Goal: Task Accomplishment & Management: Complete application form

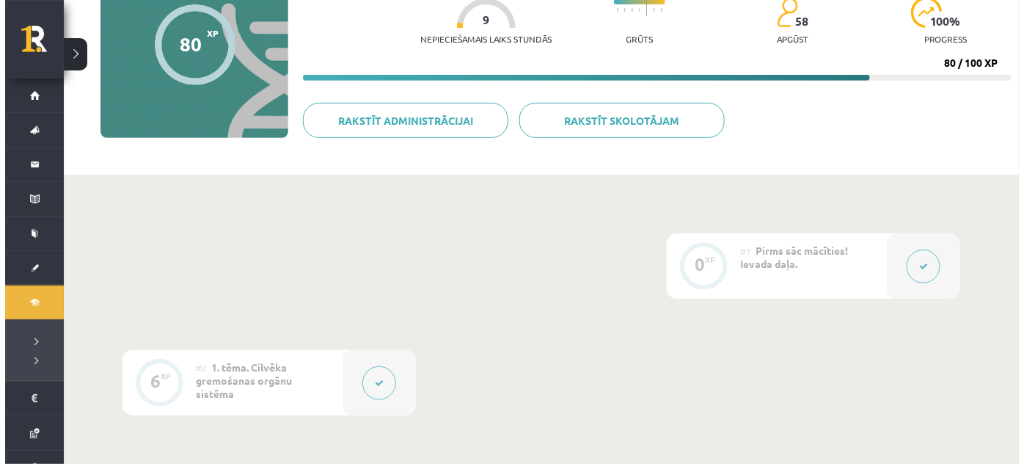
scroll to position [163, 0]
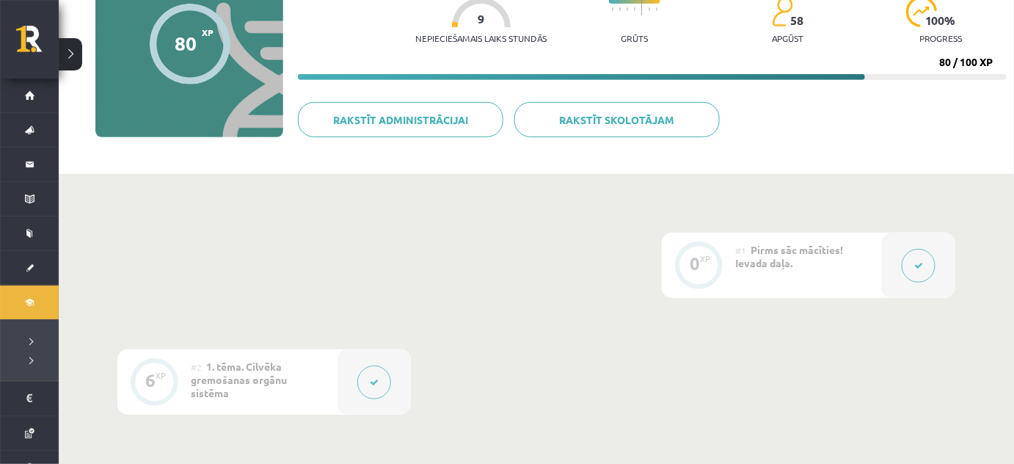
click at [392, 381] on div at bounding box center [373, 381] width 73 height 65
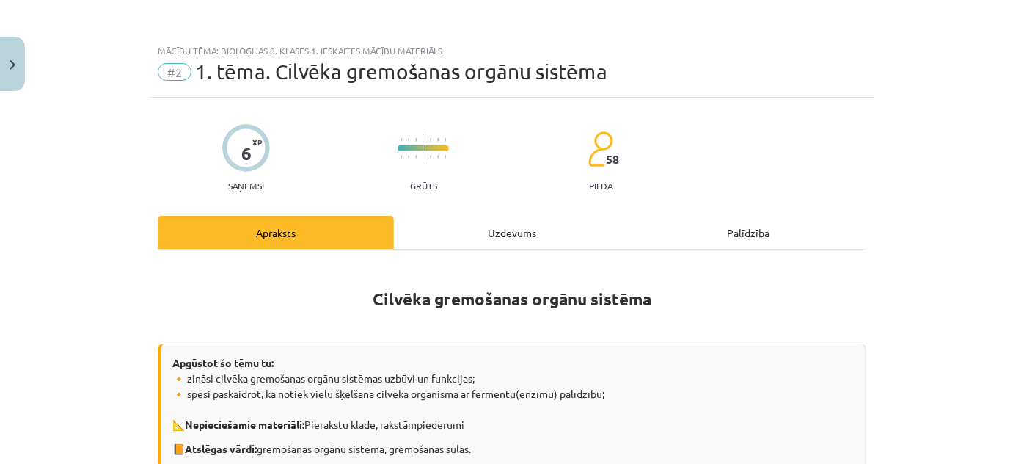
click at [444, 231] on div "Uzdevums" at bounding box center [512, 232] width 236 height 33
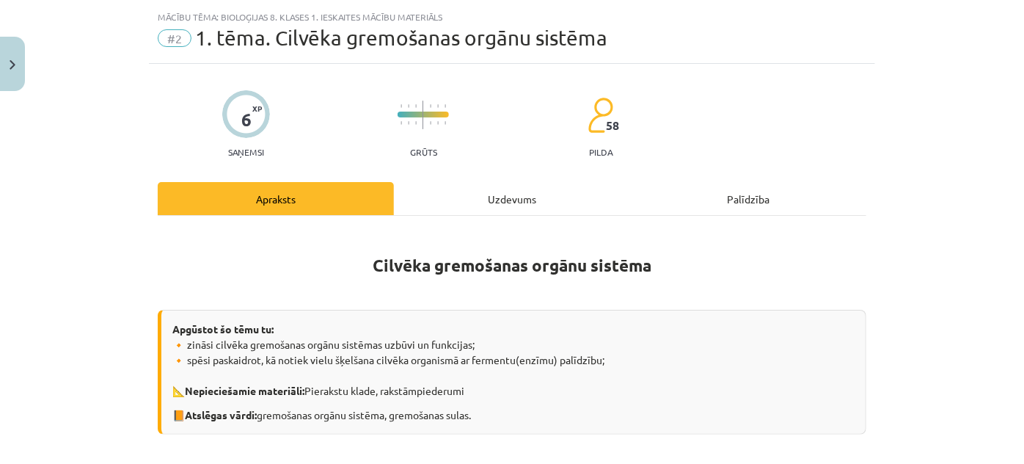
select select "*"
select select "**"
select select "*"
select select "**"
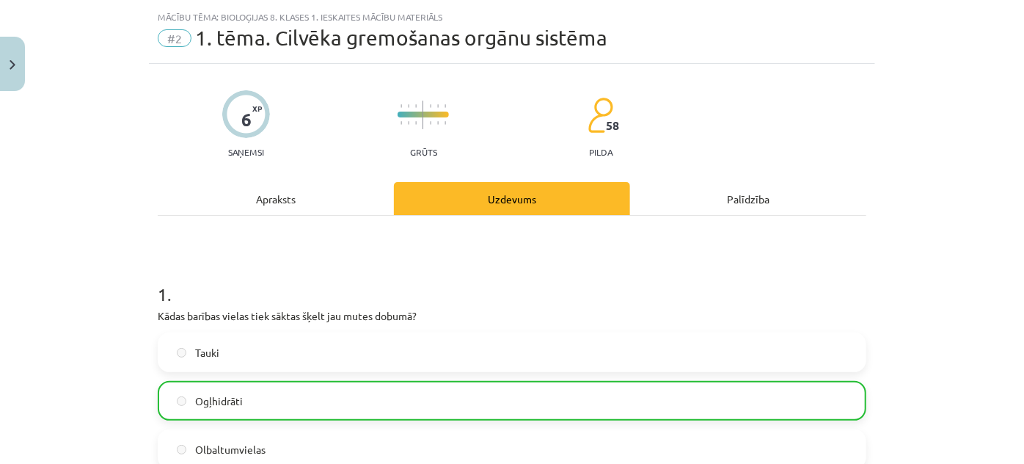
scroll to position [37, 0]
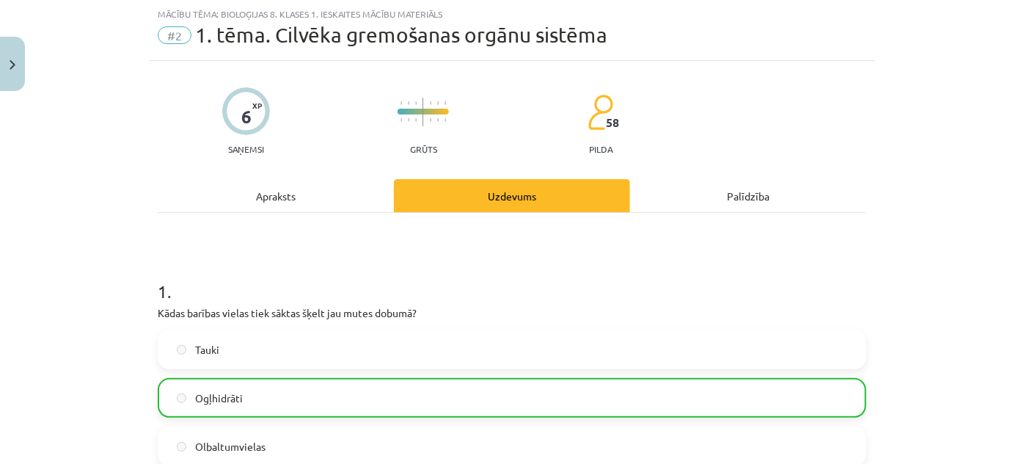
click at [287, 197] on div "Apraksts" at bounding box center [276, 195] width 236 height 33
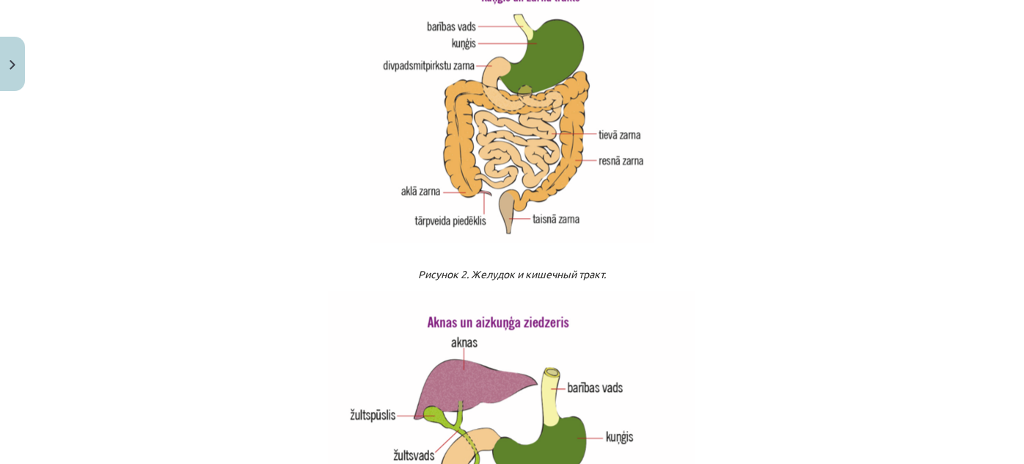
scroll to position [1760, 0]
click at [816, 60] on p at bounding box center [512, 109] width 708 height 265
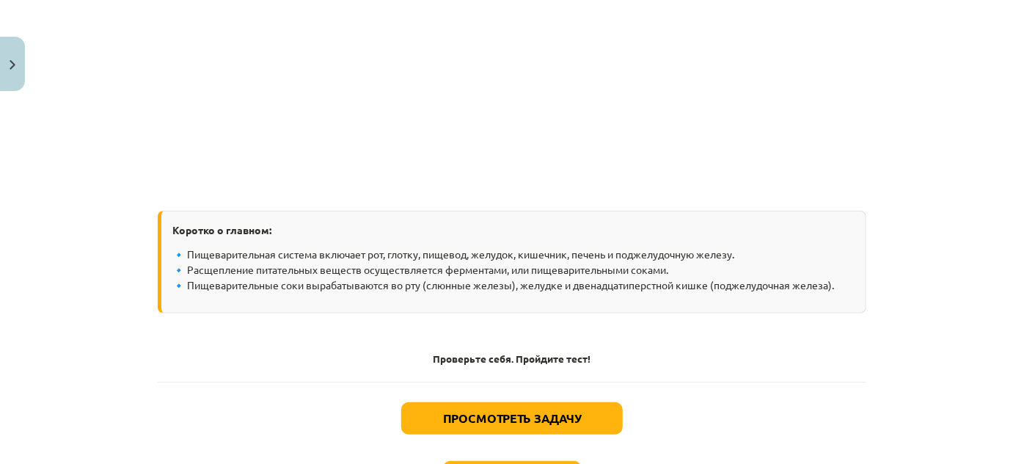
scroll to position [2981, 0]
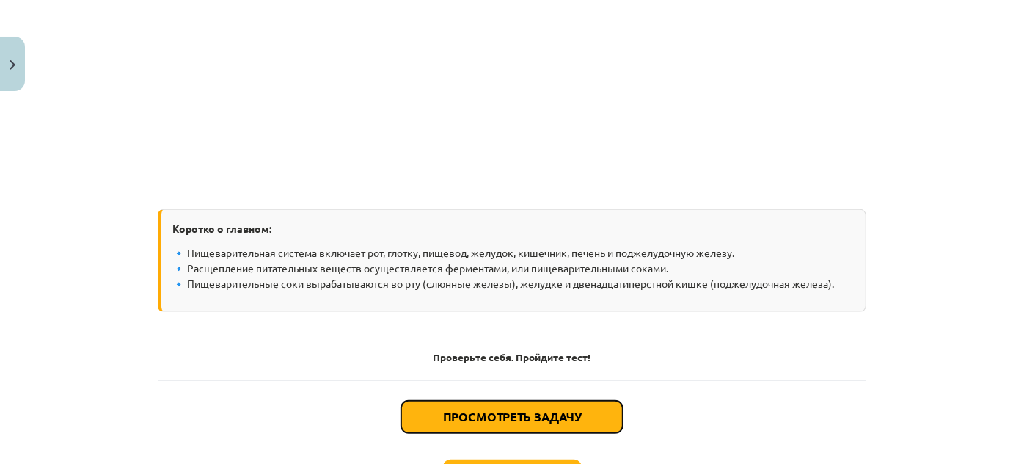
click at [536, 406] on button "Просмотреть задачу" at bounding box center [511, 416] width 221 height 32
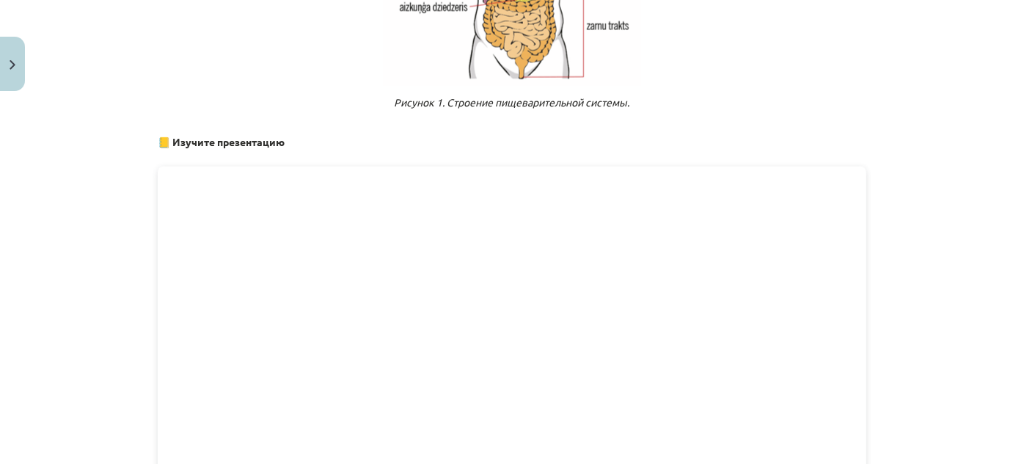
select select "*"
select select "**"
select select "*"
select select "**"
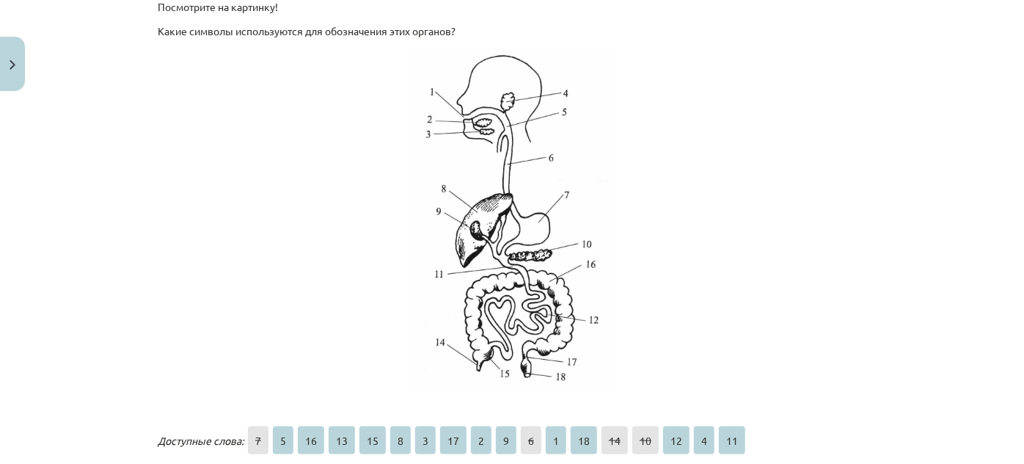
scroll to position [1140, 0]
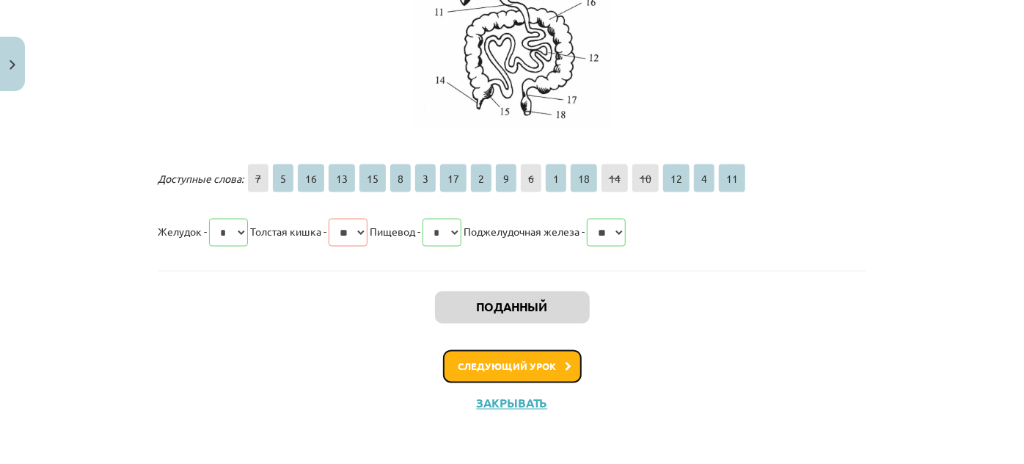
click at [538, 369] on font "Следующий урок" at bounding box center [507, 366] width 98 height 12
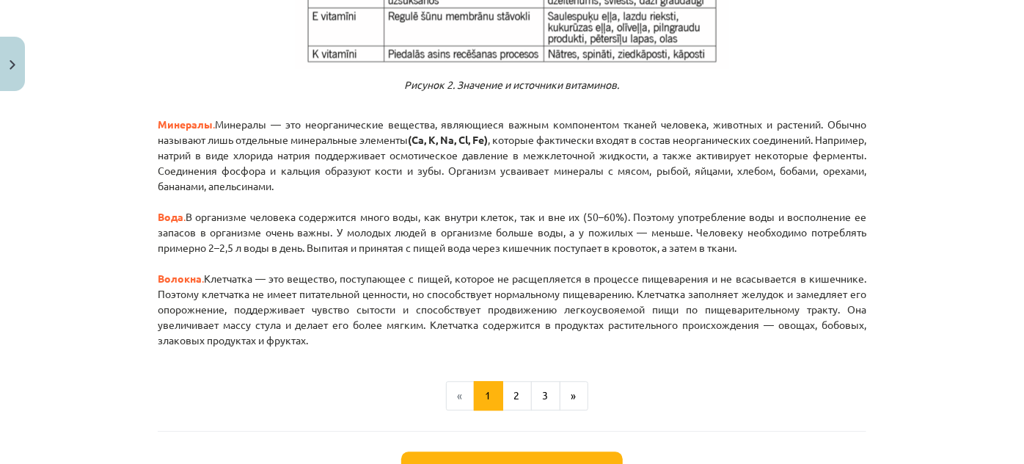
scroll to position [1835, 0]
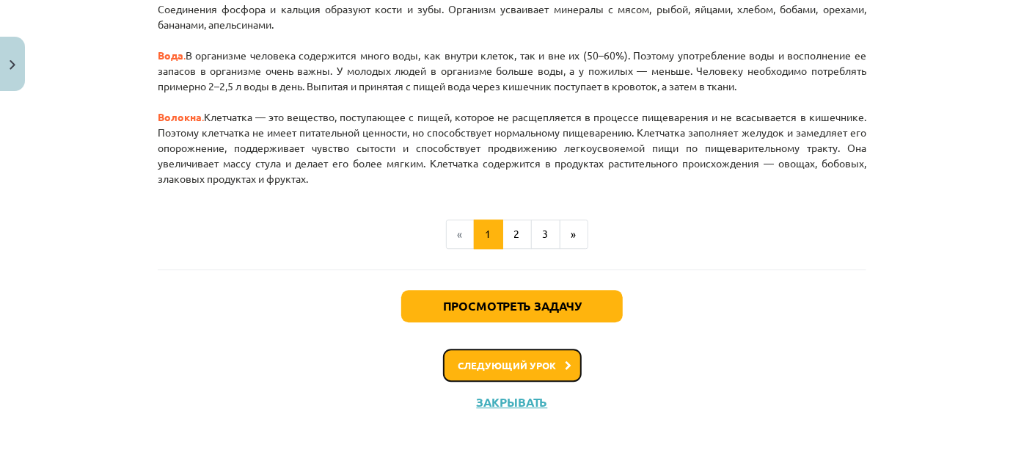
click at [538, 369] on font "Следующий урок" at bounding box center [507, 365] width 98 height 12
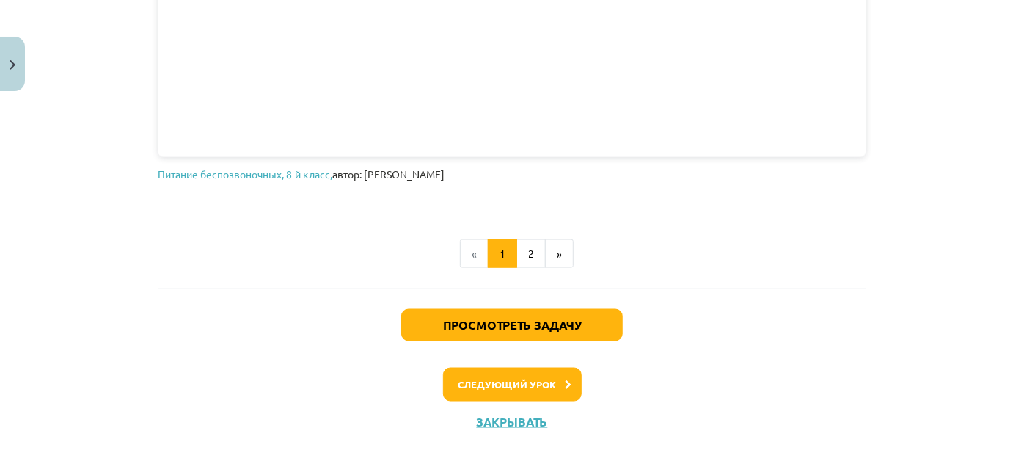
scroll to position [977, 0]
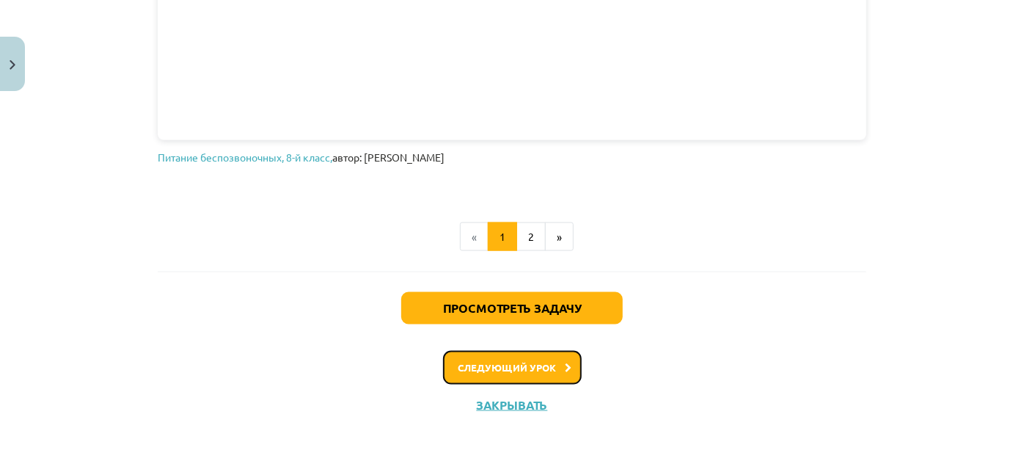
click at [543, 359] on button "Следующий урок" at bounding box center [512, 368] width 139 height 34
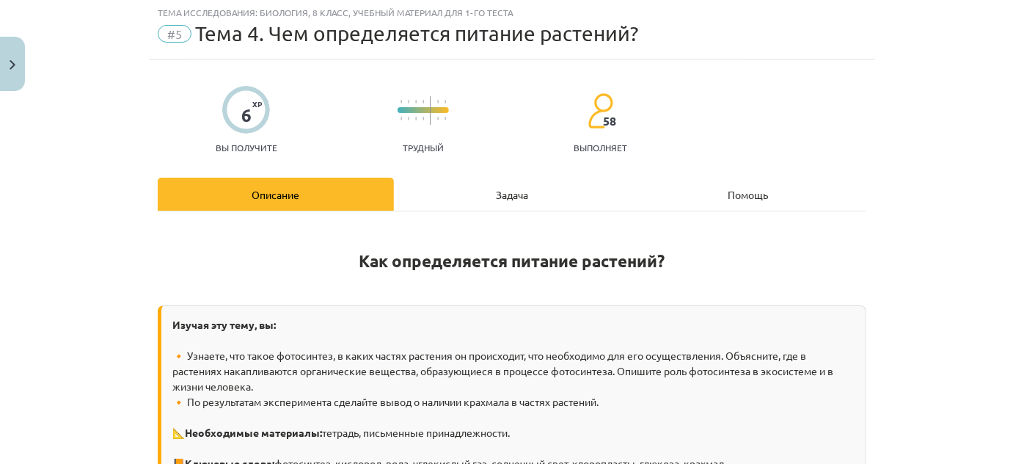
scroll to position [37, 0]
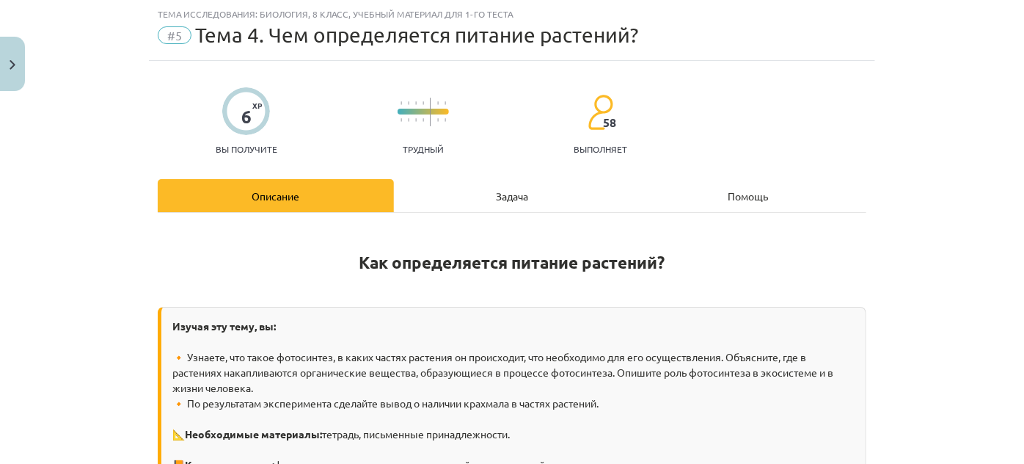
click at [543, 359] on font "🔸 Узнаете, что такое фотосинтез, в каких частях растения он происходит, что нео…" at bounding box center [502, 372] width 661 height 44
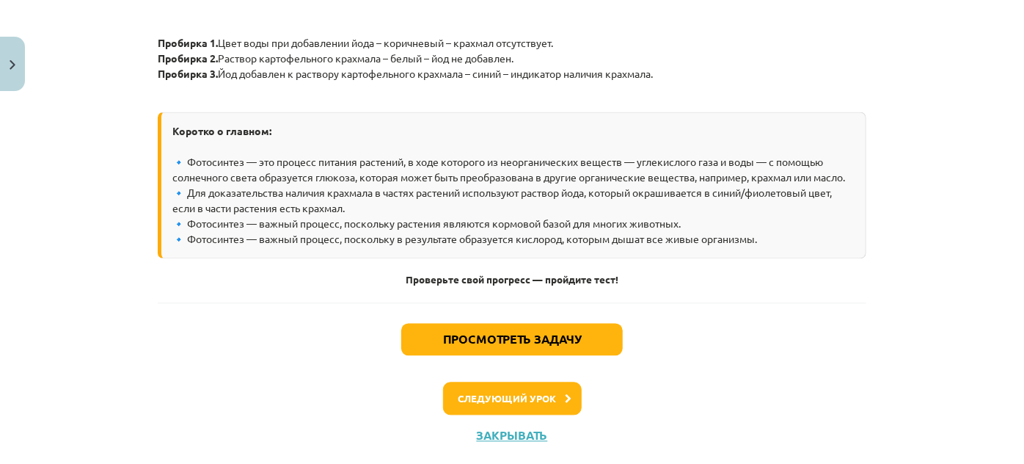
scroll to position [1478, 0]
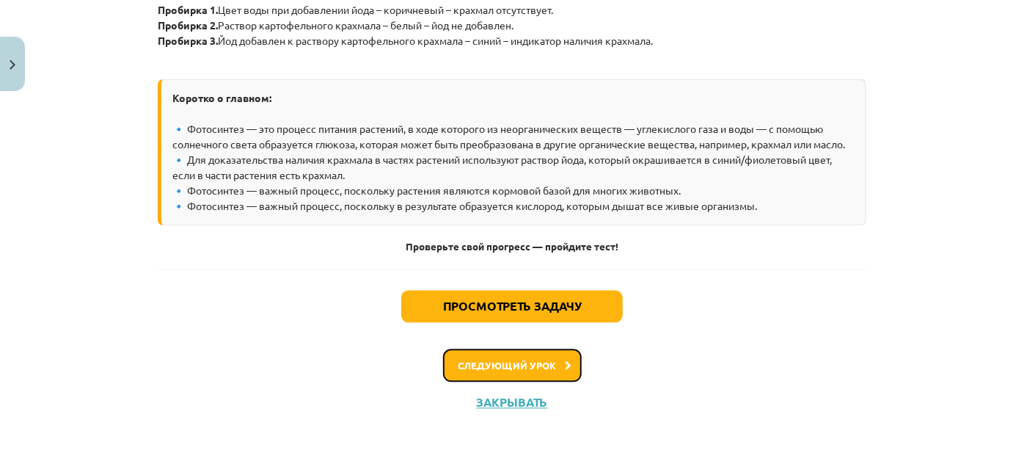
click at [493, 373] on button "Следующий урок" at bounding box center [512, 365] width 139 height 34
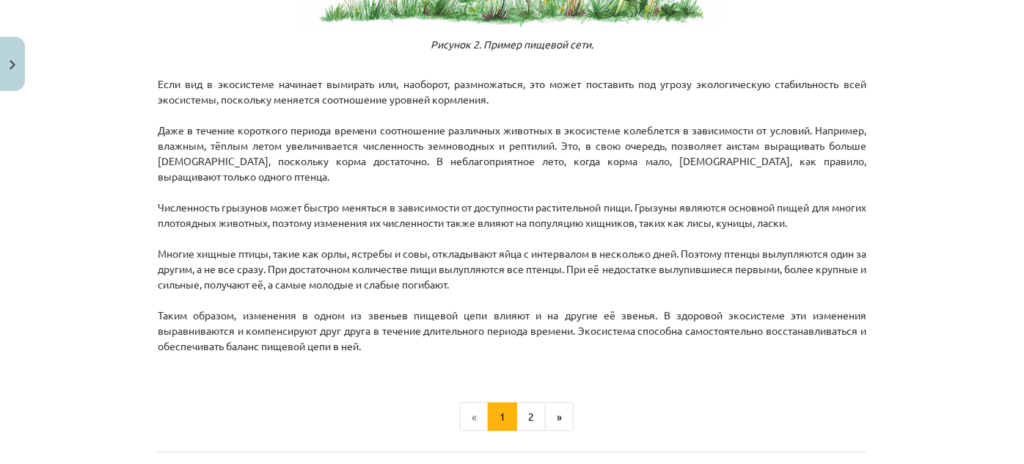
scroll to position [2542, 0]
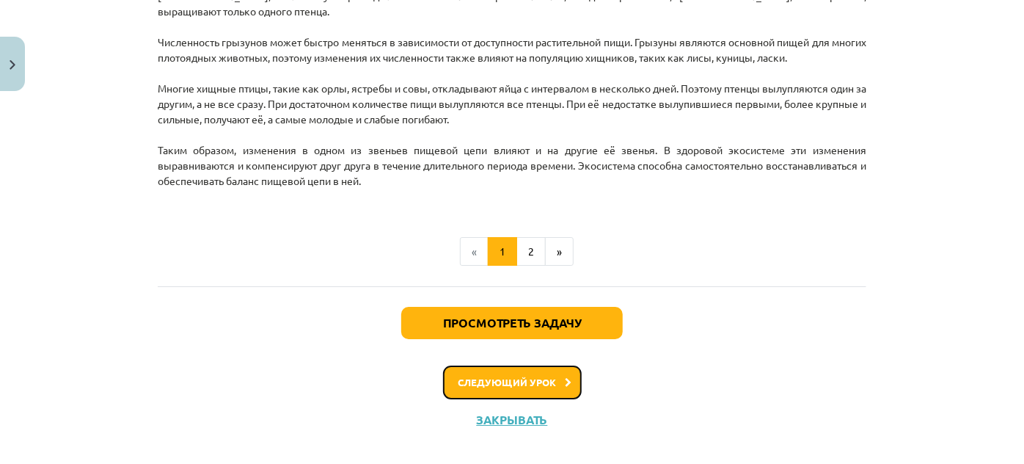
click at [493, 373] on button "Следующий урок" at bounding box center [512, 382] width 139 height 34
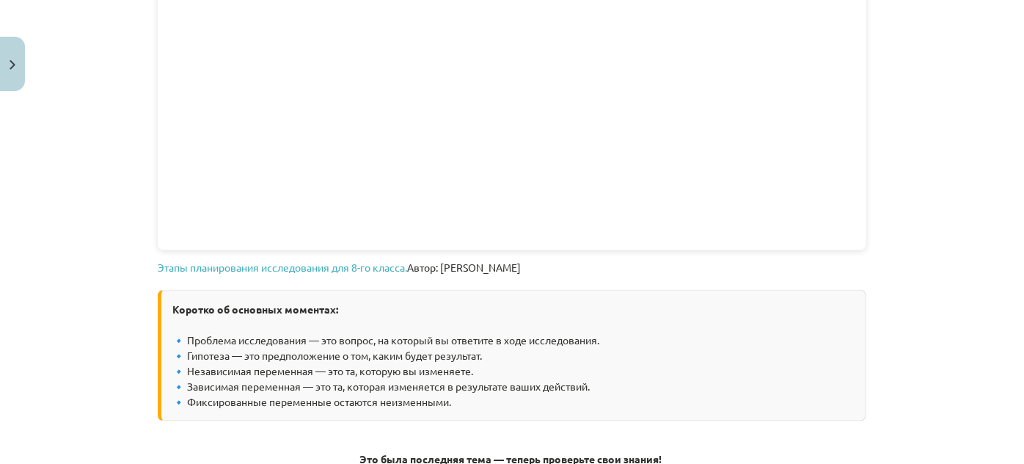
scroll to position [1034, 0]
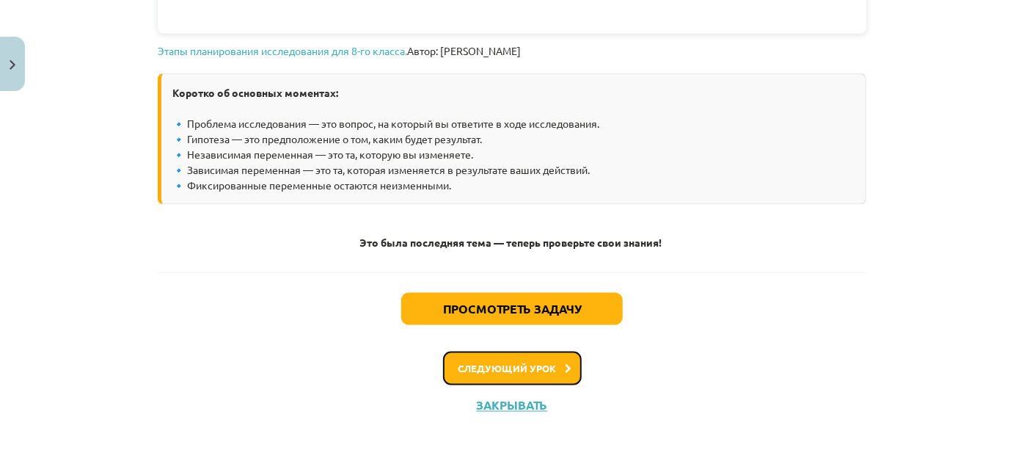
click at [493, 373] on button "Следующий урок" at bounding box center [512, 368] width 139 height 34
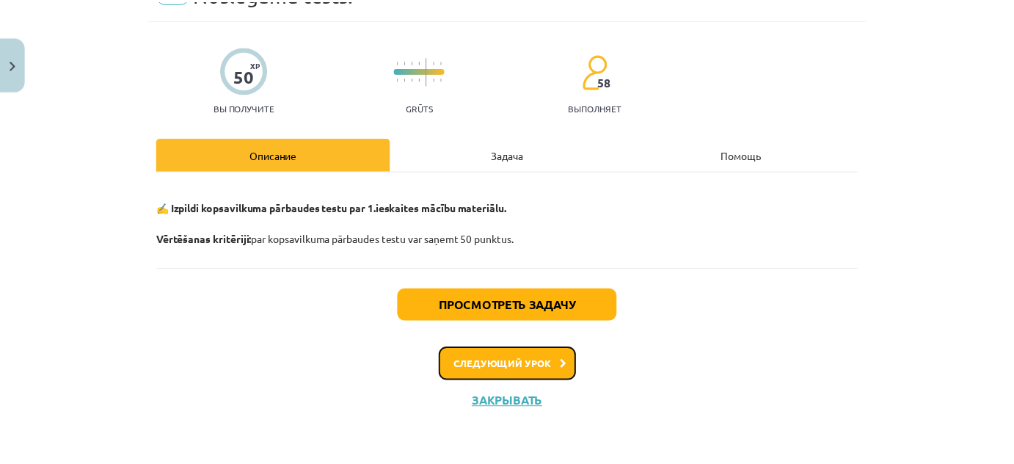
scroll to position [37, 0]
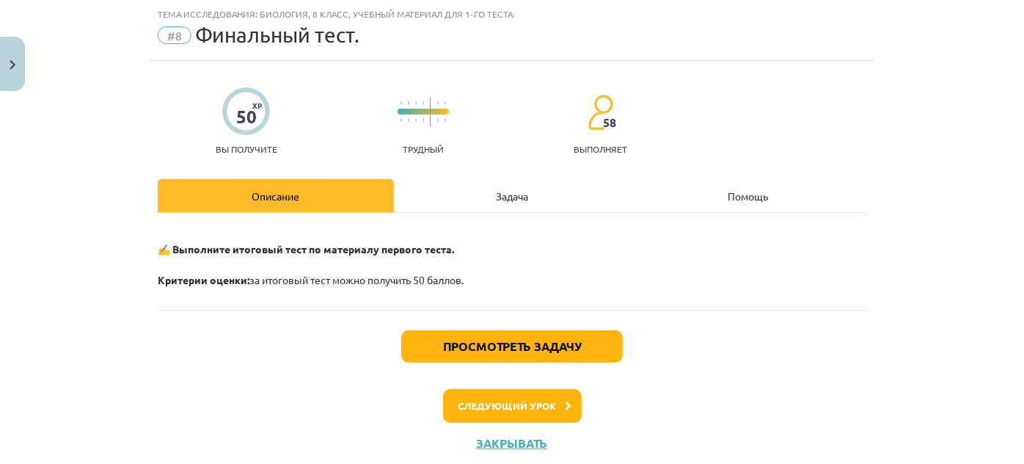
click at [491, 179] on div "Задача" at bounding box center [512, 195] width 236 height 33
select select "*******"
select select "**********"
select select "*****"
select select "****"
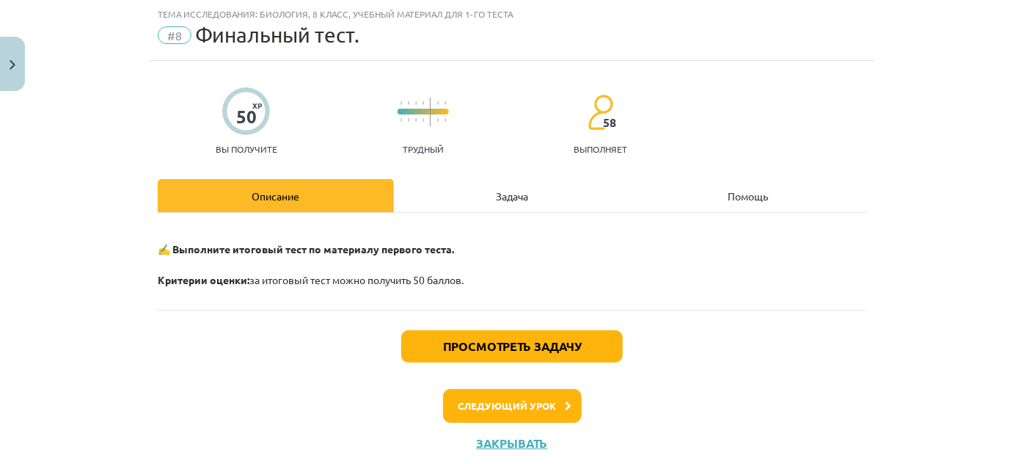
select select "*********"
select select "**"
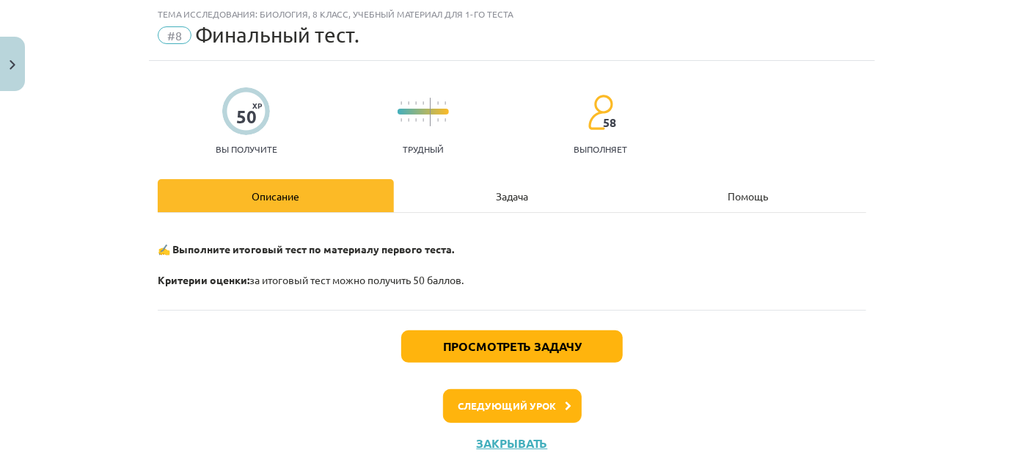
select select "**"
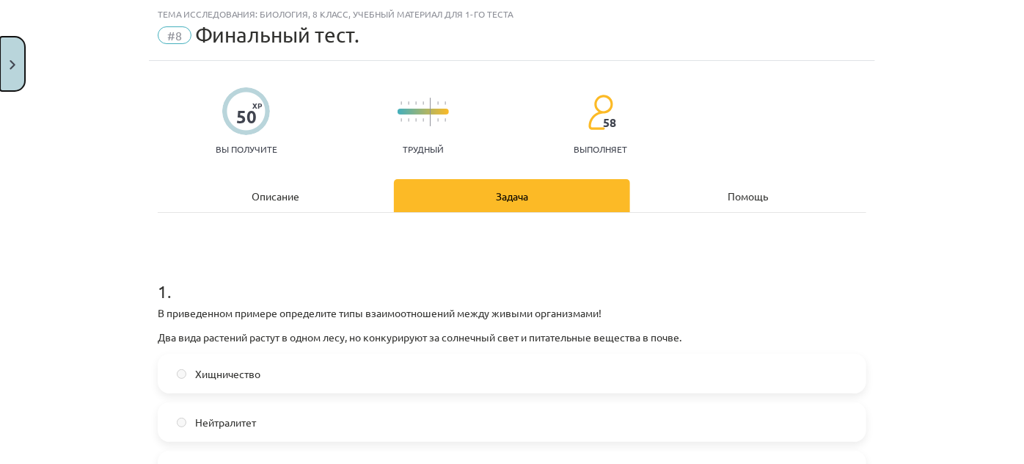
click at [7, 48] on button "Закрывать" at bounding box center [12, 64] width 25 height 54
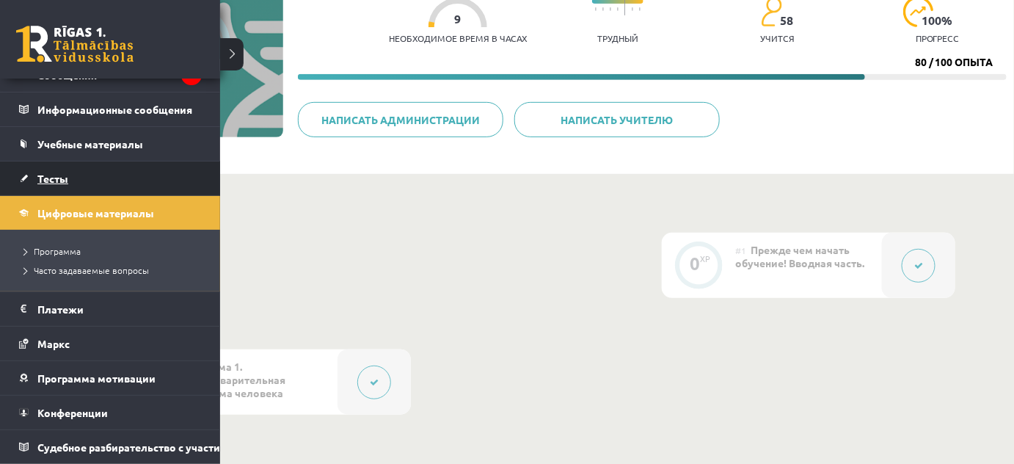
scroll to position [91, 0]
click at [24, 174] on link "Тесты" at bounding box center [110, 178] width 183 height 34
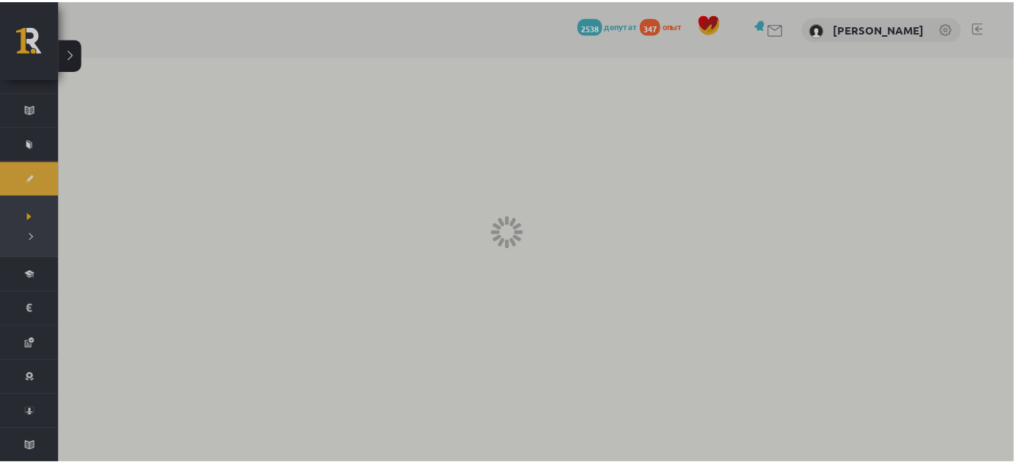
scroll to position [87, 0]
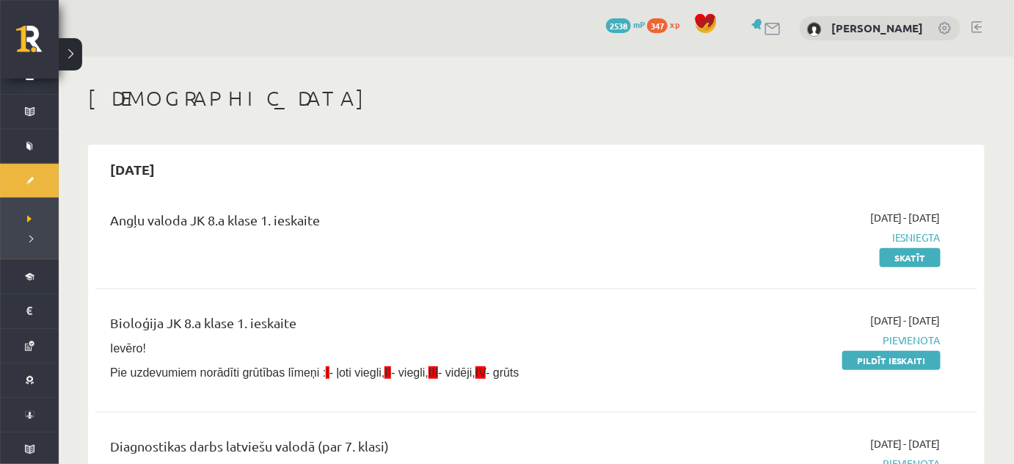
click at [586, 95] on h1 "[DEMOGRAPHIC_DATA]" at bounding box center [536, 98] width 896 height 25
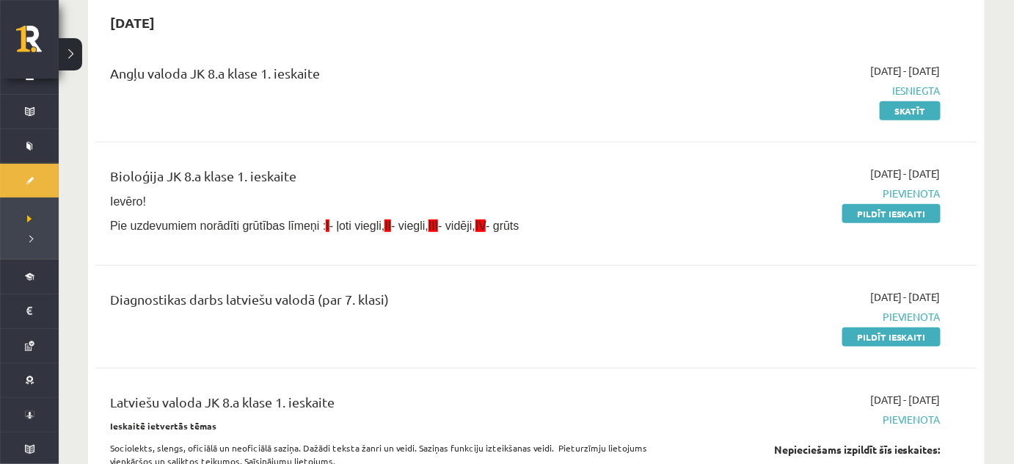
scroll to position [162, 0]
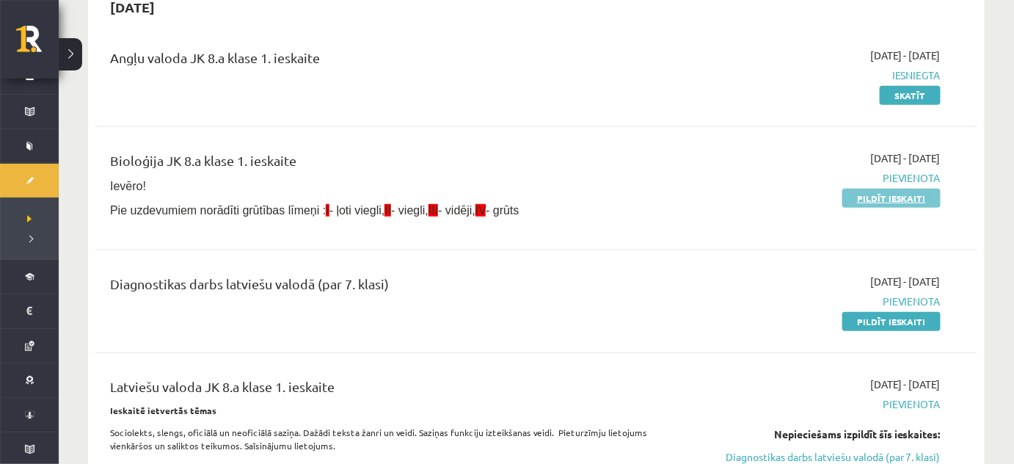
click at [930, 197] on link "Pildīt ieskaiti" at bounding box center [891, 197] width 98 height 19
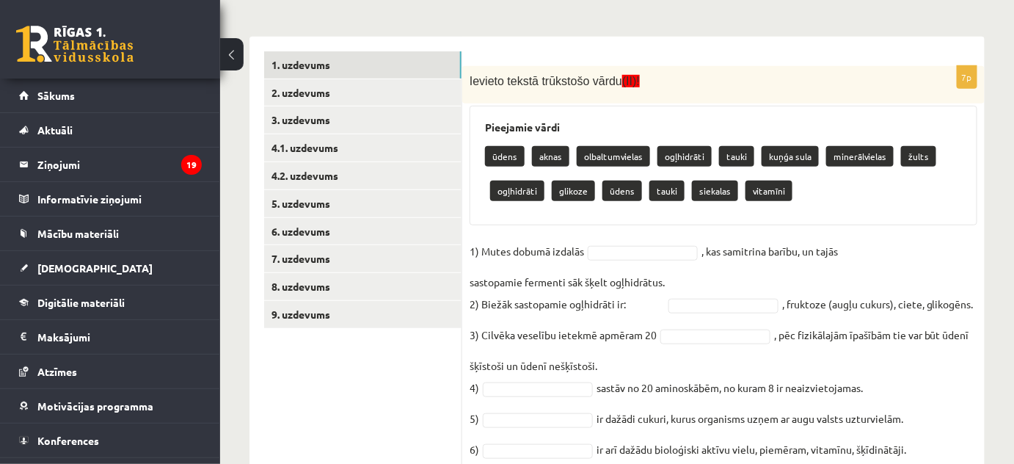
scroll to position [266, 0]
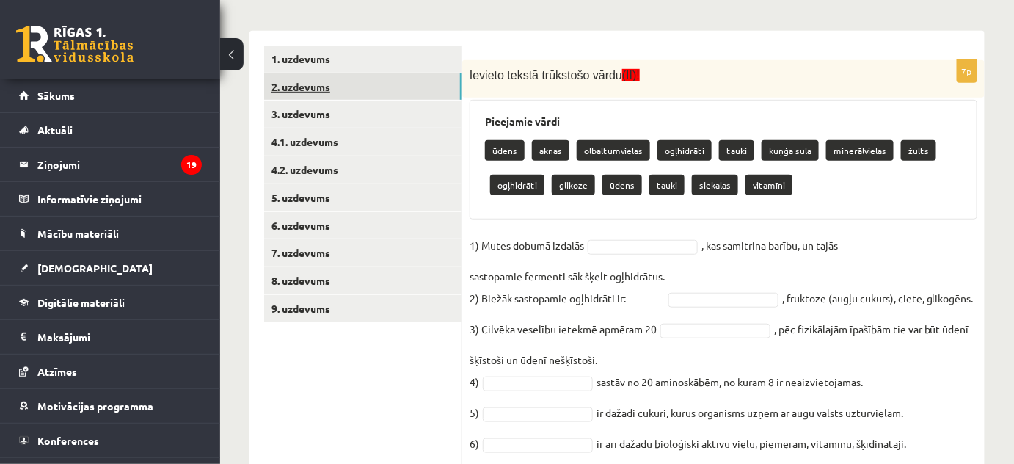
click at [381, 95] on link "2. uzdevums" at bounding box center [362, 86] width 197 height 27
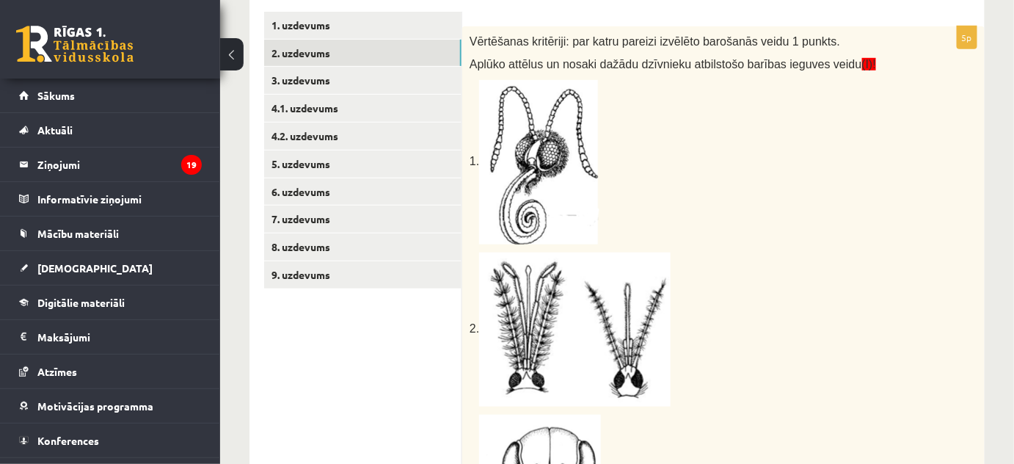
scroll to position [299, 0]
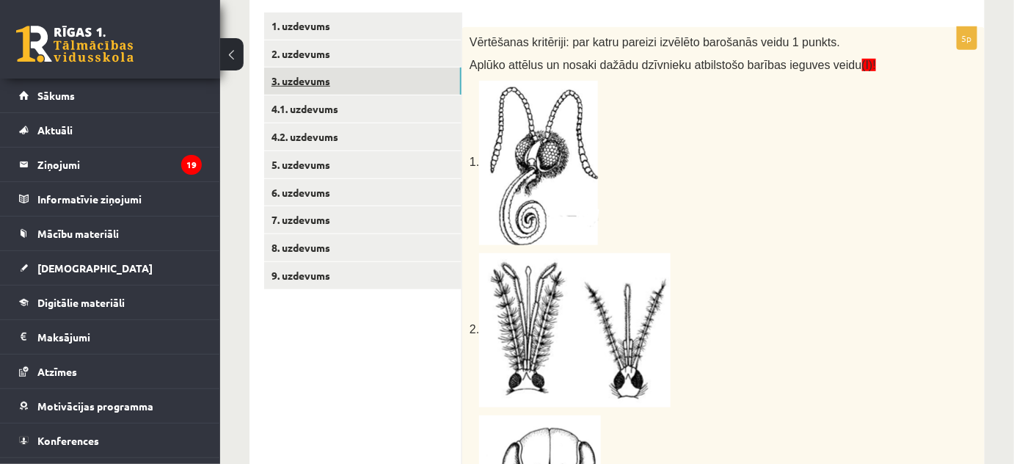
click at [279, 89] on link "3. uzdevums" at bounding box center [362, 80] width 197 height 27
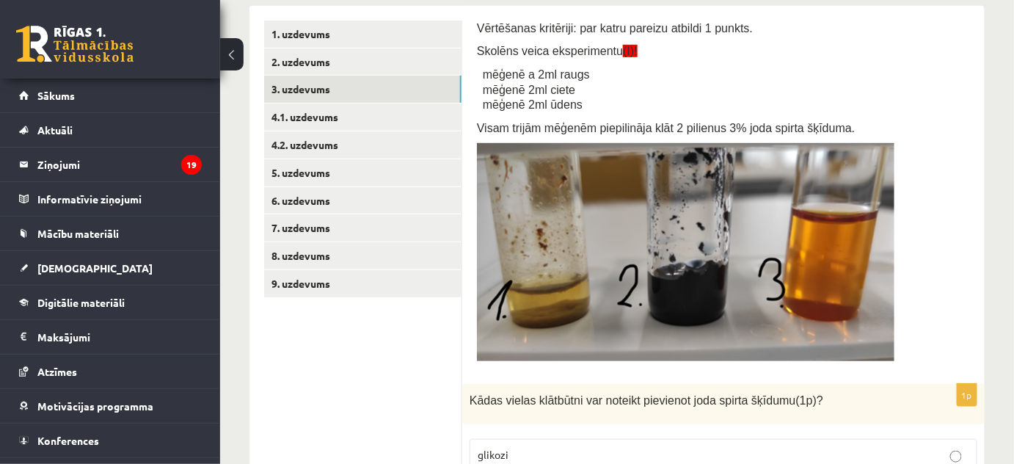
scroll to position [283, 0]
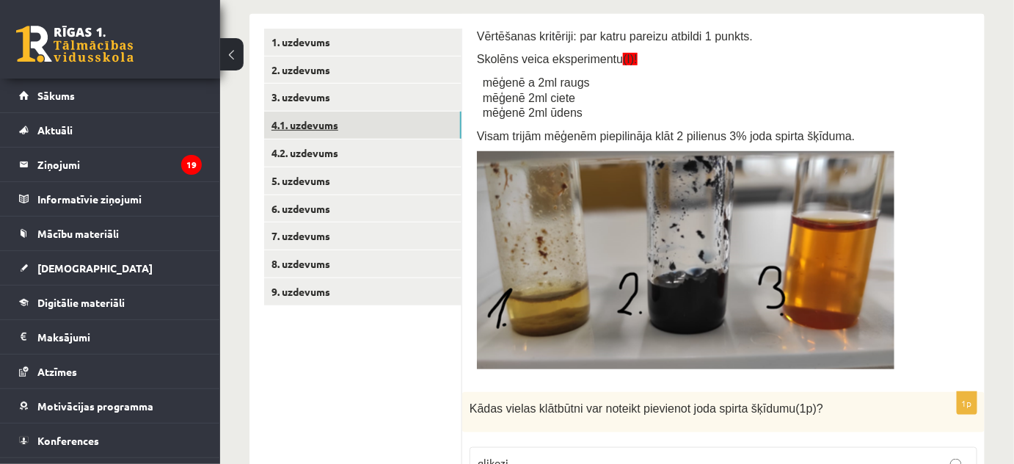
click at [318, 132] on link "4.1. uzdevums" at bounding box center [362, 124] width 197 height 27
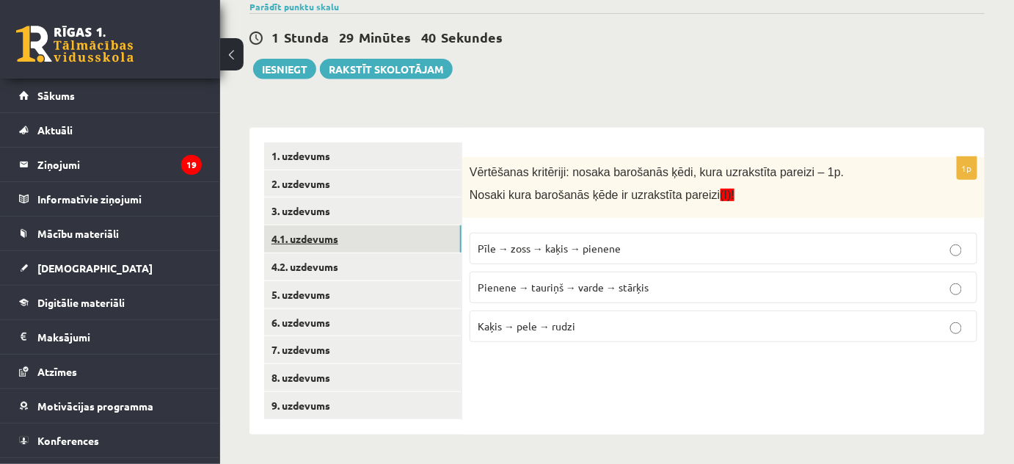
scroll to position [169, 0]
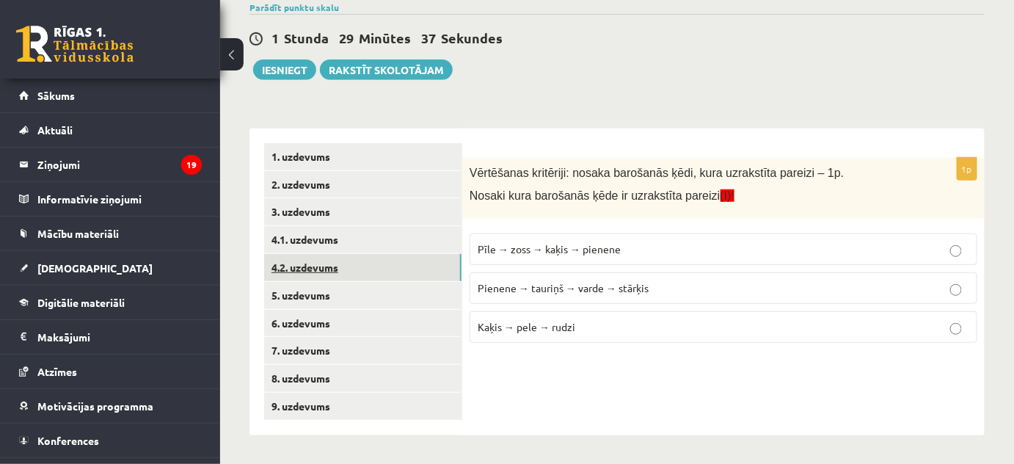
click at [326, 265] on link "4.2. uzdevums" at bounding box center [362, 267] width 197 height 27
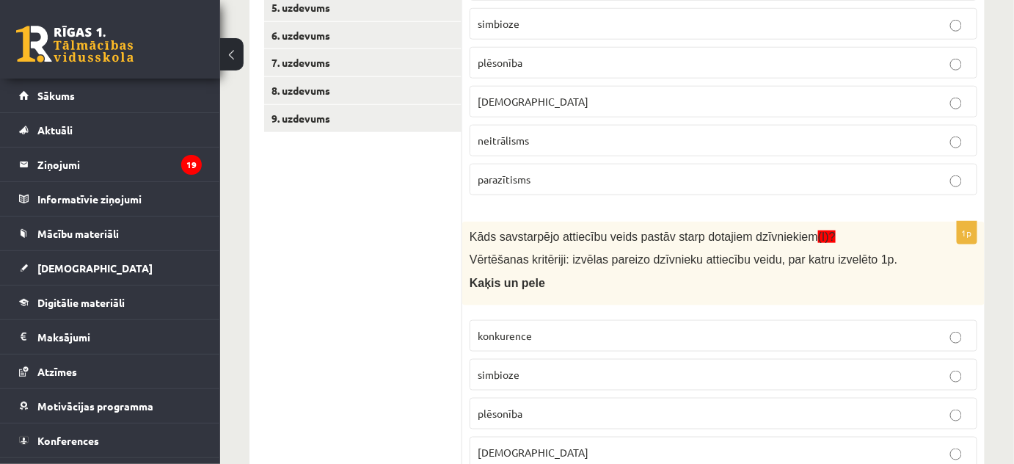
scroll to position [438, 0]
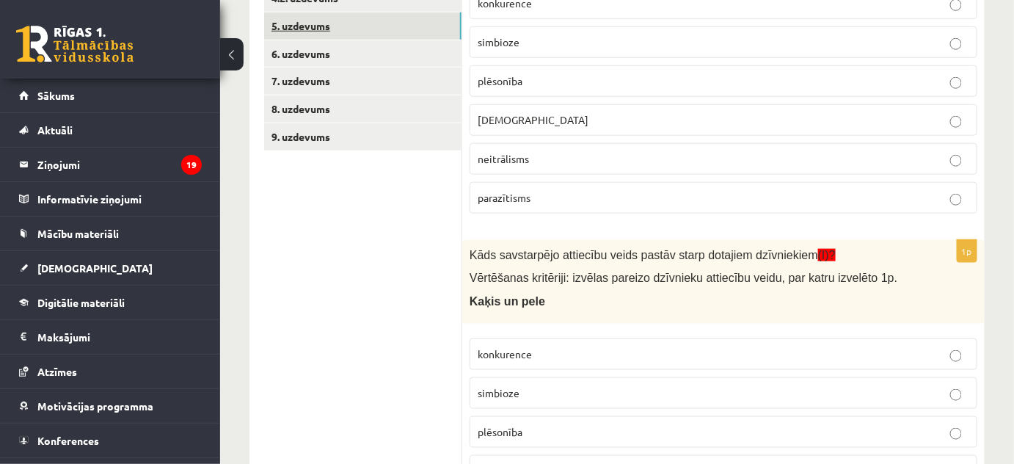
click at [287, 29] on link "5. uzdevums" at bounding box center [362, 25] width 197 height 27
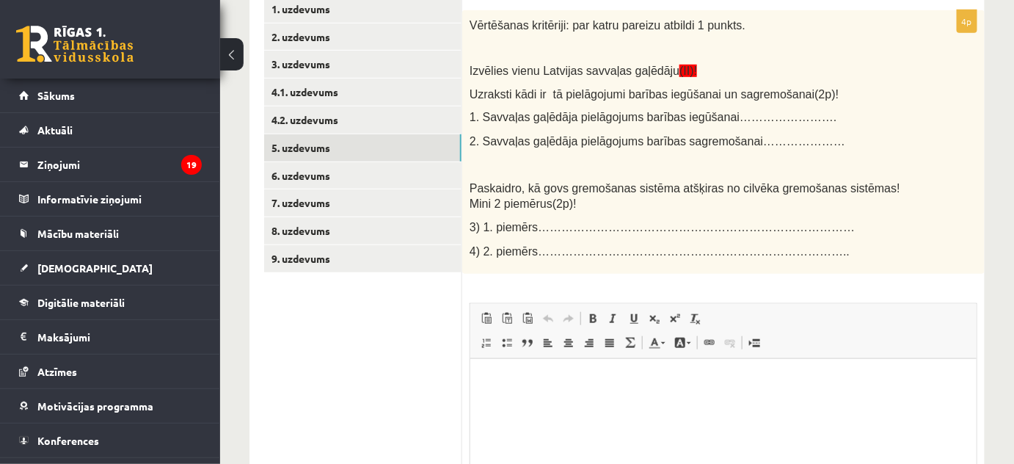
scroll to position [317, 0]
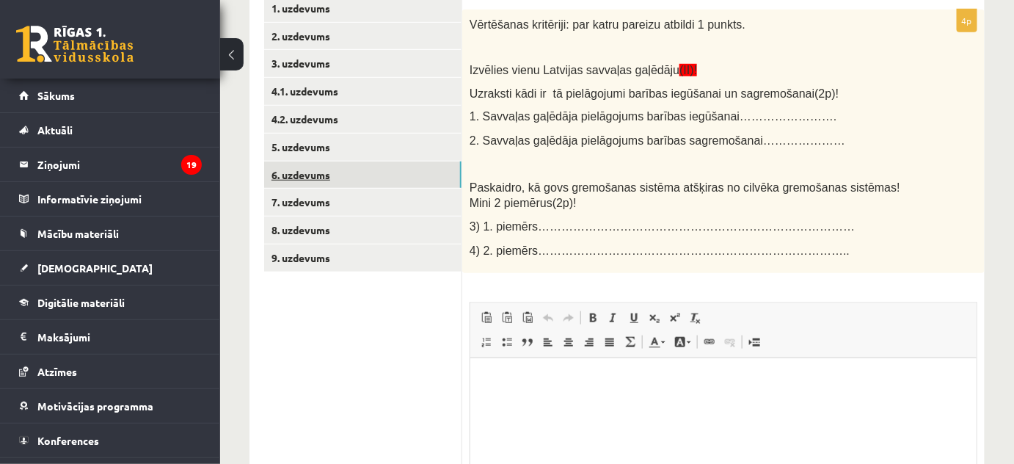
click at [387, 167] on link "6. uzdevums" at bounding box center [362, 174] width 197 height 27
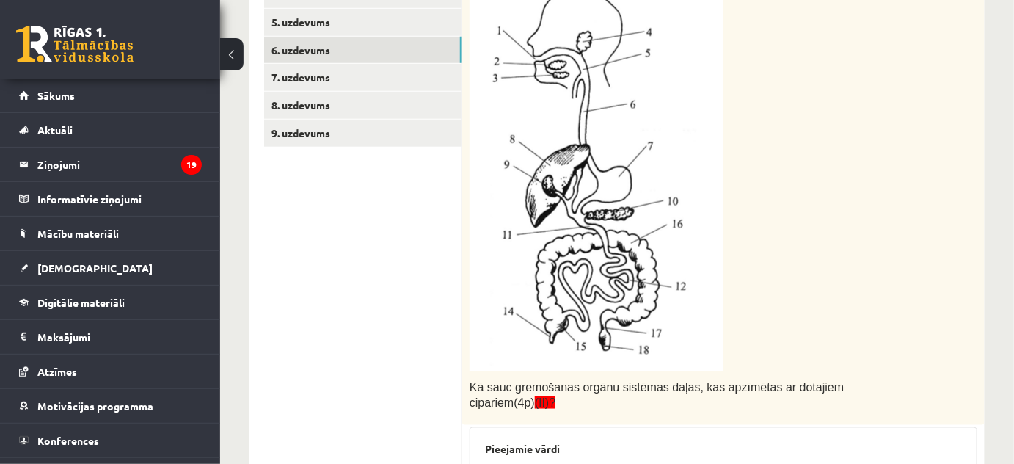
scroll to position [433, 0]
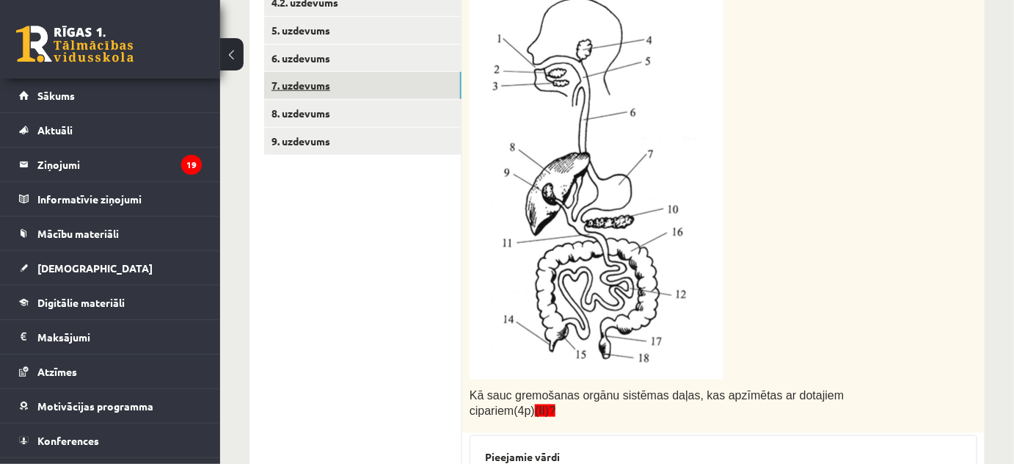
click at [296, 98] on link "7. uzdevums" at bounding box center [362, 85] width 197 height 27
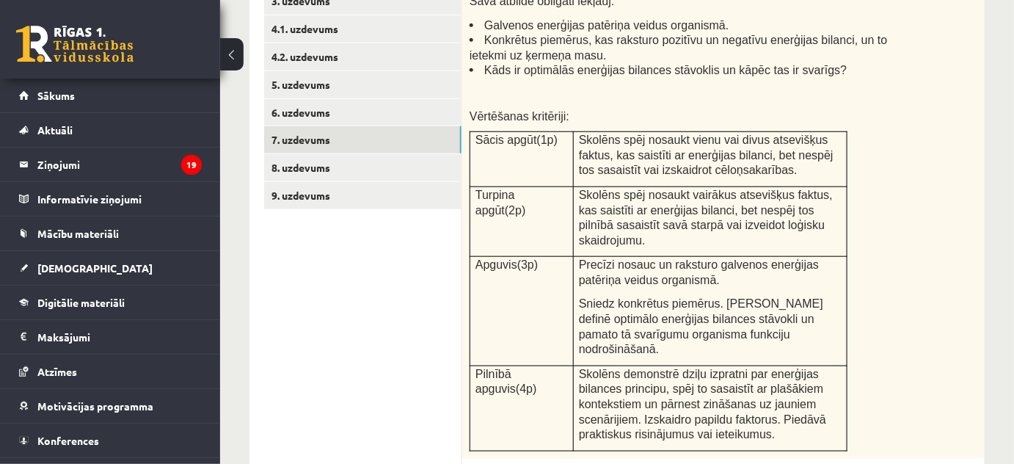
scroll to position [381, 0]
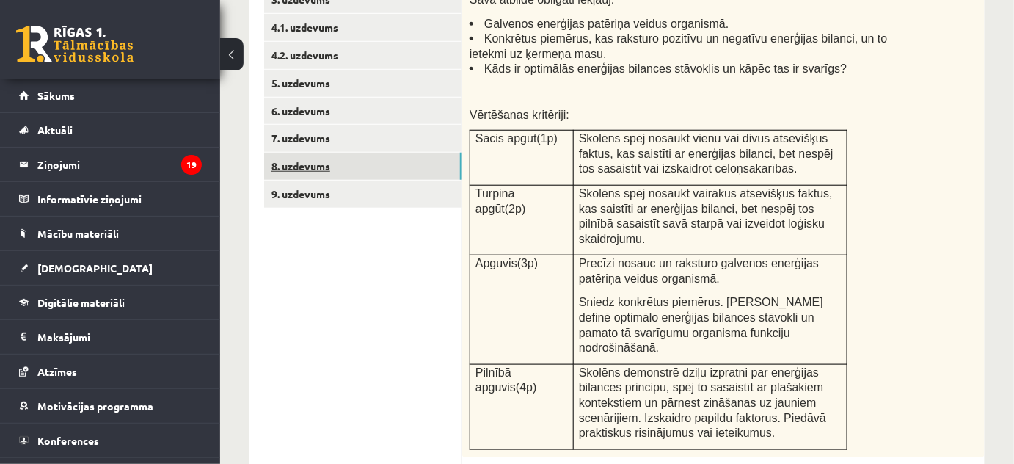
click at [321, 169] on link "8. uzdevums" at bounding box center [362, 166] width 197 height 27
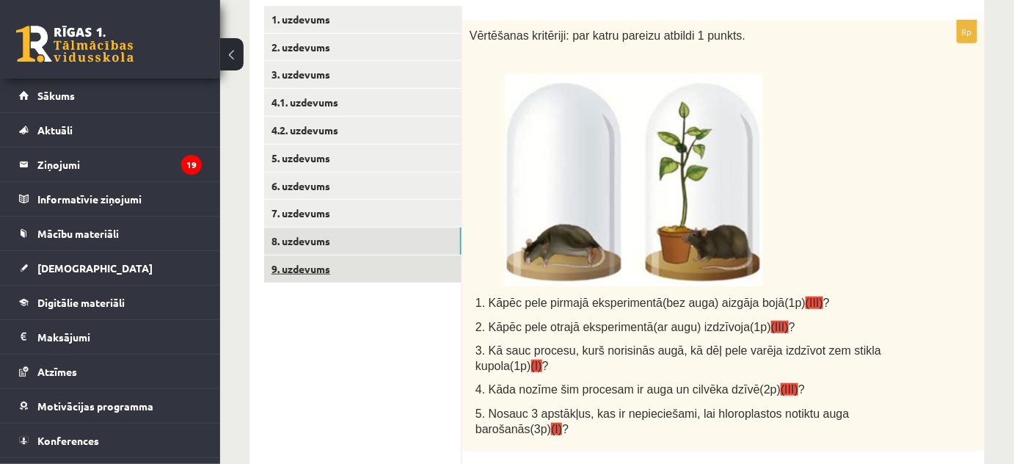
scroll to position [315, 0]
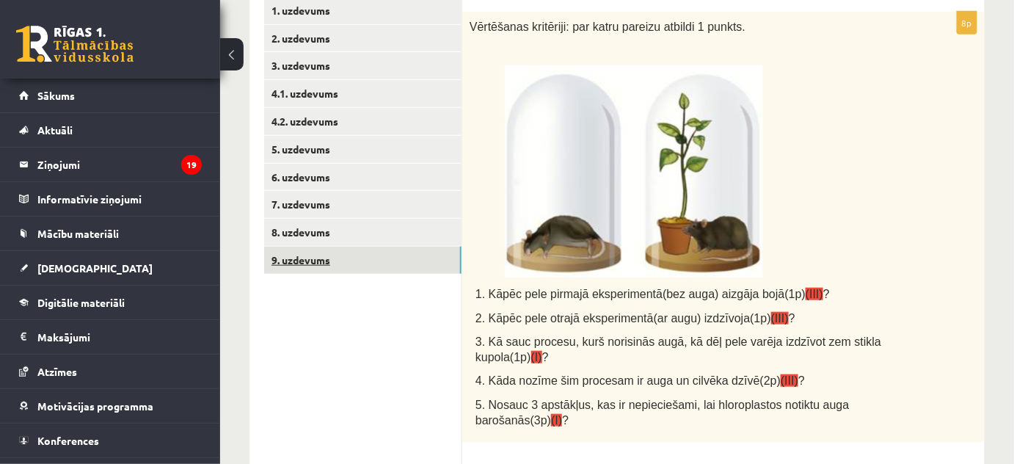
click at [411, 249] on link "9. uzdevums" at bounding box center [362, 259] width 197 height 27
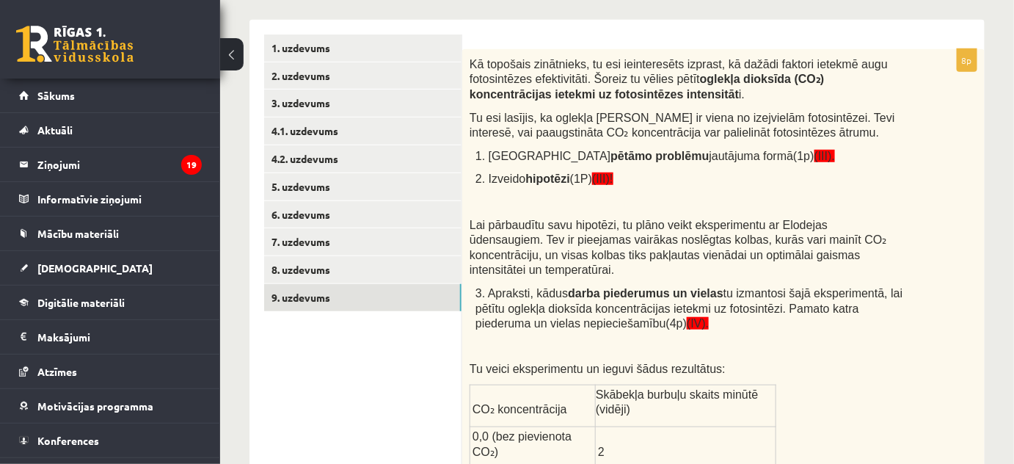
scroll to position [276, 0]
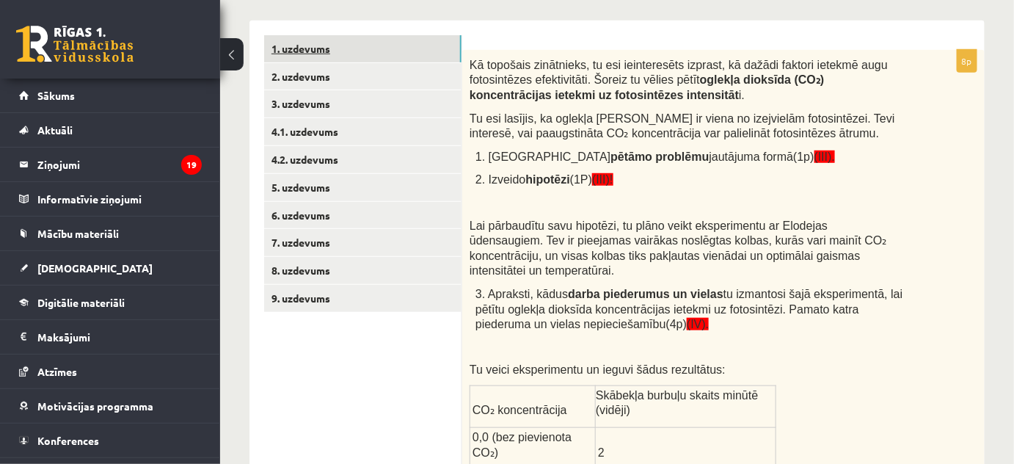
click at [383, 40] on link "1. uzdevums" at bounding box center [362, 48] width 197 height 27
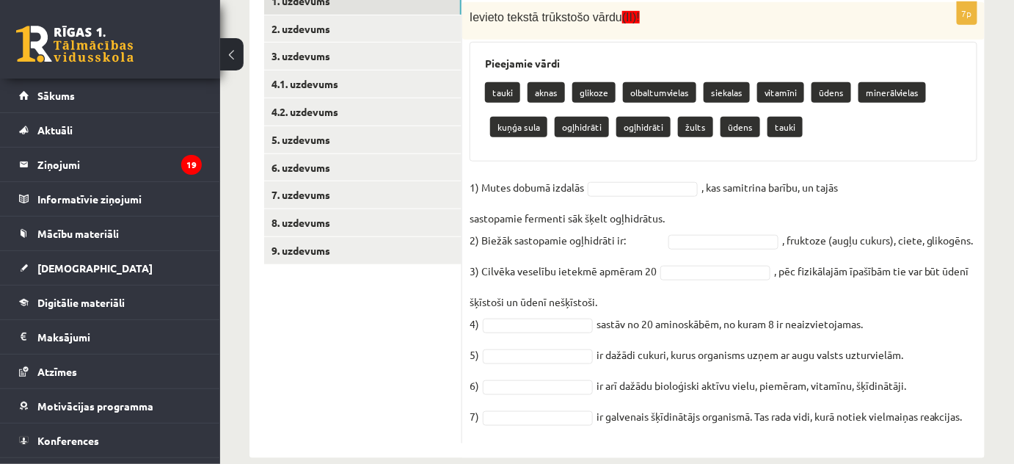
scroll to position [324, 0]
click at [392, 230] on link "8. uzdevums" at bounding box center [362, 222] width 197 height 27
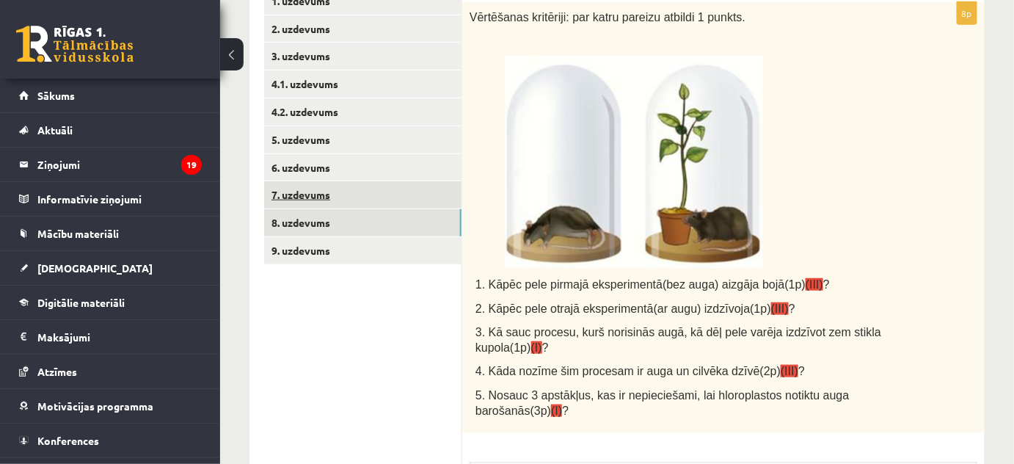
scroll to position [0, 0]
click at [346, 193] on link "7. uzdevums" at bounding box center [362, 194] width 197 height 27
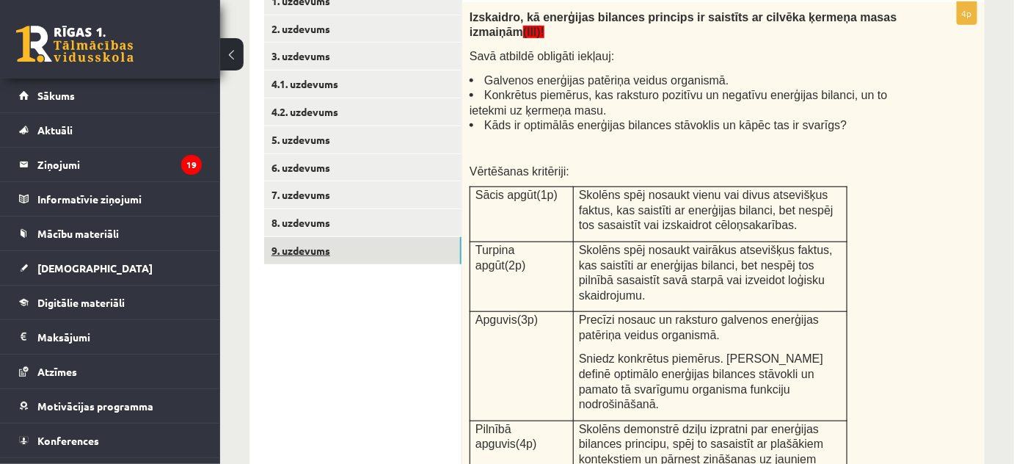
click at [336, 249] on link "9. uzdevums" at bounding box center [362, 250] width 197 height 27
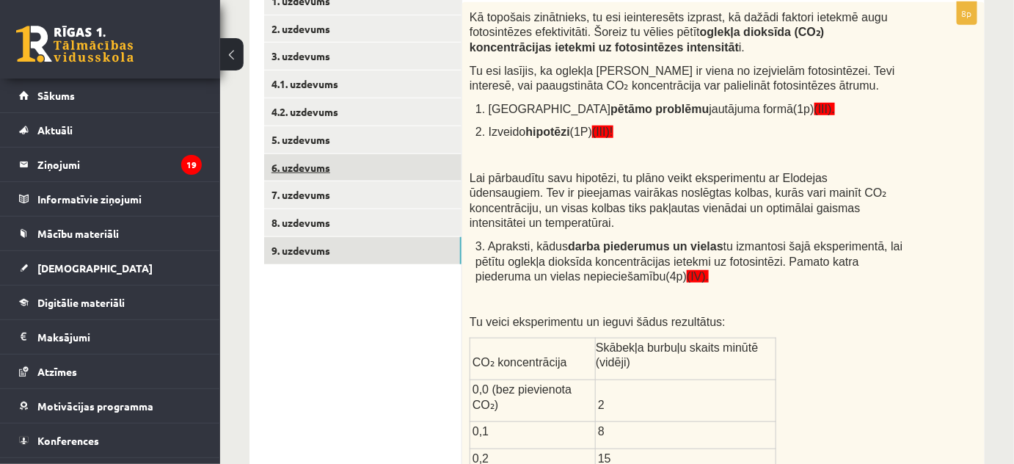
click at [330, 171] on link "6. uzdevums" at bounding box center [362, 167] width 197 height 27
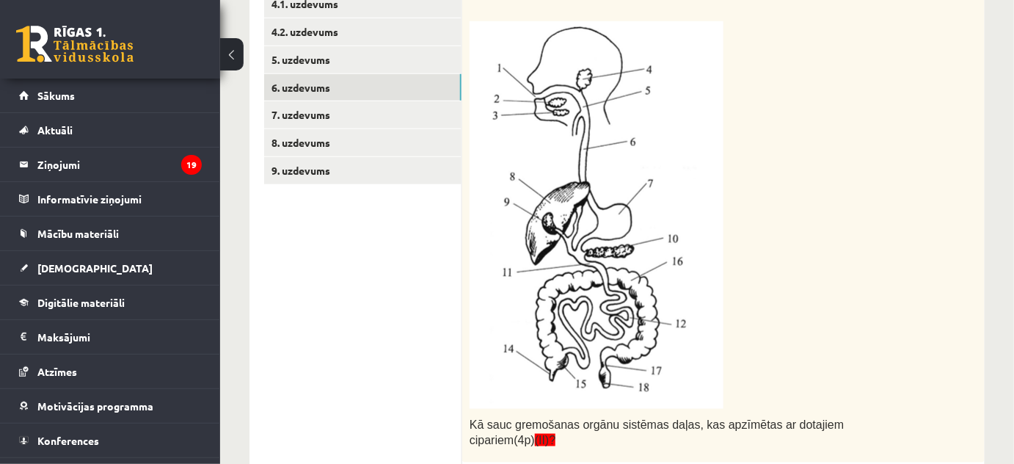
scroll to position [403, 0]
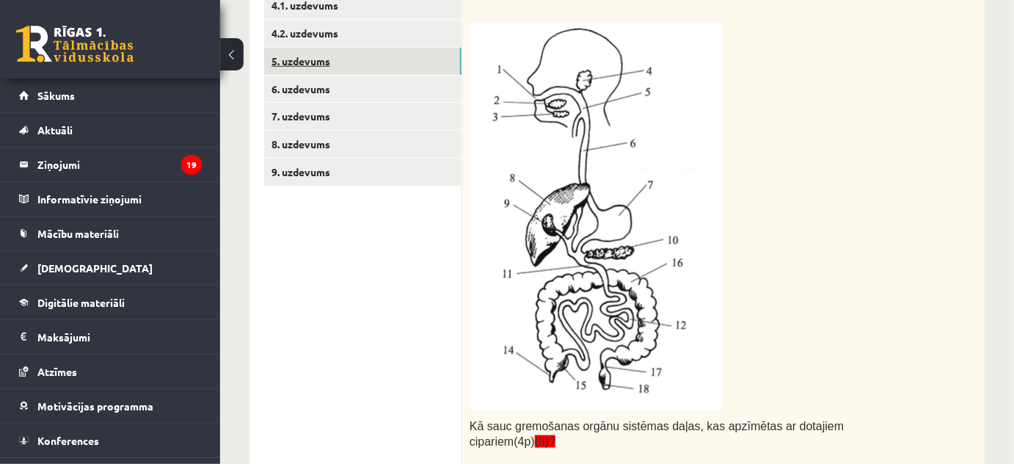
click at [324, 48] on link "5. uzdevums" at bounding box center [362, 61] width 197 height 27
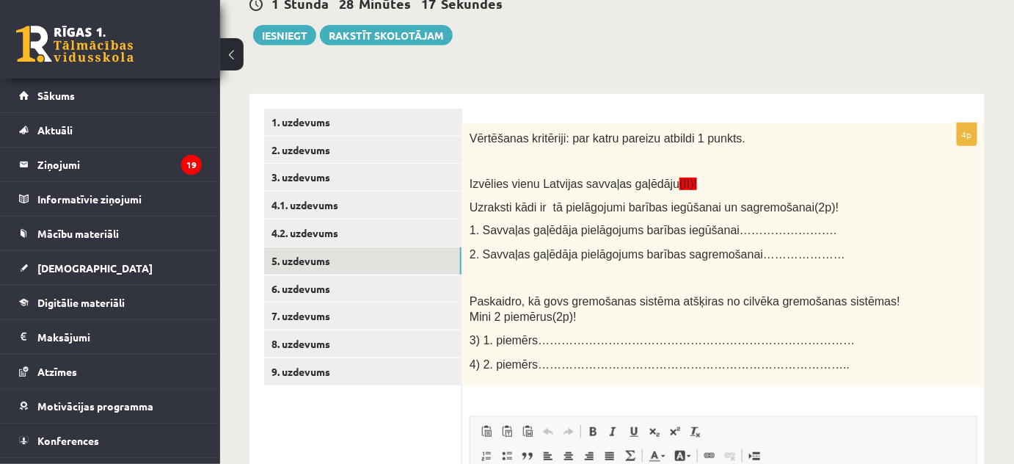
scroll to position [0, 0]
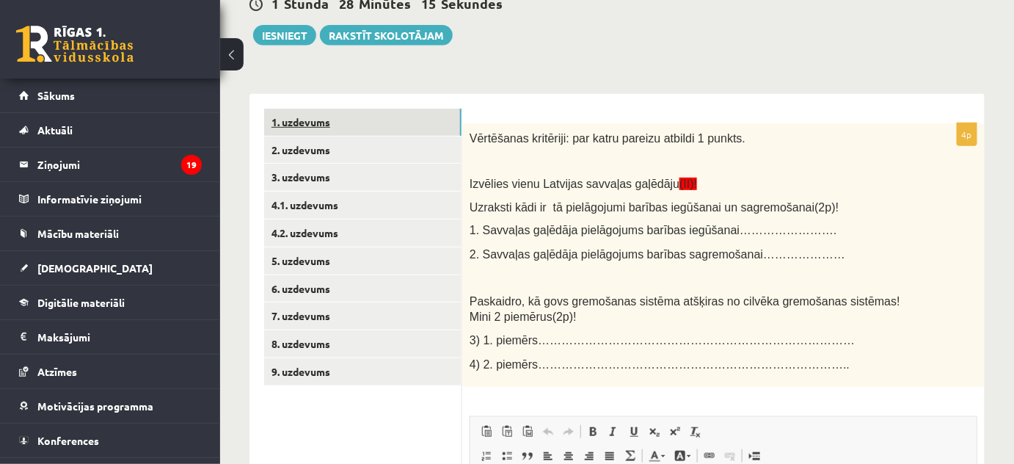
click at [422, 121] on link "1. uzdevums" at bounding box center [362, 122] width 197 height 27
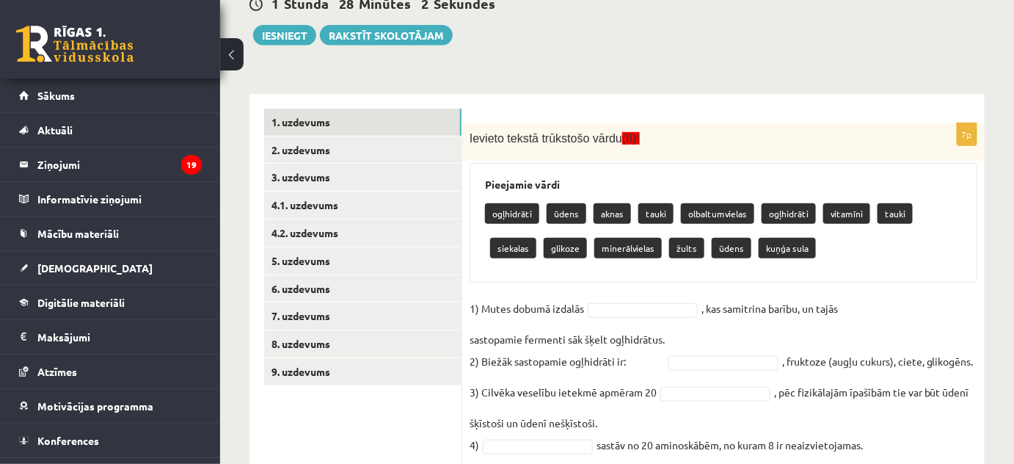
click at [615, 65] on div "Bioloģija JK 8 klase 1. ieskaite , [PERSON_NAME] (8.a JK klase) Ievēro! Pie uzd…" at bounding box center [617, 230] width 794 height 755
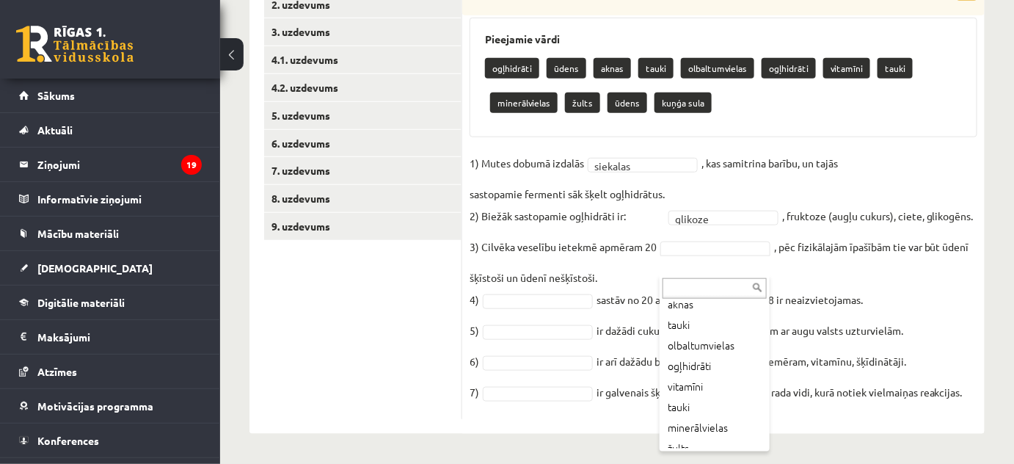
scroll to position [70, 0]
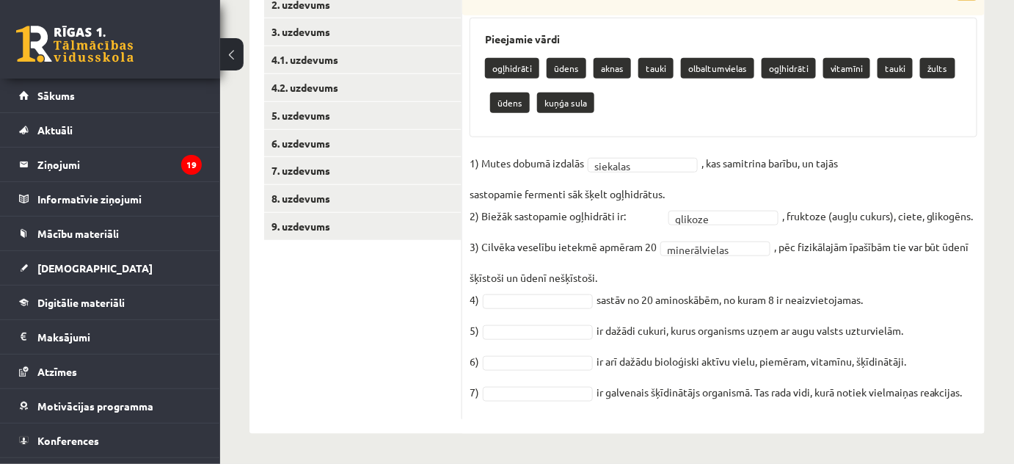
click at [506, 308] on fieldset "**********" at bounding box center [723, 282] width 508 height 260
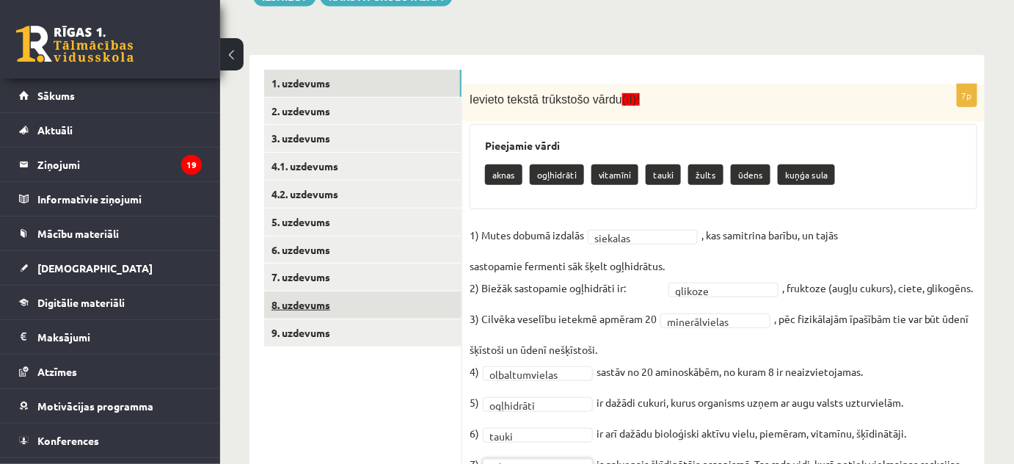
scroll to position [241, 0]
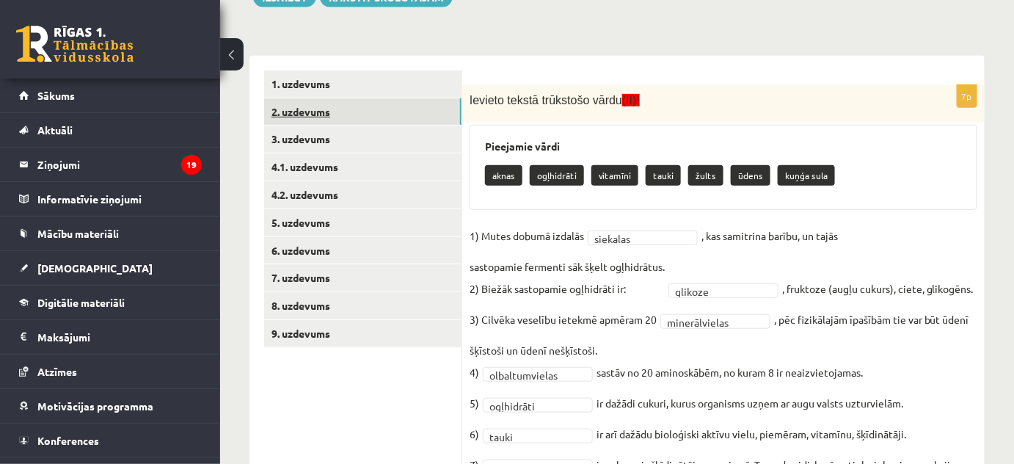
click at [345, 104] on link "2. uzdevums" at bounding box center [362, 111] width 197 height 27
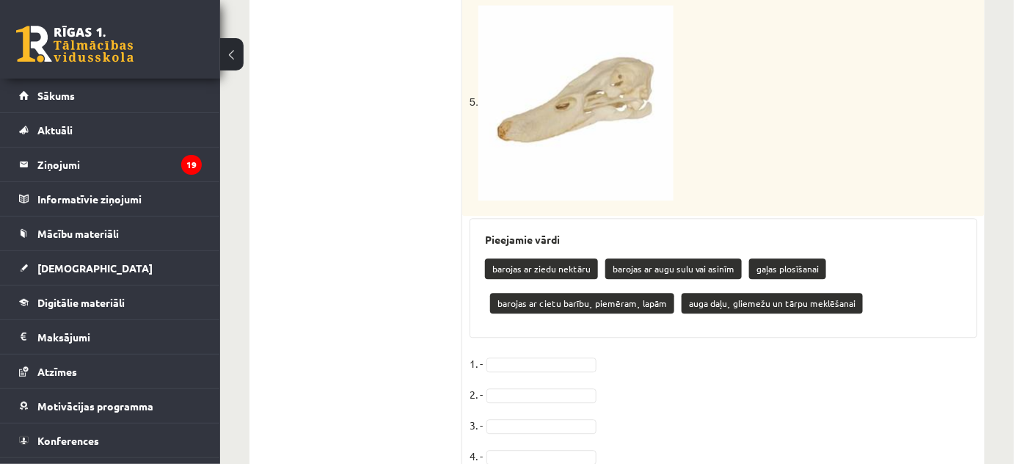
scroll to position [1066, 0]
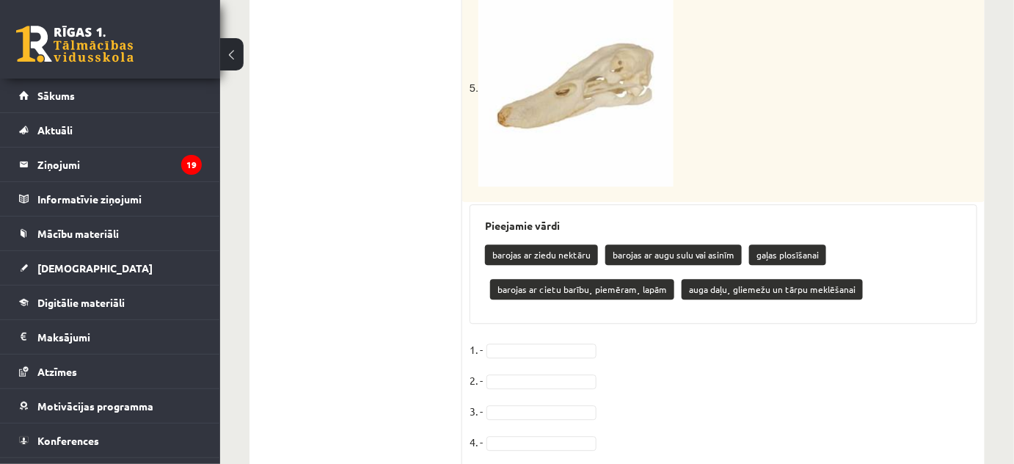
click at [860, 24] on p "5." at bounding box center [686, 88] width 434 height 195
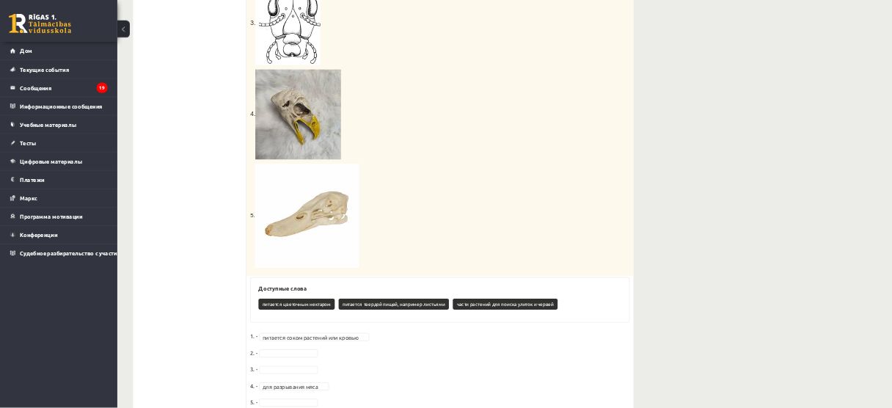
scroll to position [751, 0]
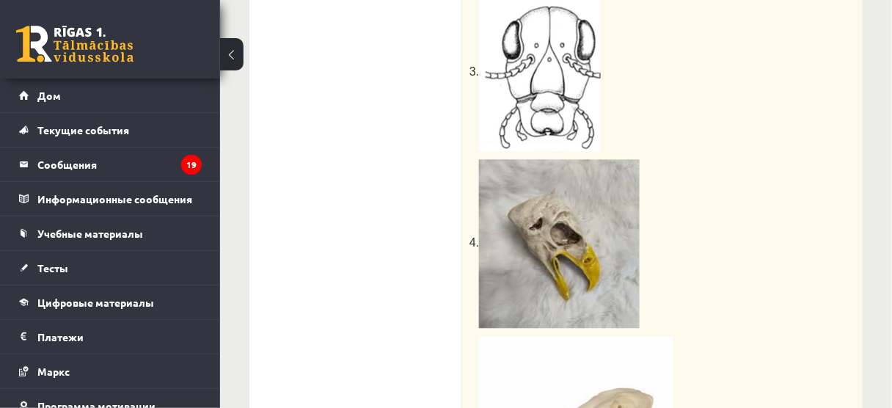
click at [722, 155] on div "Критерии оценки: 1 балл за каждый правильно выбранный вид питания. Посмотрите н…" at bounding box center [662, 60] width 400 height 971
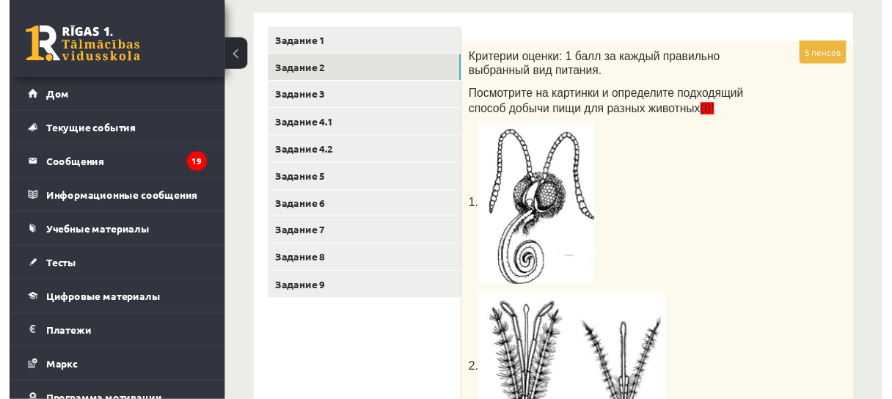
scroll to position [282, 0]
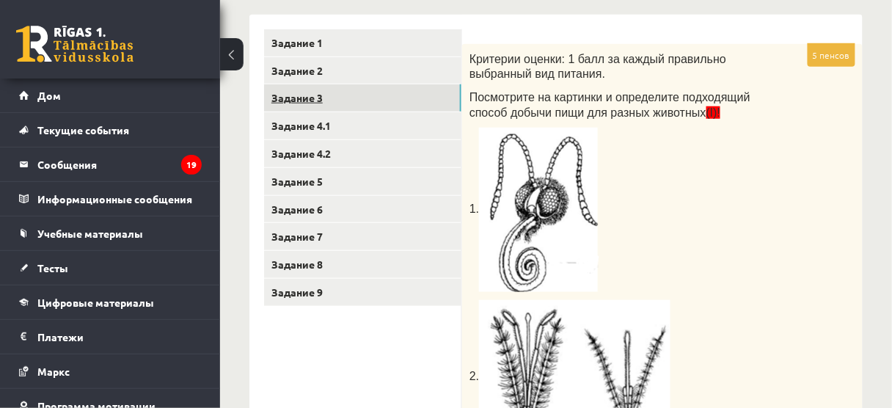
click at [356, 100] on link "Задание 3" at bounding box center [362, 97] width 197 height 27
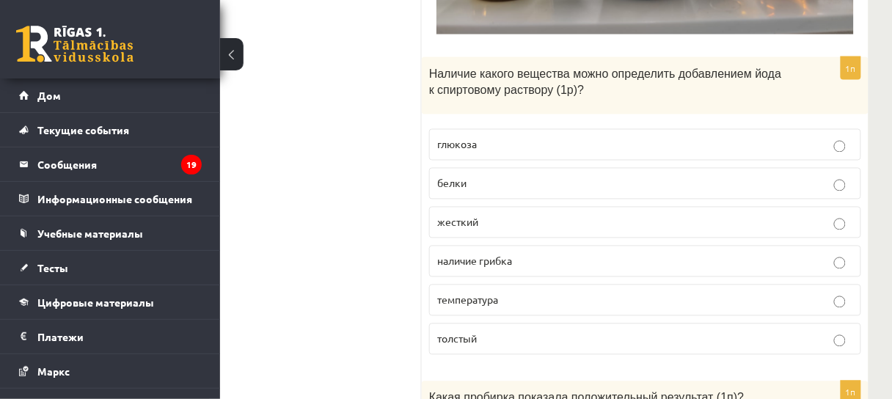
scroll to position [620, 45]
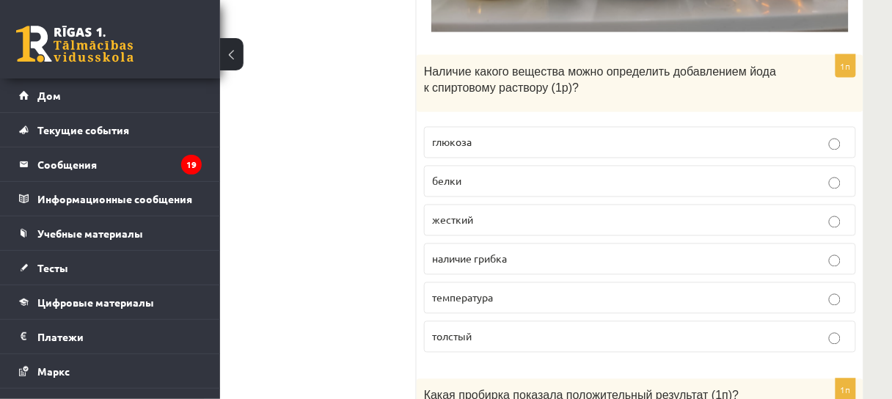
click at [377, 147] on ul "Задание 1 Задание 2 Задание 3 Задание 4.1 Задание 4.2 Задание 5 Задание 6 Задан…" at bounding box center [318, 123] width 198 height 862
click at [499, 221] on p "жесткий" at bounding box center [640, 220] width 416 height 15
click at [411, 103] on ul "Задание 1 Задание 2 Задание 3 Задание 4.1 Задание 4.2 Задание 5 Задание 6 Задан…" at bounding box center [318, 123] width 198 height 862
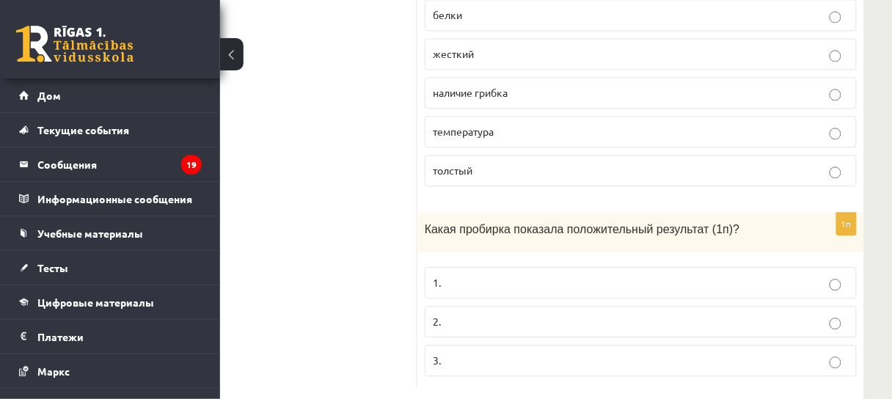
scroll to position [791, 45]
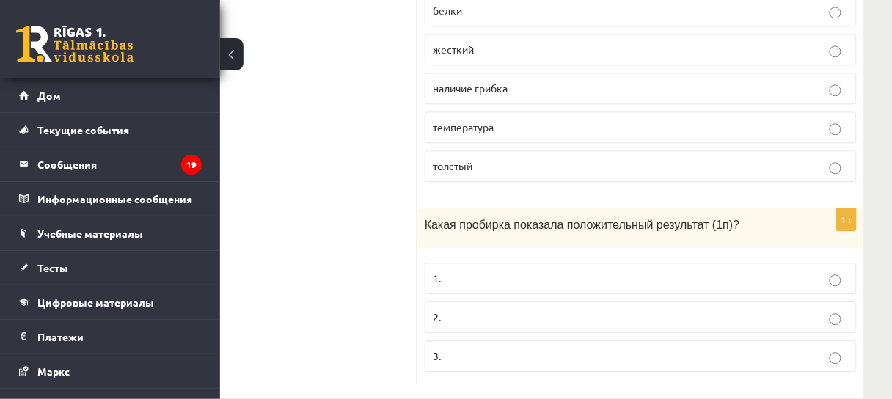
click at [510, 315] on p "2." at bounding box center [641, 316] width 416 height 15
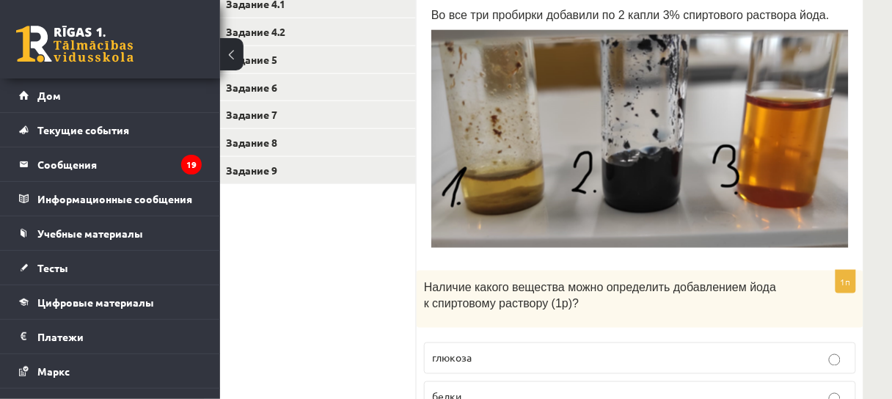
scroll to position [274, 45]
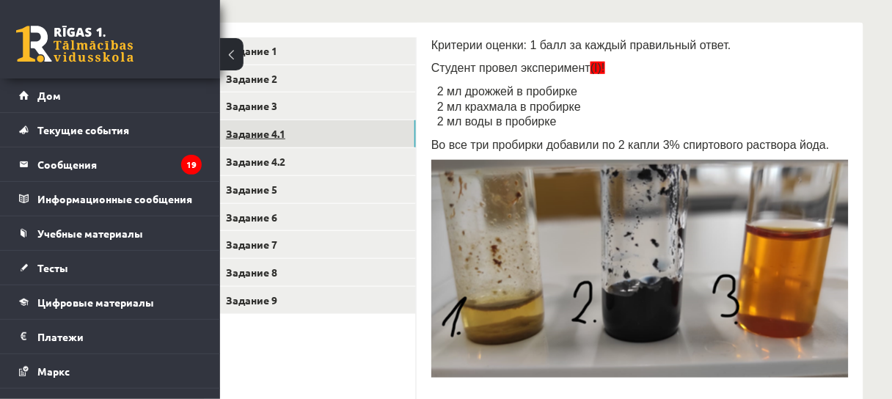
click at [326, 131] on link "Задание 4.1" at bounding box center [317, 133] width 197 height 27
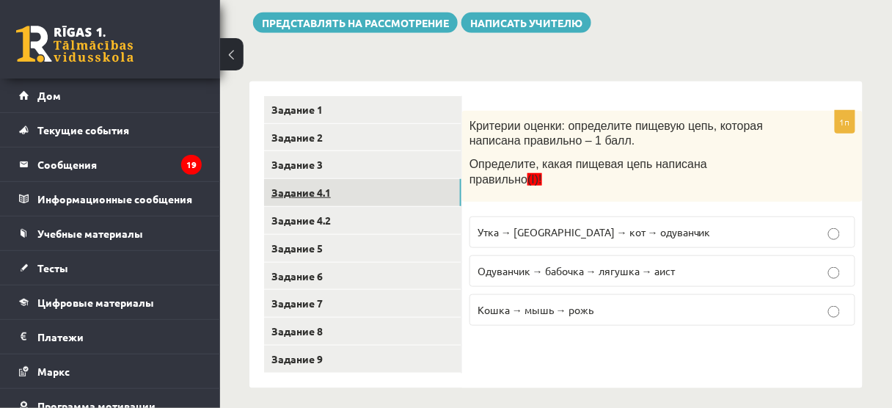
scroll to position [214, 0]
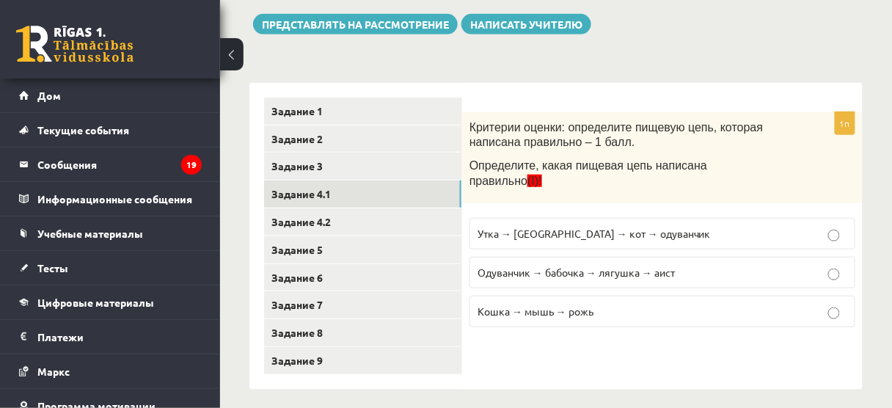
click at [637, 265] on font "Одуванчик → бабочка → лягушка → аист" at bounding box center [575, 271] width 197 height 13
click at [374, 221] on link "Задание 4.2" at bounding box center [362, 221] width 197 height 27
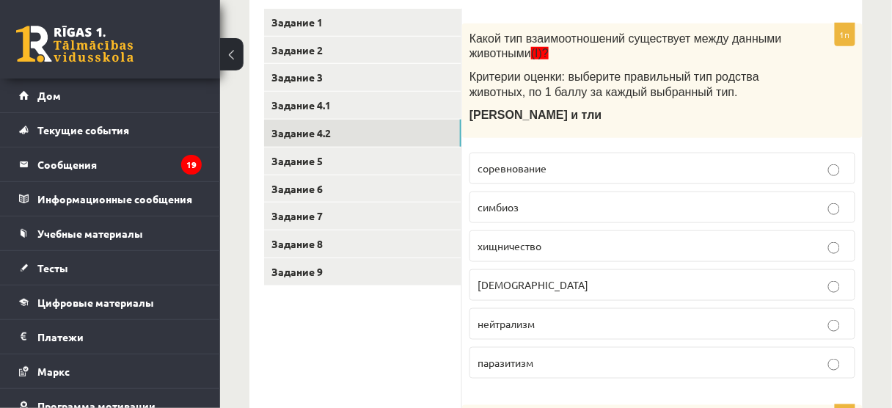
scroll to position [304, 0]
click at [590, 199] on p "симбиоз" at bounding box center [662, 206] width 370 height 15
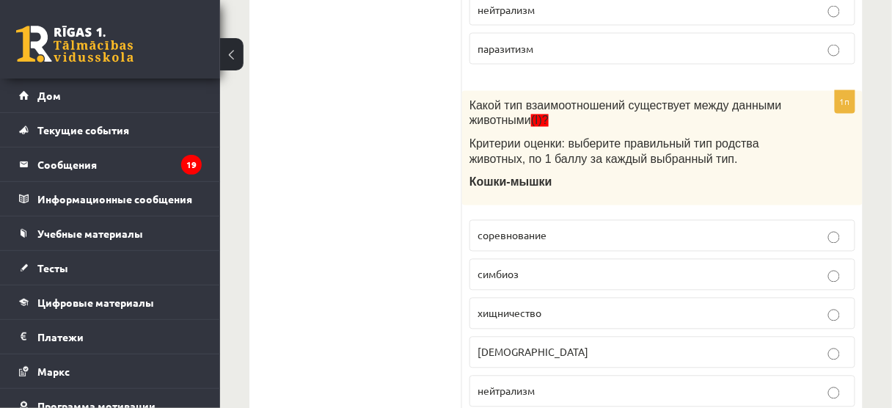
scroll to position [631, 0]
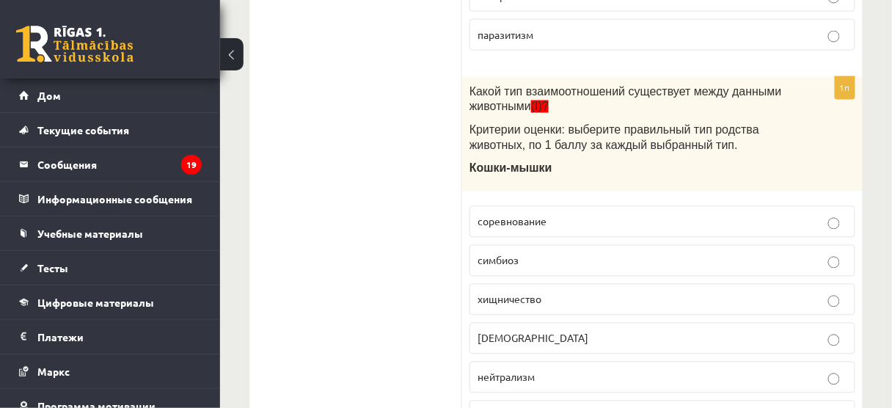
click at [562, 292] on p "хищничество" at bounding box center [662, 299] width 370 height 15
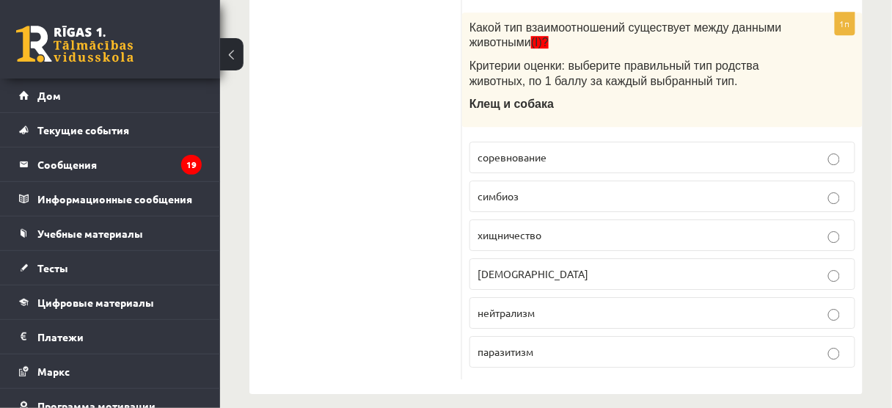
scroll to position [1082, 0]
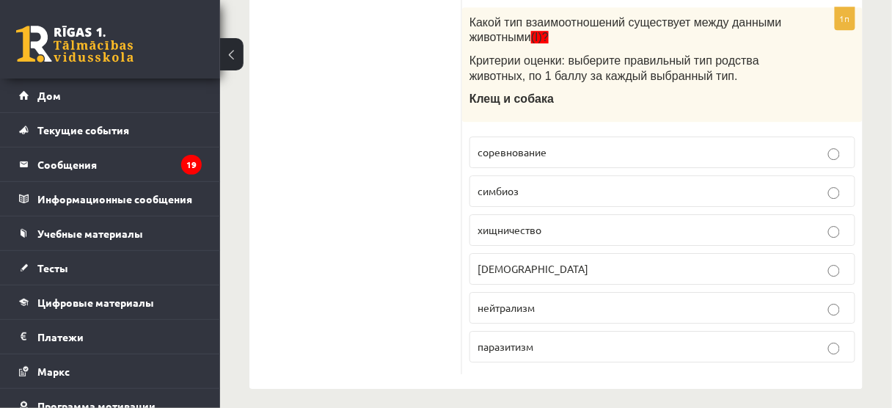
click at [495, 340] on font "паразитизм" at bounding box center [505, 346] width 56 height 13
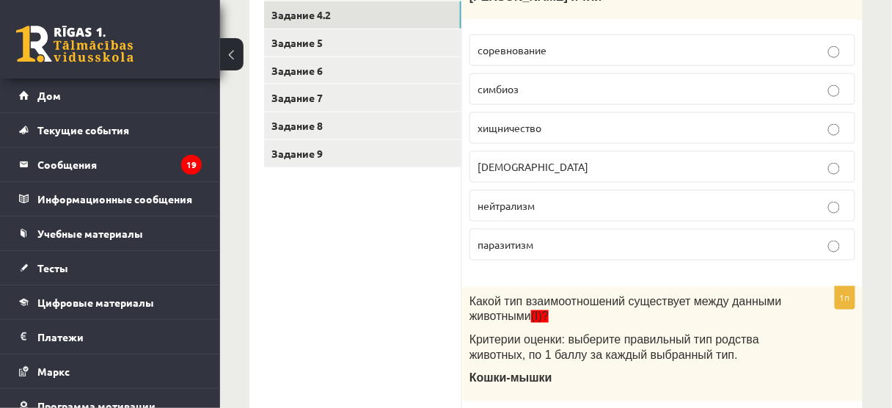
scroll to position [354, 0]
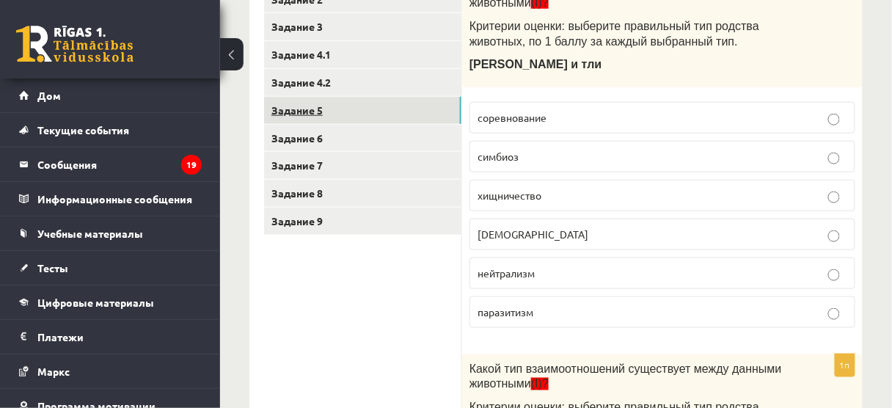
click at [351, 108] on link "Задание 5" at bounding box center [362, 110] width 197 height 27
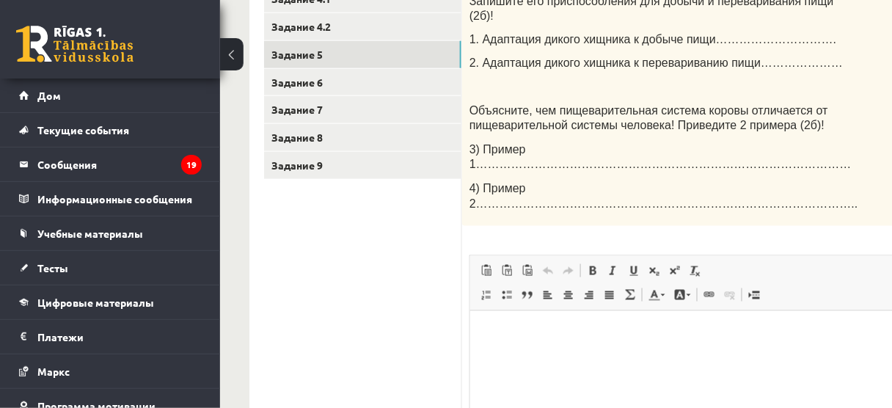
scroll to position [410, 0]
click at [611, 348] on html at bounding box center [699, 331] width 461 height 45
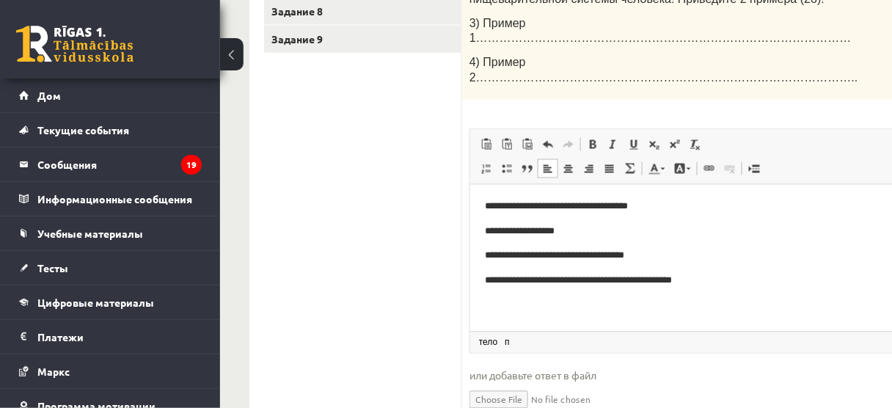
scroll to position [538, 0]
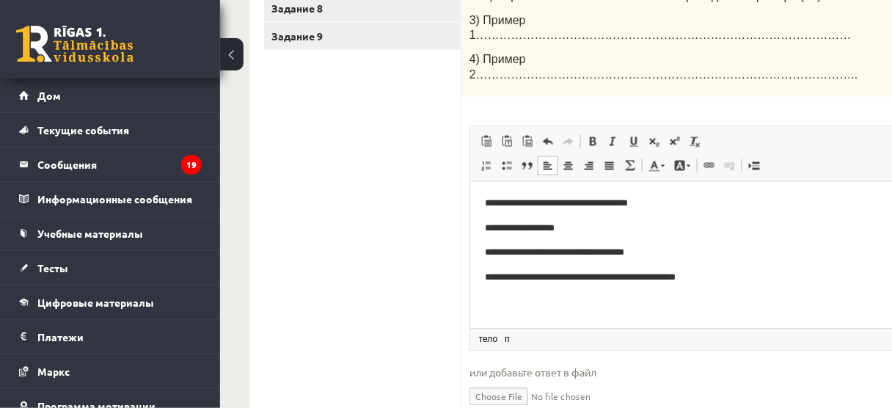
click at [654, 251] on p "**********" at bounding box center [662, 252] width 356 height 15
click at [570, 232] on p "**********" at bounding box center [662, 228] width 356 height 15
click at [566, 232] on p "**********" at bounding box center [662, 228] width 356 height 15
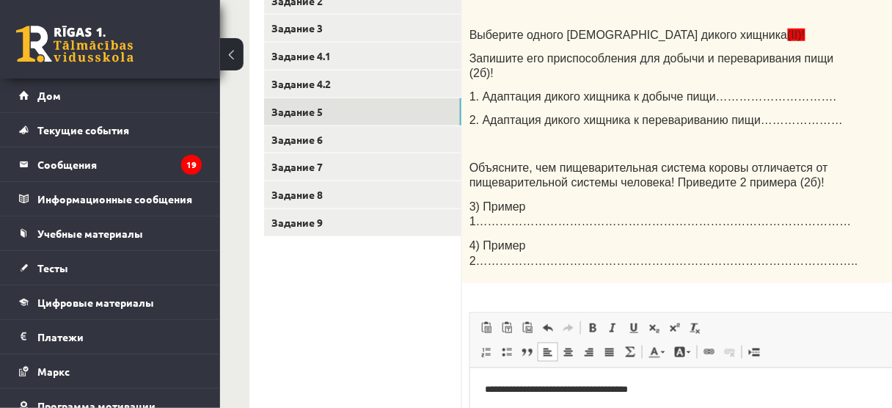
scroll to position [349, 0]
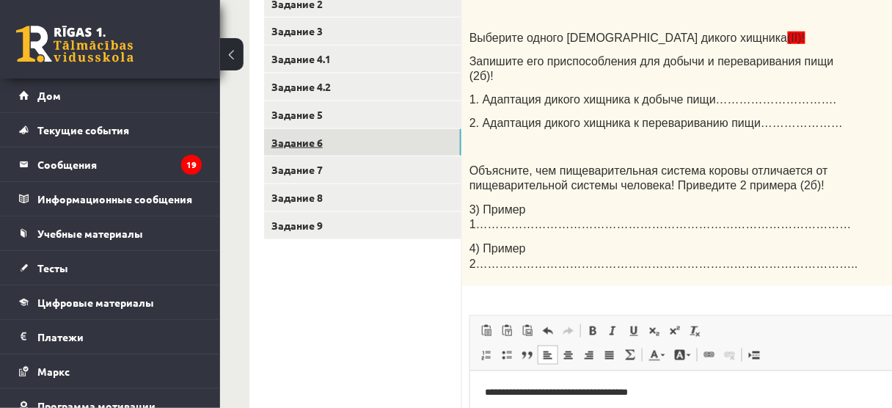
click at [392, 144] on link "Задание 6" at bounding box center [362, 142] width 197 height 27
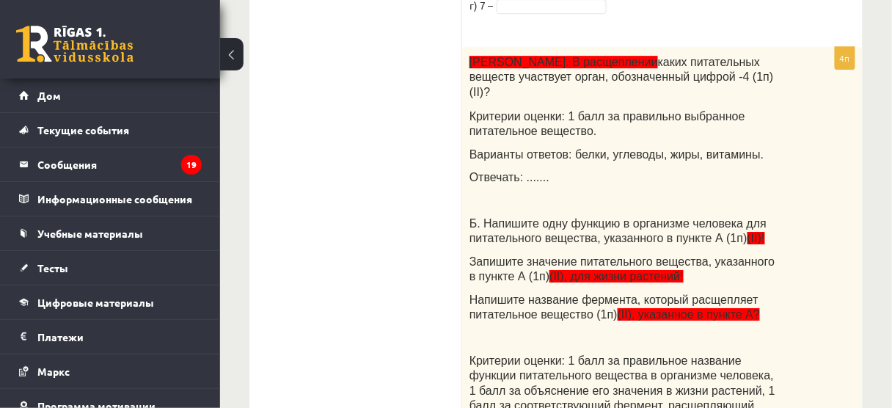
scroll to position [1150, 0]
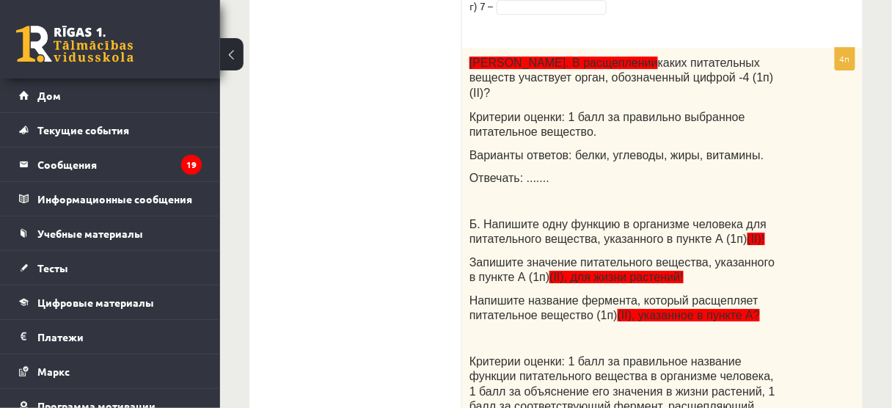
click at [521, 172] on font "Отвечать: ......." at bounding box center [509, 178] width 80 height 12
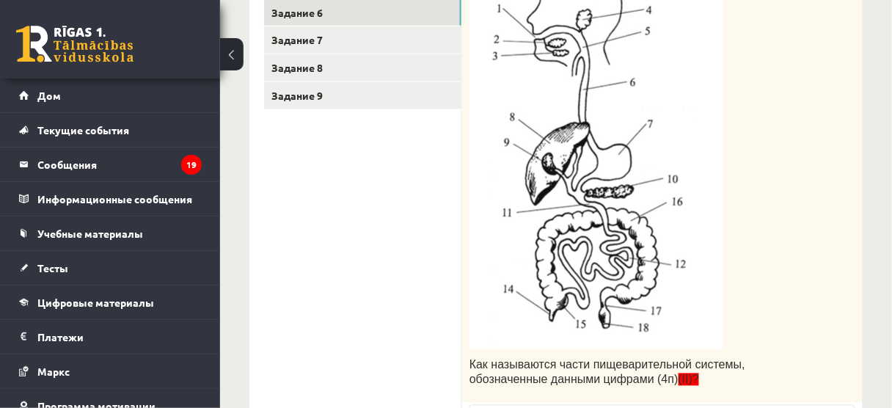
scroll to position [462, 0]
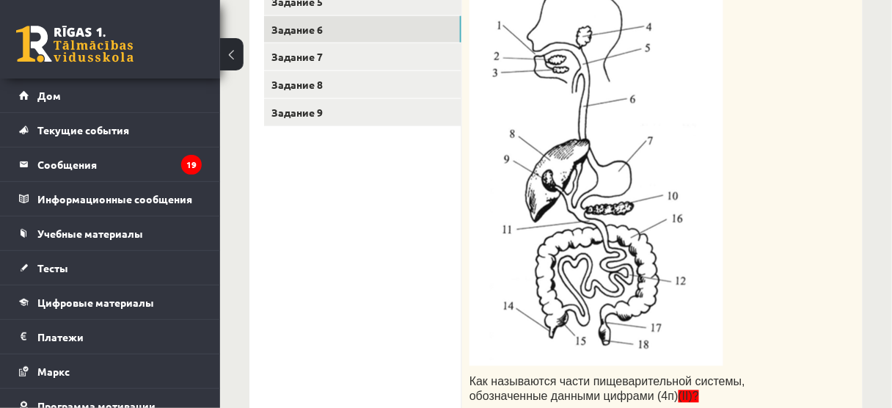
click at [594, 172] on img at bounding box center [596, 172] width 254 height 387
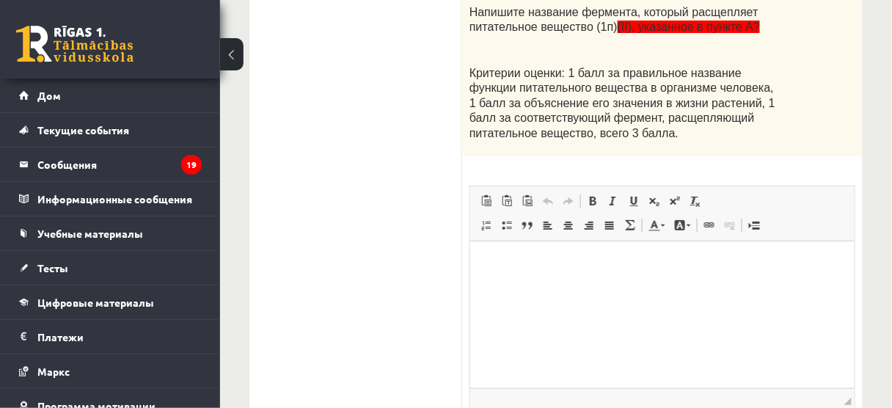
scroll to position [1404, 0]
click at [640, 285] on html at bounding box center [661, 263] width 384 height 45
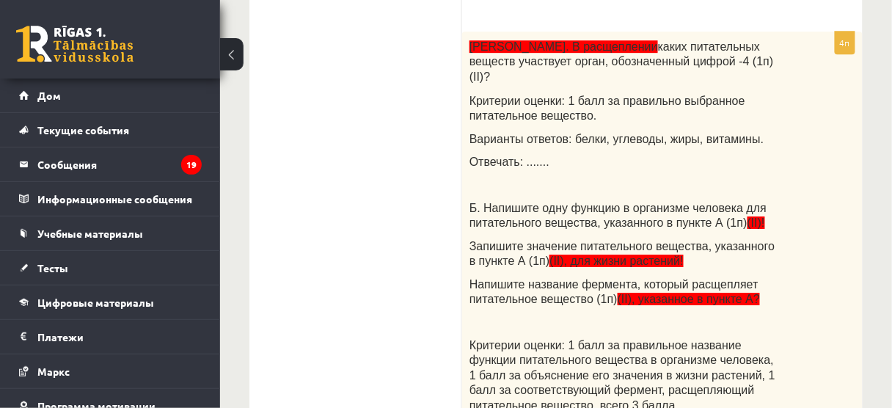
scroll to position [1142, 0]
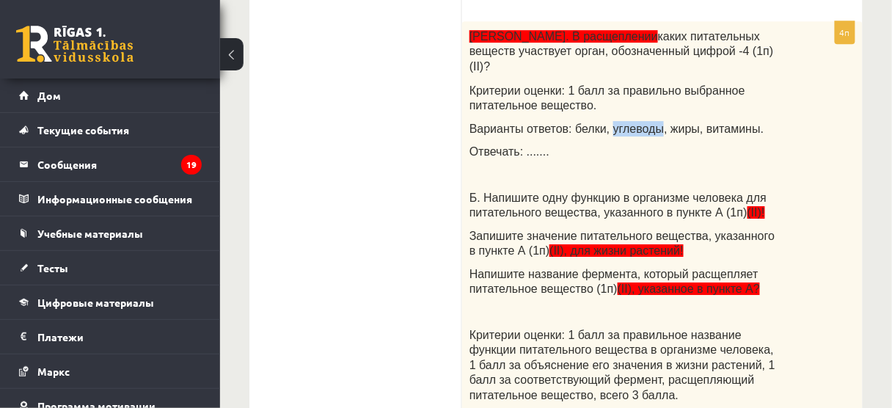
drag, startPoint x: 602, startPoint y: 113, endPoint x: 645, endPoint y: 111, distance: 43.3
click at [645, 122] on font "Варианты ответов: белки, углеводы, жиры, витамины." at bounding box center [616, 128] width 294 height 12
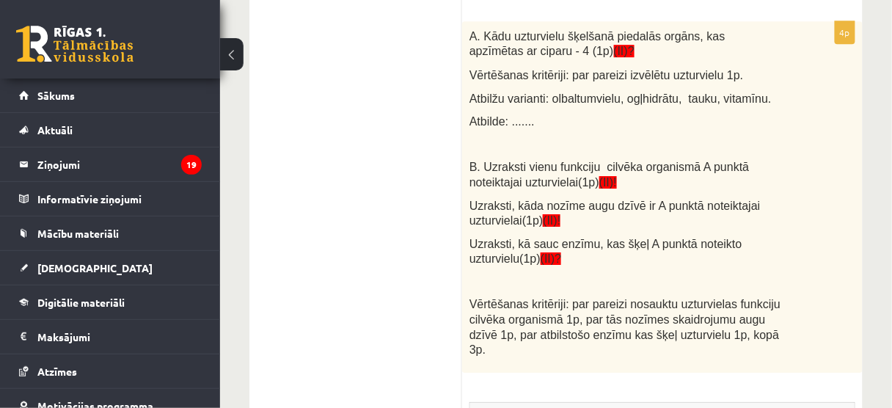
click at [629, 114] on p "Atbilde: ......." at bounding box center [625, 121] width 312 height 15
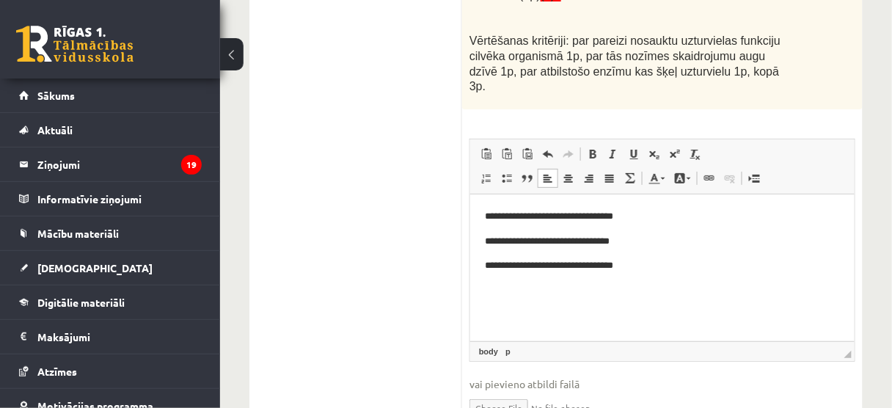
scroll to position [1469, 0]
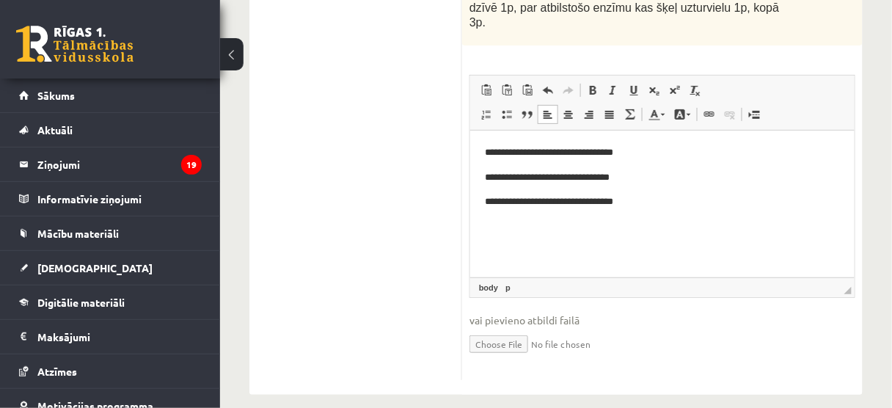
click at [493, 138] on html "**********" at bounding box center [661, 177] width 384 height 94
click at [478, 142] on html "**********" at bounding box center [661, 177] width 384 height 94
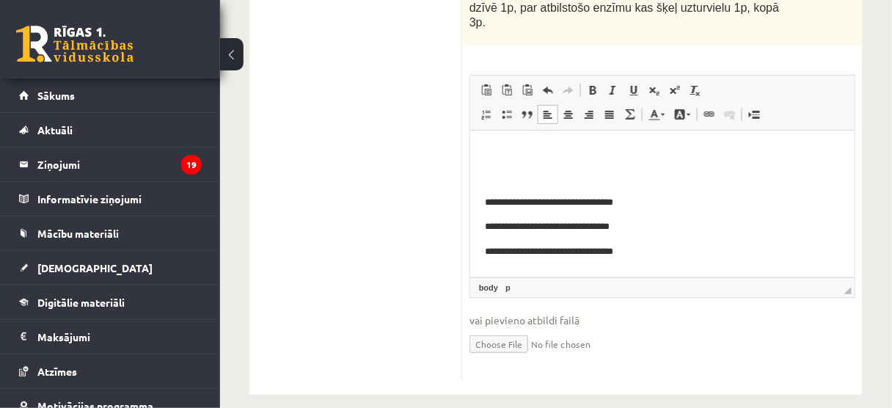
click at [495, 159] on p "Визуальный текстовый редактор, wiswyg-editor-user-answer-47024934410840" at bounding box center [661, 151] width 355 height 15
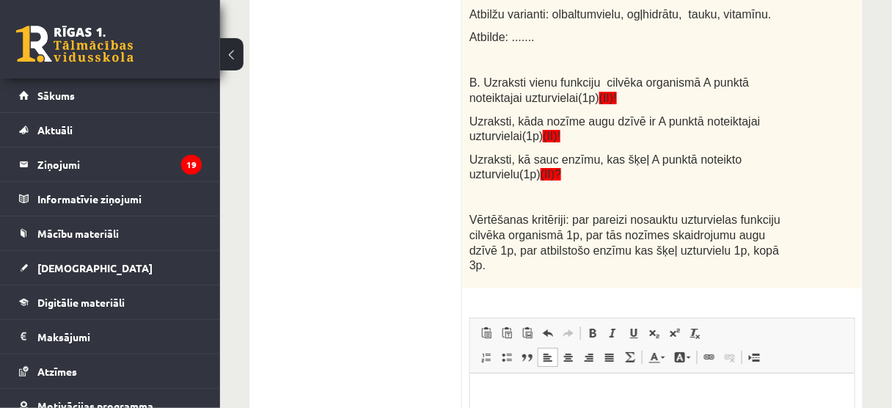
scroll to position [1226, 0]
drag, startPoint x: 616, startPoint y: 10, endPoint x: 651, endPoint y: 10, distance: 34.5
click at [651, 10] on span "Atbilžu varianti: olbaltumvielu, ogļhidrātu, tauku, vitamīnu." at bounding box center [620, 15] width 302 height 12
click at [619, 23] on div "A. Kādu uzturvielu šķelšanā piedalās orgāns, kas apzīmētas ar ciparu - 4 (1p) (…" at bounding box center [662, 113] width 400 height 351
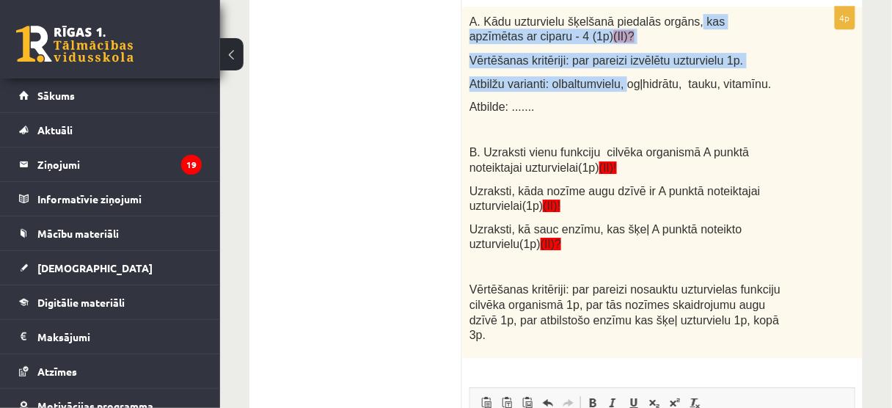
scroll to position [1112, 0]
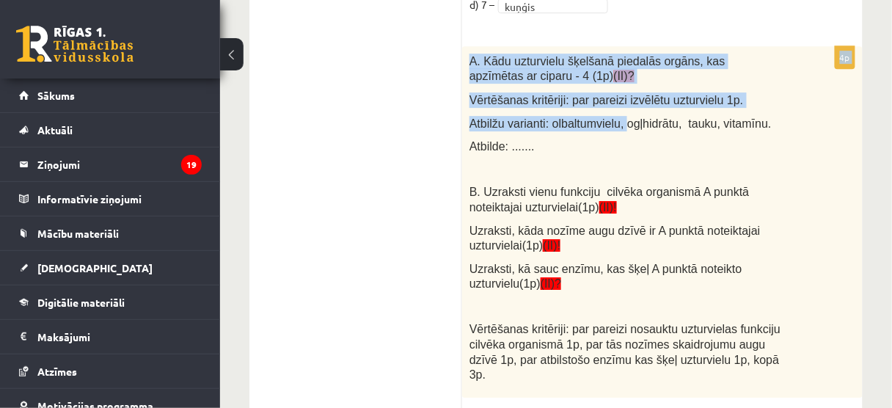
drag, startPoint x: 618, startPoint y: 11, endPoint x: 678, endPoint y: 7, distance: 60.3
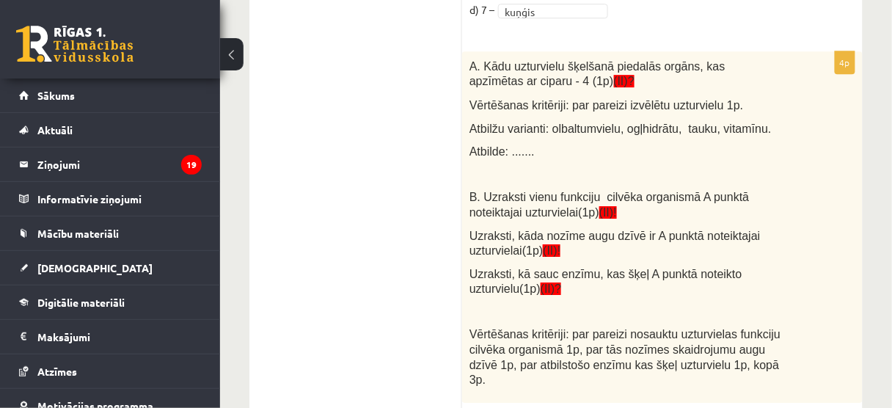
drag, startPoint x: 652, startPoint y: 167, endPoint x: 580, endPoint y: 122, distance: 84.7
click at [580, 122] on span "Atbilžu varianti: olbaltumvielu, ogļhidrātu, tauku, vitamīnu." at bounding box center [620, 128] width 302 height 12
drag, startPoint x: 616, startPoint y: 127, endPoint x: 665, endPoint y: 120, distance: 49.6
click at [665, 122] on span "Atbilžu varianti: olbaltumvielu, ogļhidrātu, tauku, vitamīnu." at bounding box center [620, 128] width 302 height 12
copy span "ogļhidrātu"
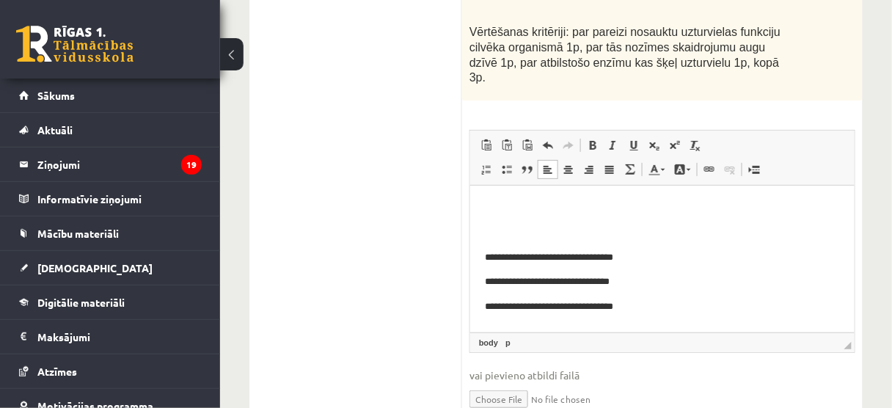
scroll to position [1415, 0]
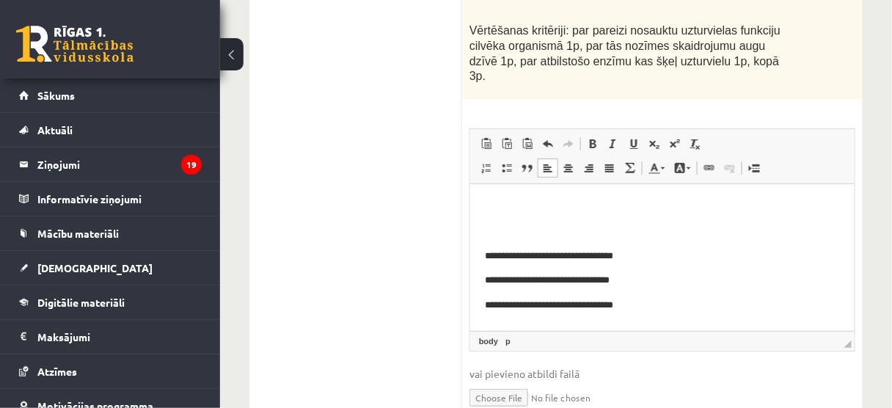
click at [498, 203] on p "Визуальный текстовый редактор, wiswyg-editor-user-answer-47024934410840" at bounding box center [661, 205] width 355 height 15
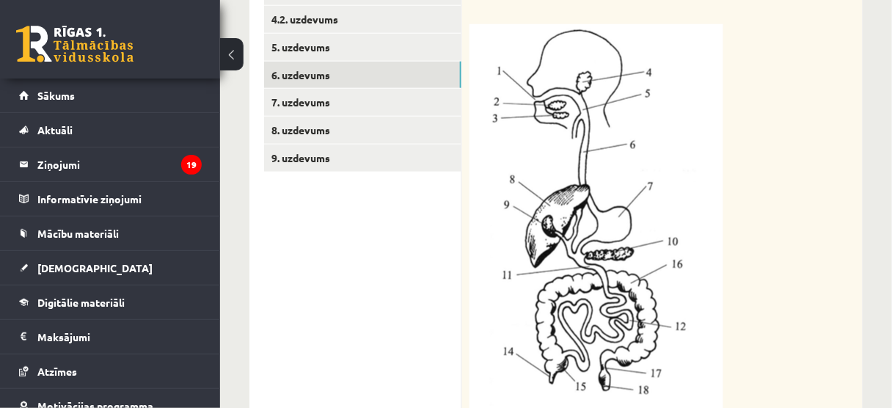
scroll to position [400, 0]
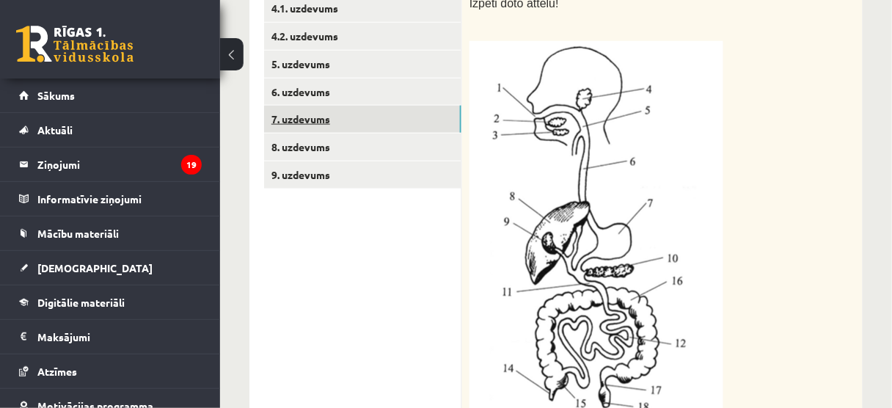
click at [329, 122] on link "7. uzdevums" at bounding box center [362, 119] width 197 height 27
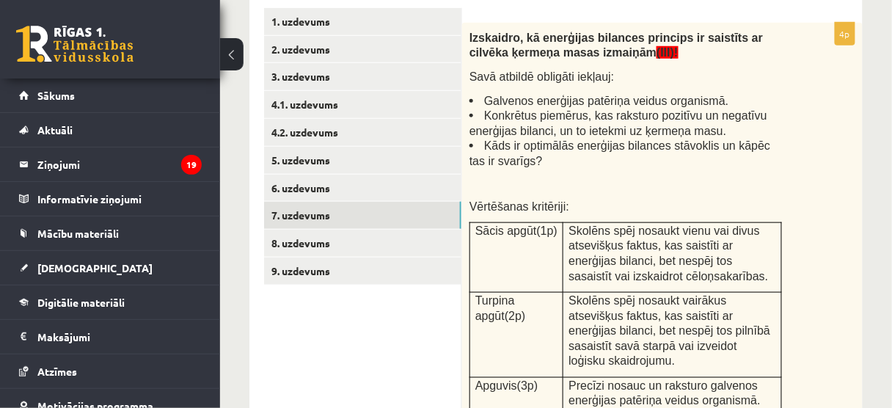
scroll to position [311, 0]
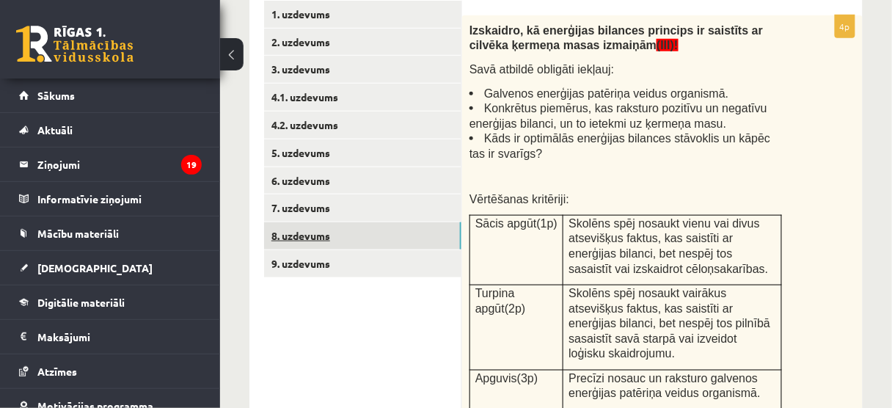
click at [304, 232] on link "8. uzdevums" at bounding box center [362, 235] width 197 height 27
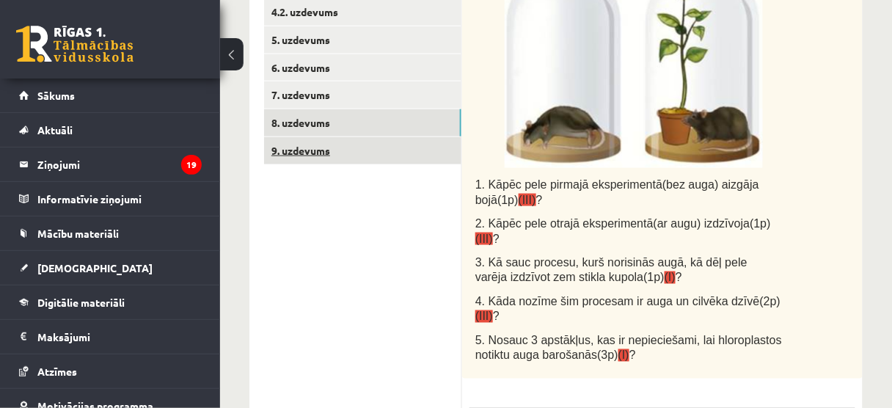
scroll to position [428, 0]
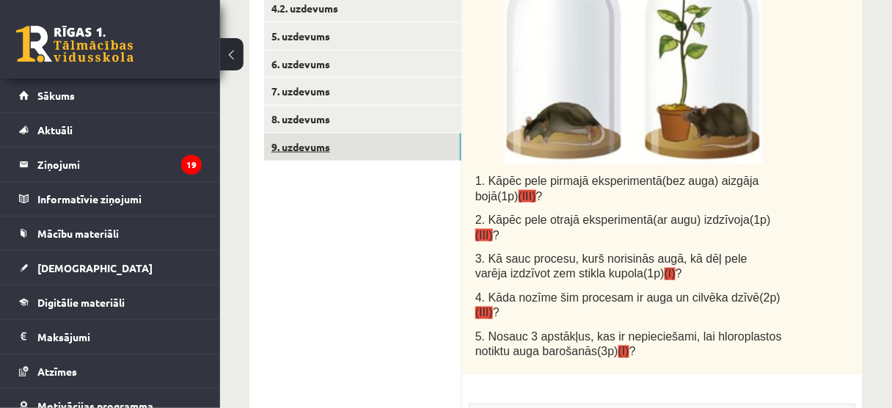
click at [323, 154] on link "9. uzdevums" at bounding box center [362, 146] width 197 height 27
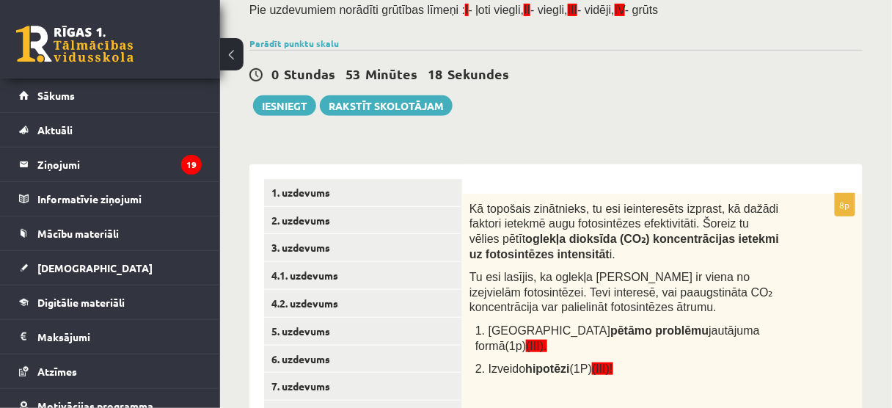
scroll to position [132, 0]
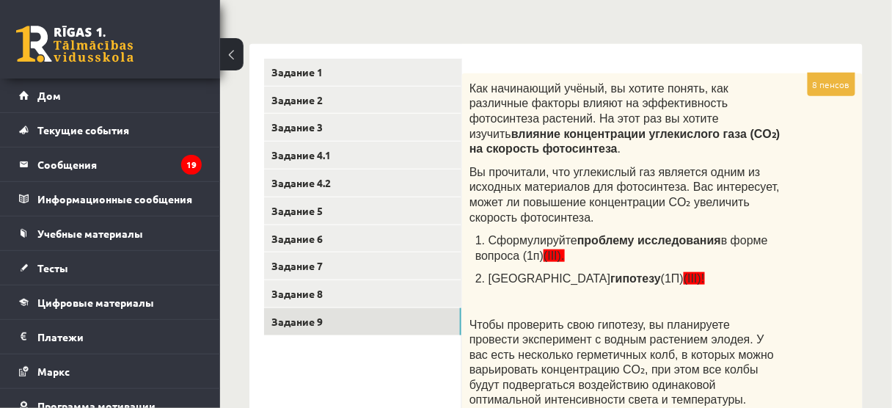
scroll to position [252, 0]
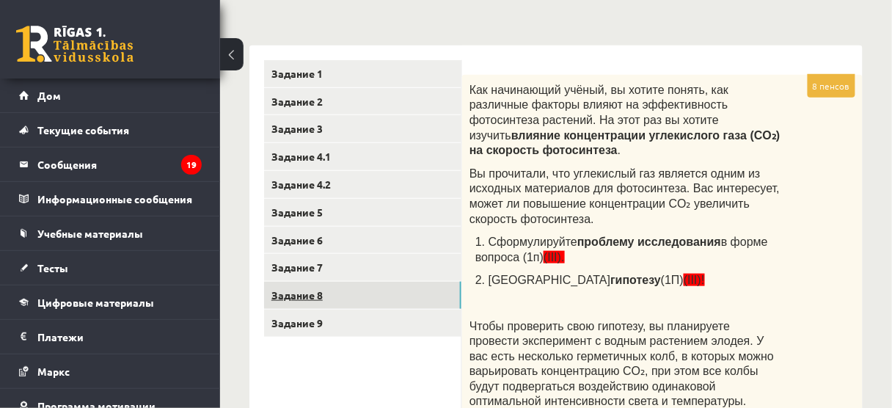
click at [367, 289] on link "Задание 8" at bounding box center [362, 295] width 197 height 27
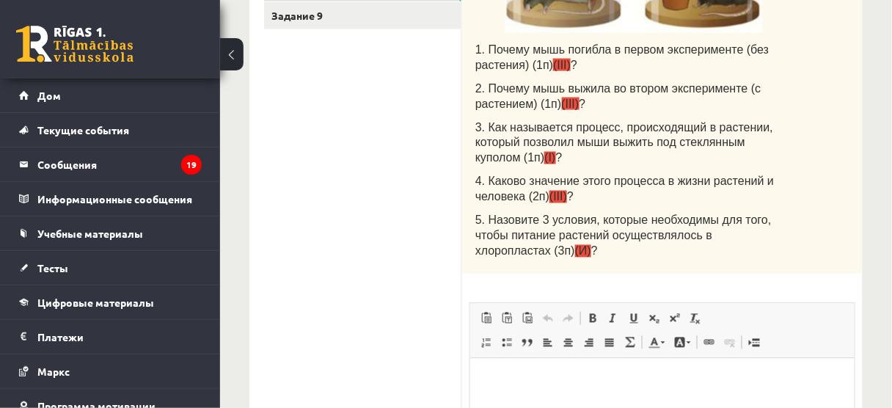
scroll to position [556, 0]
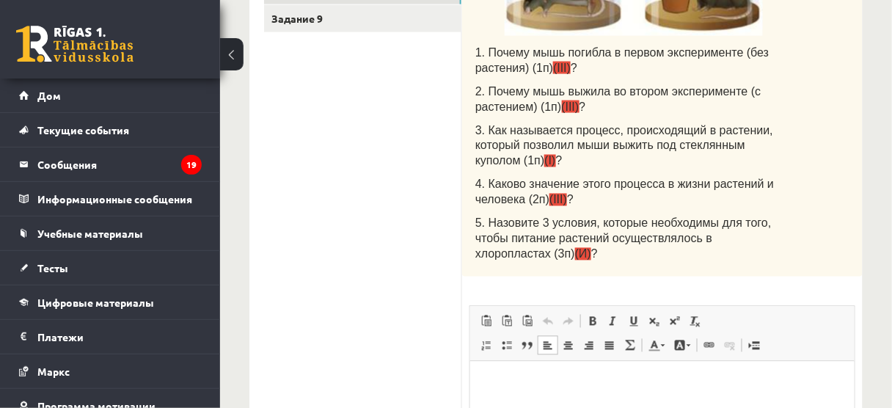
click at [550, 384] on p "Визуальный текстовый редактор, wiswyg-editor-user-answer-47024907713200" at bounding box center [661, 383] width 355 height 15
click at [526, 405] on p "*" at bounding box center [662, 407] width 356 height 15
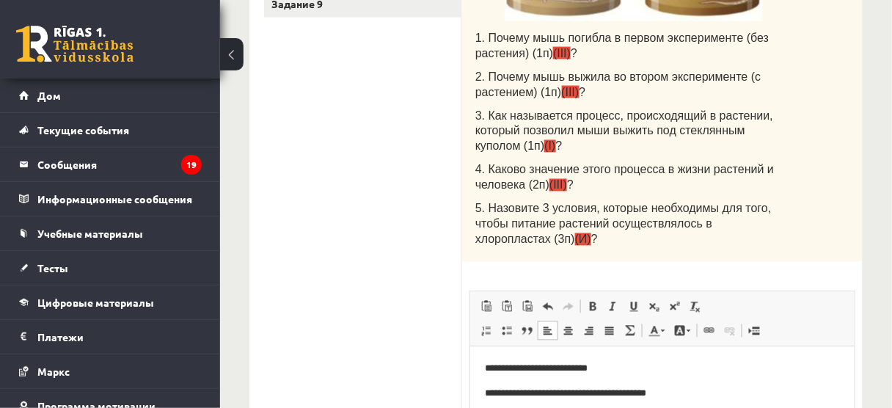
click at [645, 391] on p "**********" at bounding box center [662, 393] width 356 height 15
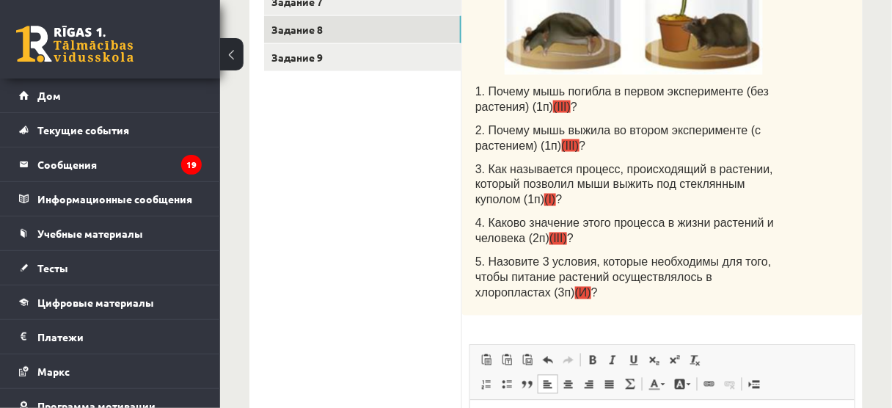
scroll to position [507, 0]
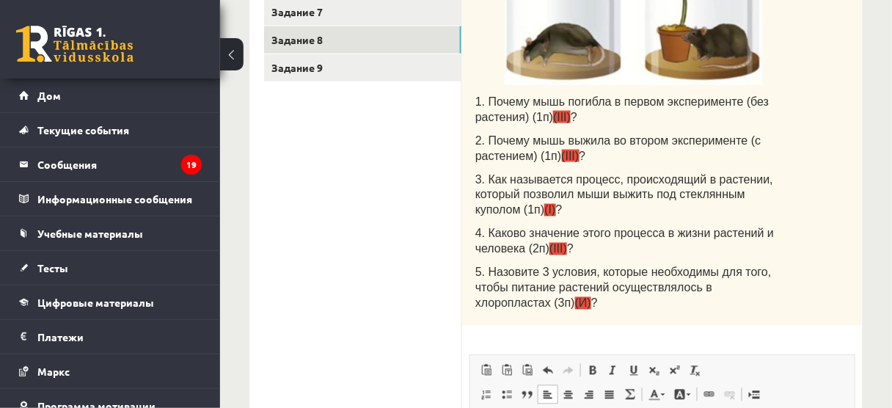
click at [794, 3] on div "Критерии оценки: 1 балл за каждый правильный ответ. 1. Почему мышь погибла в пе…" at bounding box center [662, 73] width 400 height 506
drag, startPoint x: 794, startPoint y: 6, endPoint x: 741, endPoint y: -9, distance: 54.1
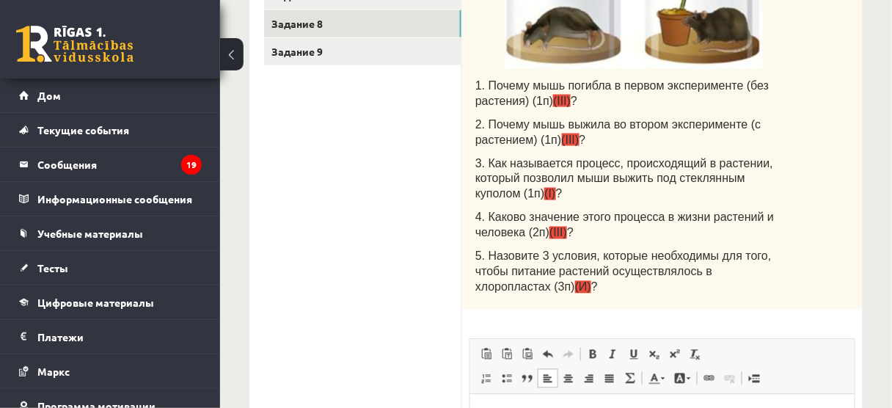
scroll to position [521, 0]
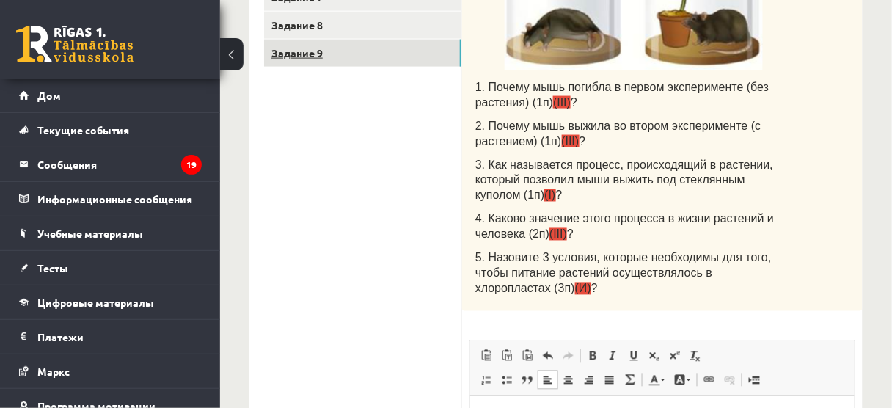
click at [404, 51] on link "Задание 9" at bounding box center [362, 53] width 197 height 27
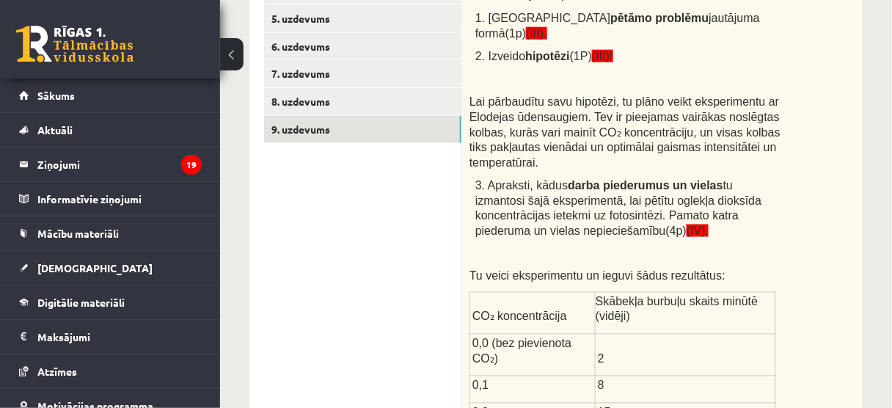
scroll to position [442, 0]
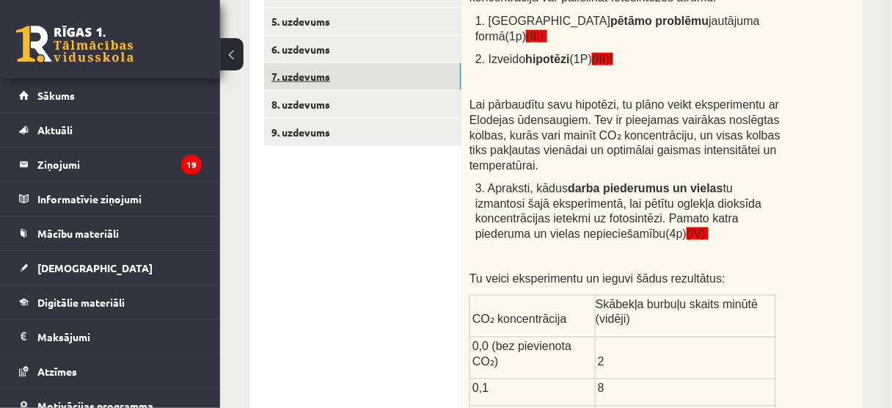
click at [339, 73] on link "7. uzdevums" at bounding box center [362, 76] width 197 height 27
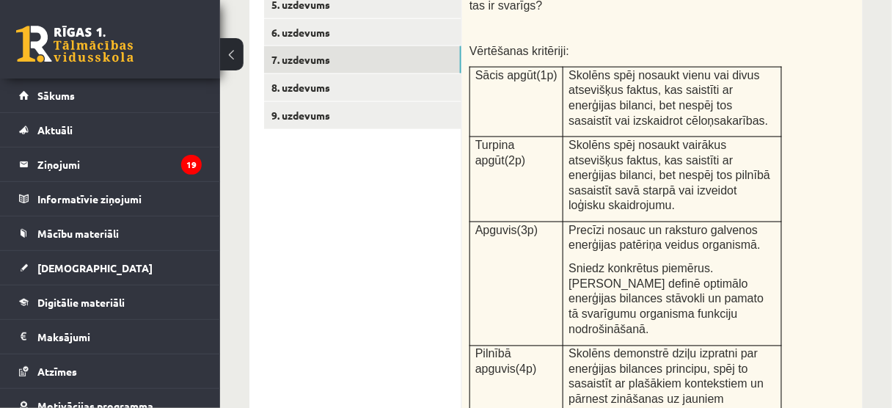
scroll to position [444, 0]
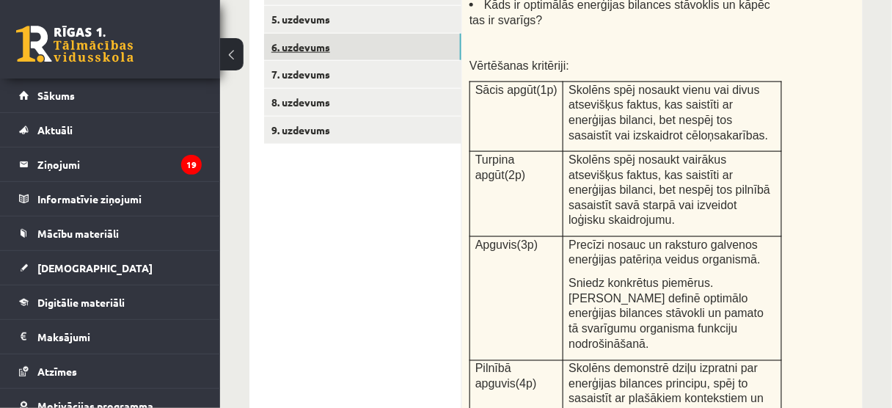
click at [317, 48] on link "6. uzdevums" at bounding box center [362, 47] width 197 height 27
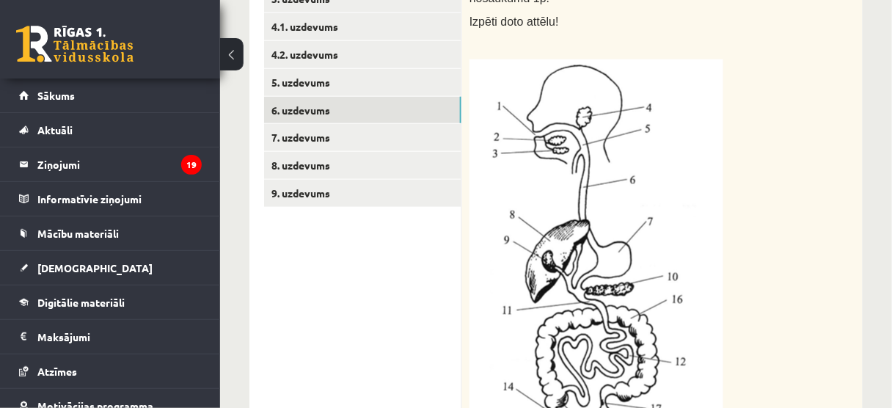
scroll to position [406, 0]
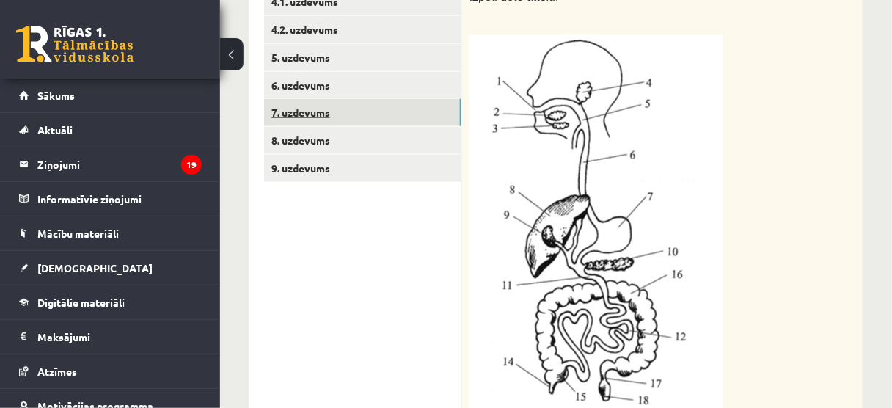
click at [389, 109] on link "7. uzdevums" at bounding box center [362, 112] width 197 height 27
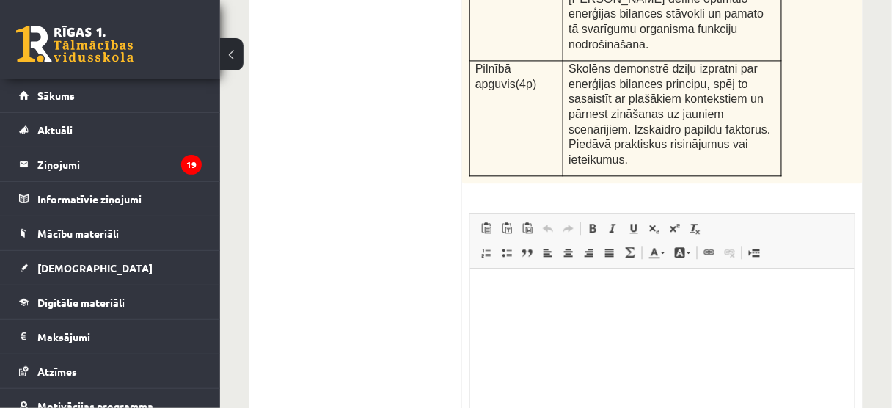
scroll to position [745, 0]
click at [524, 312] on html at bounding box center [661, 290] width 384 height 45
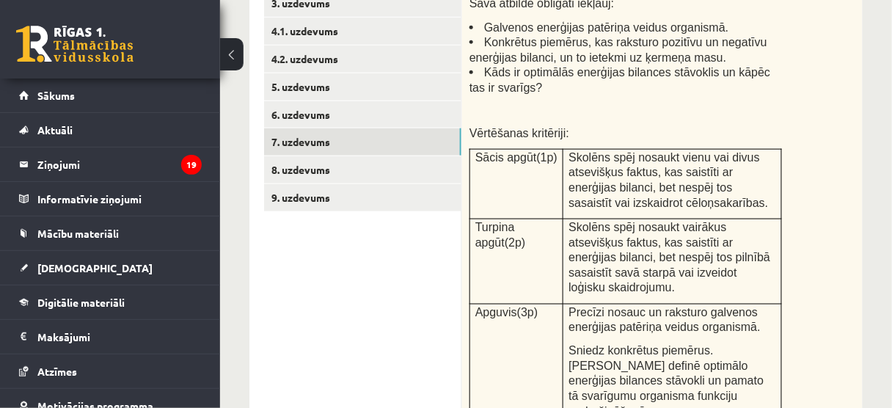
scroll to position [378, 0]
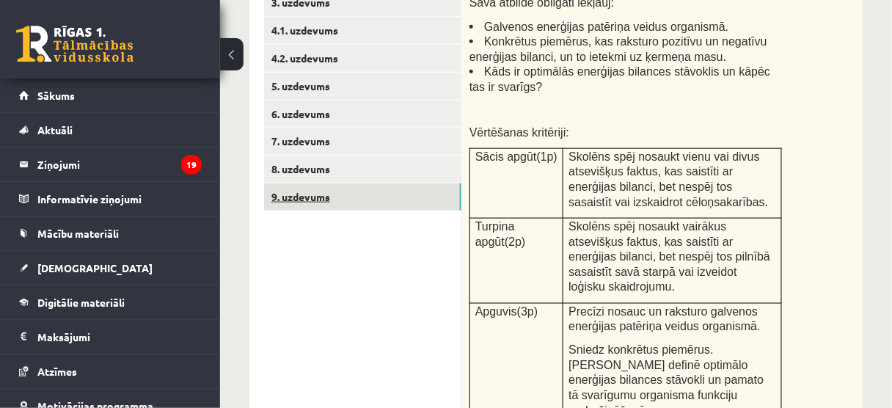
click at [356, 206] on link "9. uzdevums" at bounding box center [362, 196] width 197 height 27
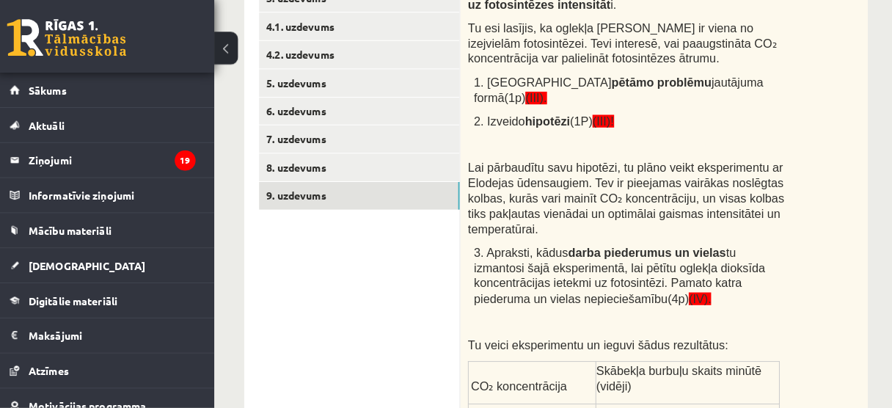
scroll to position [376, 0]
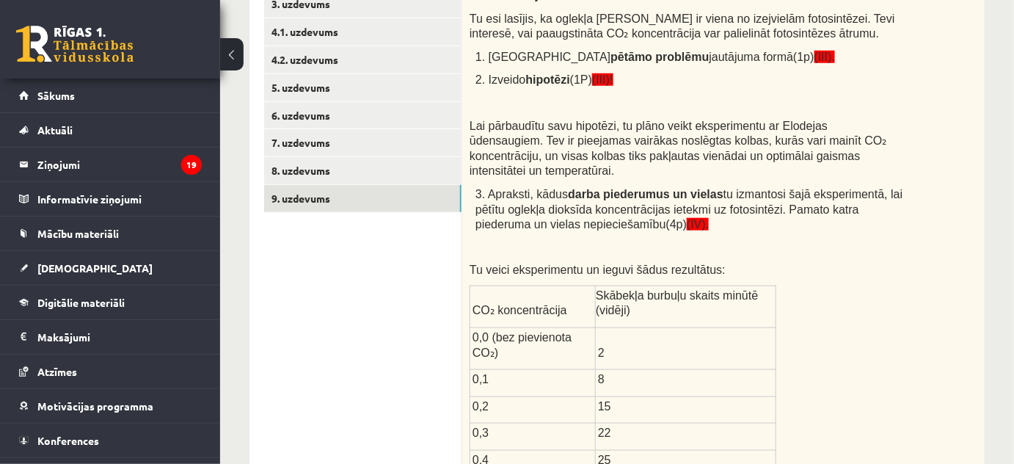
click at [877, 91] on div "Kā topošais zinātnieks, tu esi ieinteresēts izprast, kā dažādi faktori ietekmē …" at bounding box center [723, 287] width 522 height 675
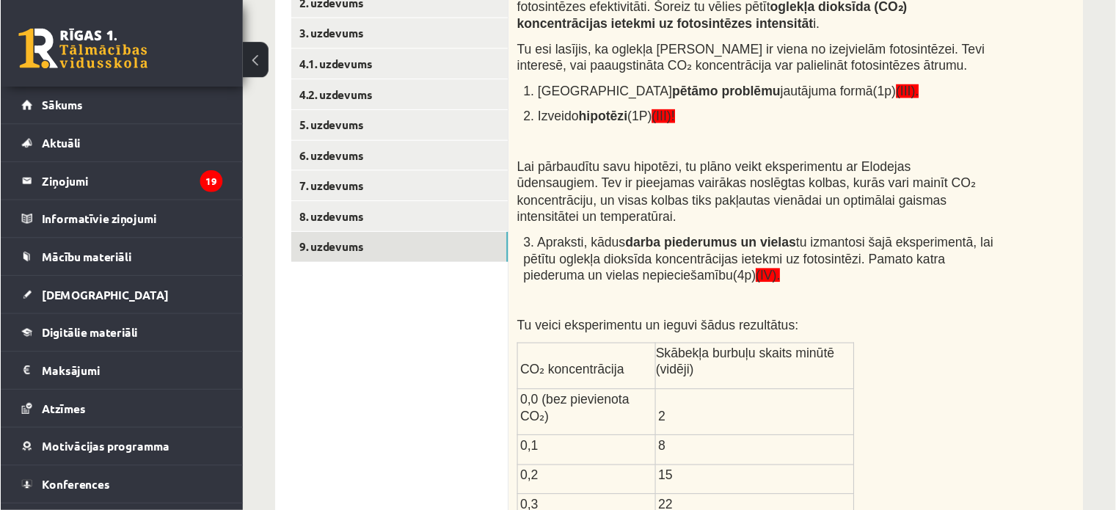
scroll to position [351, 0]
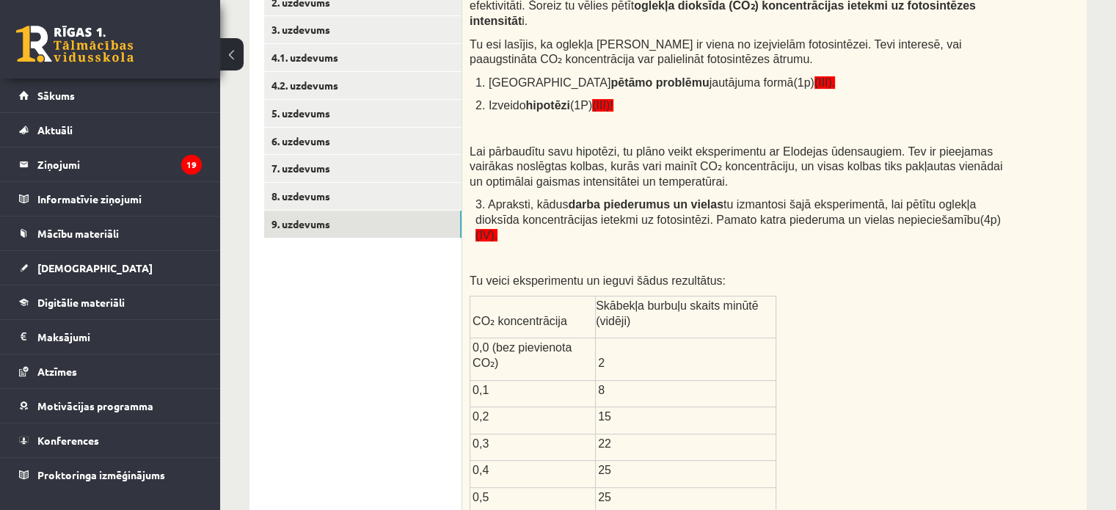
click at [1013, 224] on div "Kā topošais zinātnieks, tu esi ieinteresēts izprast, kā dažādi faktori ietekmē …" at bounding box center [774, 298] width 624 height 645
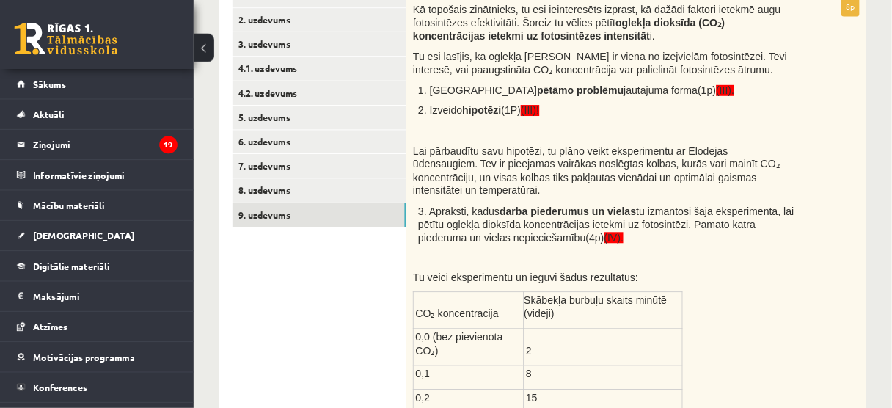
scroll to position [329, 0]
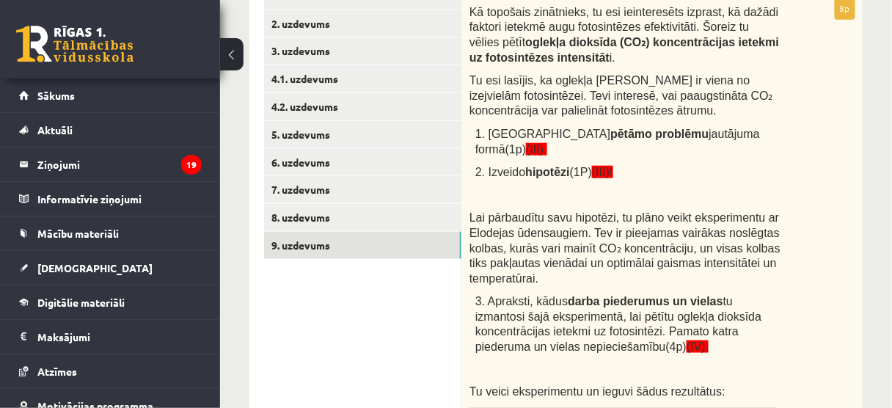
drag, startPoint x: 1126, startPoint y: 13, endPoint x: 382, endPoint y: 320, distance: 804.7
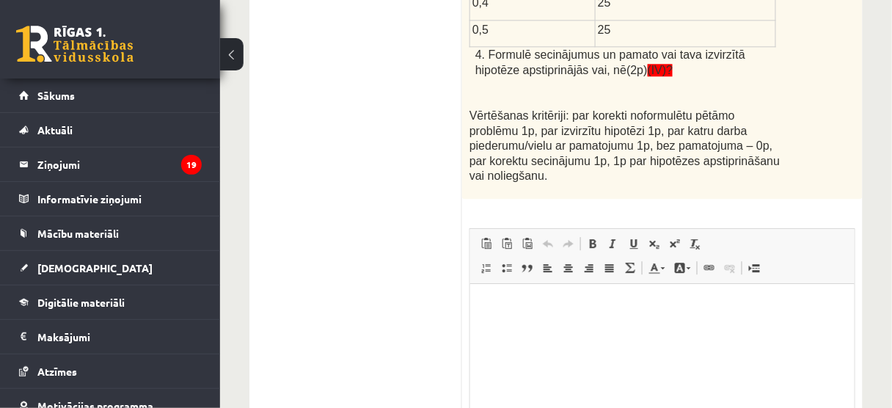
scroll to position [909, 0]
click at [542, 328] on html at bounding box center [661, 305] width 384 height 45
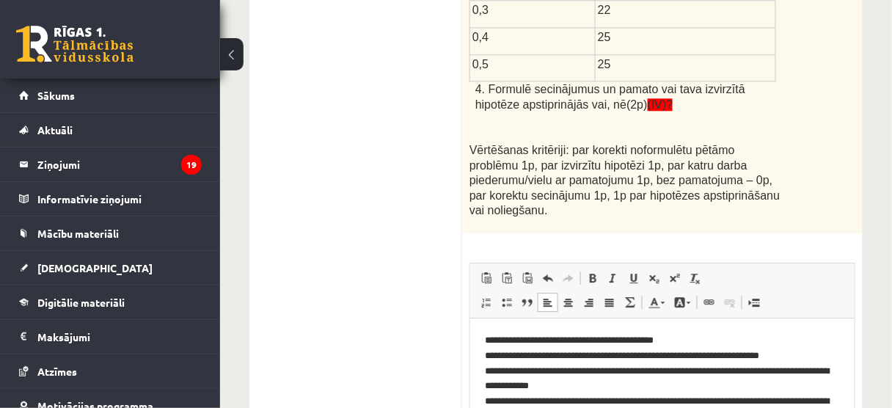
scroll to position [916, 0]
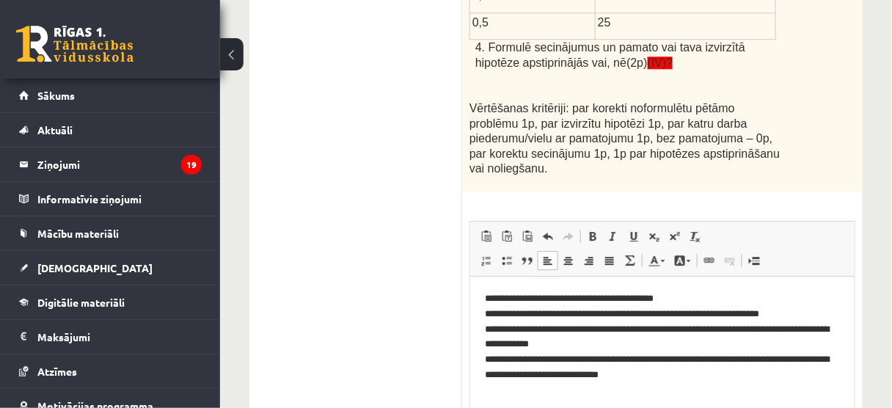
click at [607, 342] on p "**********" at bounding box center [662, 336] width 356 height 92
click at [793, 315] on p "**********" at bounding box center [662, 336] width 356 height 92
click at [837, 330] on p "**********" at bounding box center [662, 336] width 356 height 92
click at [662, 384] on html "**********" at bounding box center [661, 336] width 384 height 121
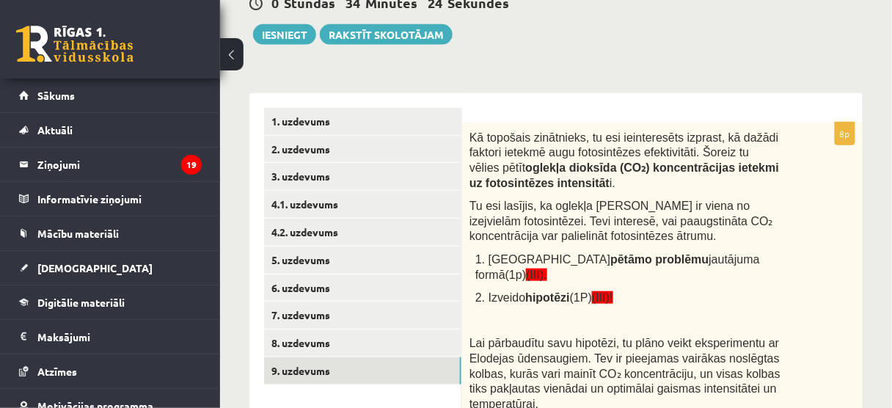
scroll to position [203, 0]
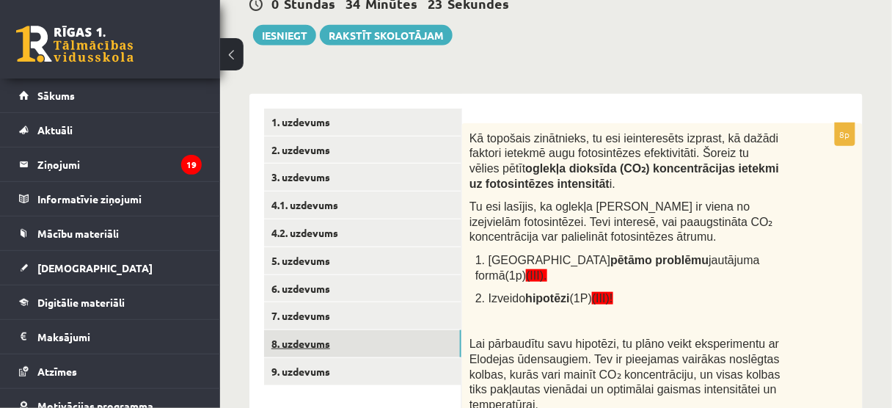
click at [344, 355] on link "8. uzdevums" at bounding box center [362, 343] width 197 height 27
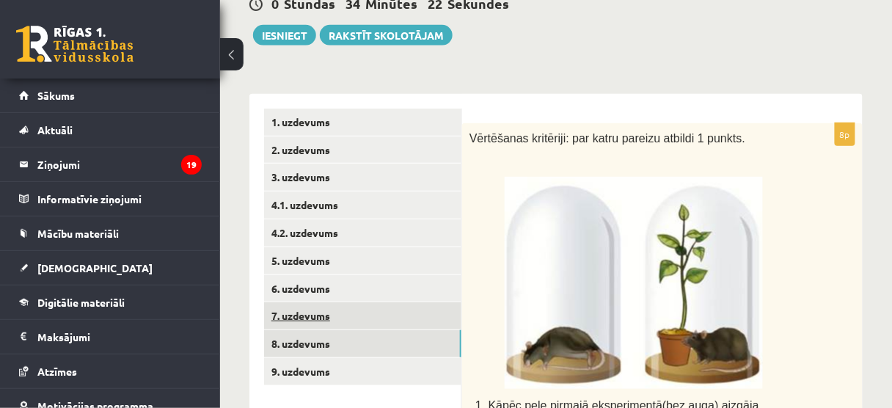
scroll to position [0, 0]
click at [299, 318] on link "7. uzdevums" at bounding box center [362, 315] width 197 height 27
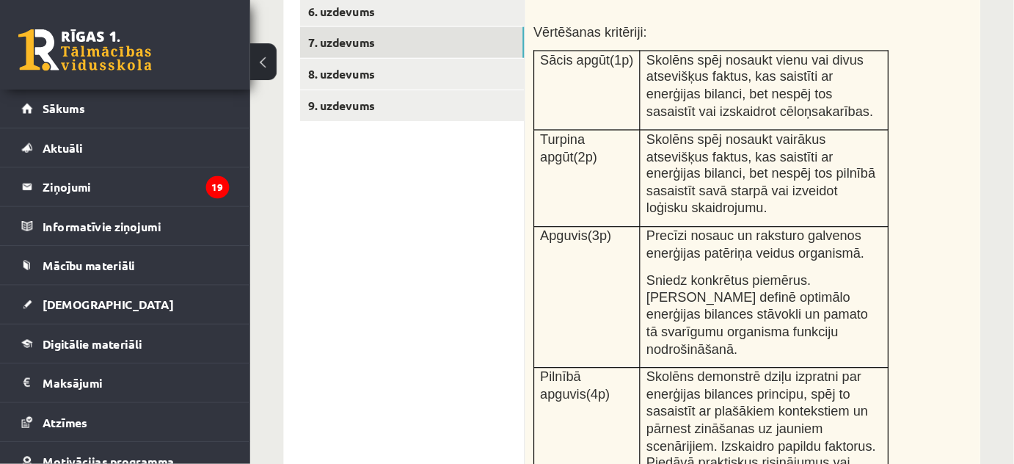
scroll to position [483, 0]
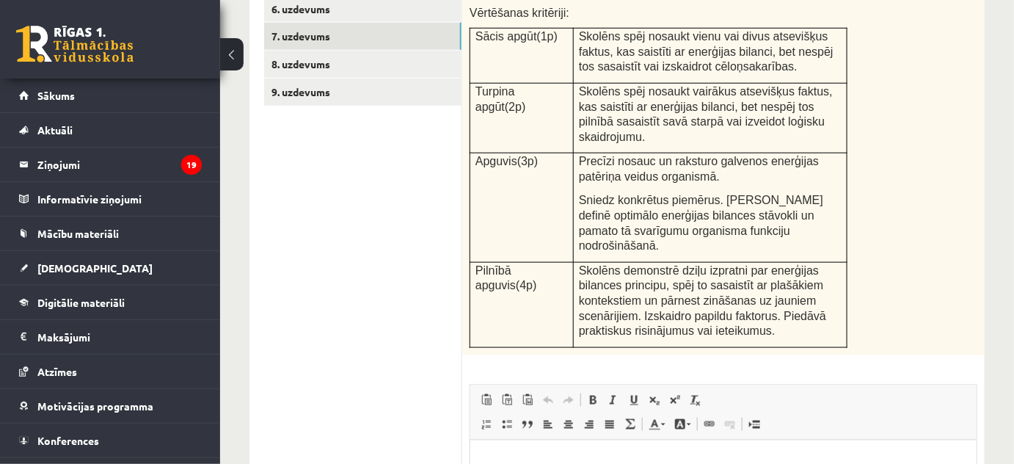
click at [504, 301] on div "Izskaidro, kā enerģijas bilances princips ir saistīts ar cilvēka ķermeņa masas …" at bounding box center [723, 99] width 522 height 511
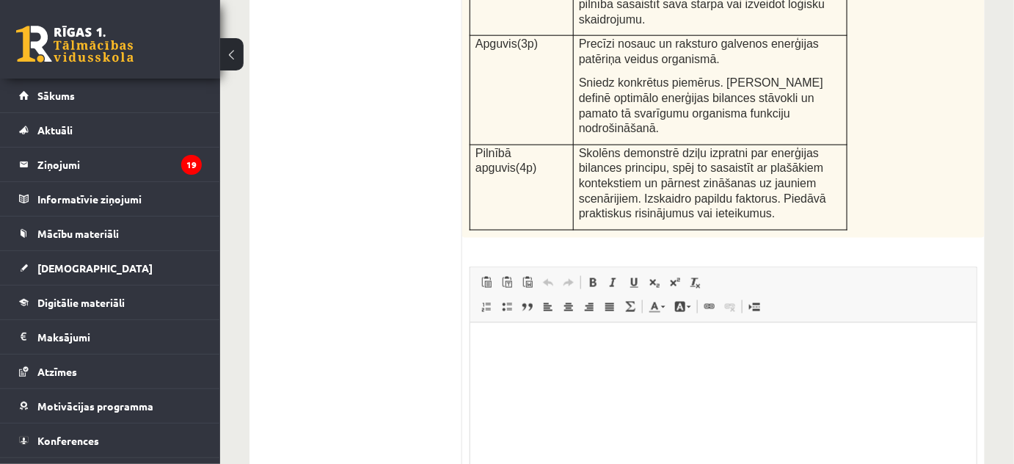
scroll to position [606, 0]
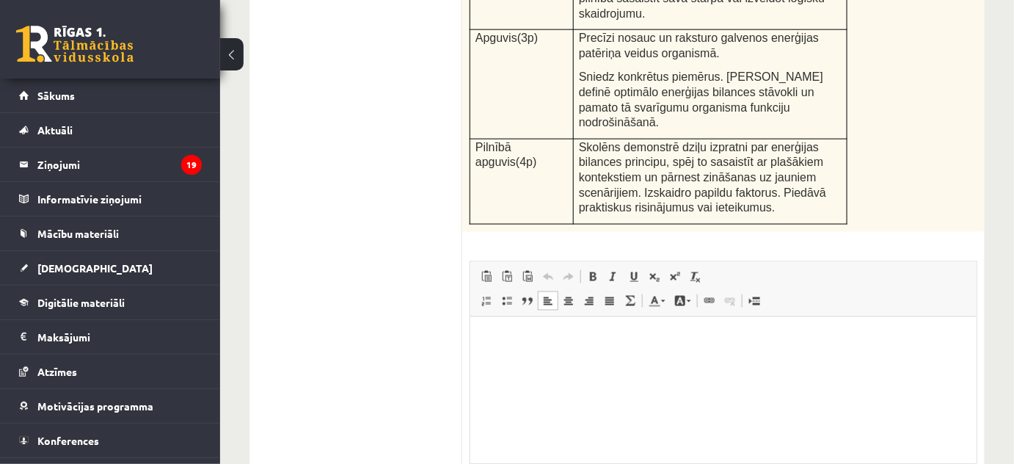
click at [499, 331] on p "Визуальный текстовый редактор, wiswyg-editor-user-answer-47024943822160" at bounding box center [722, 338] width 477 height 15
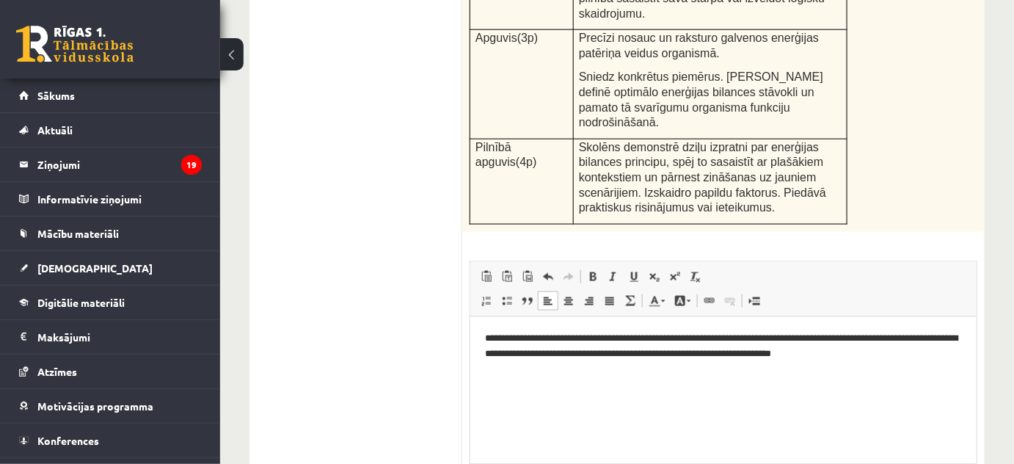
click at [823, 376] on html "**********" at bounding box center [722, 346] width 506 height 60
click at [893, 370] on html "**********" at bounding box center [722, 346] width 506 height 60
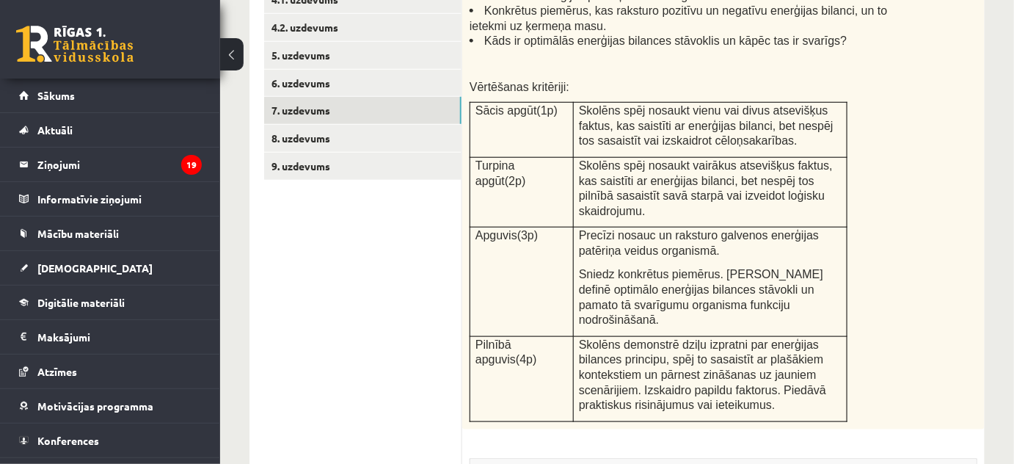
scroll to position [405, 0]
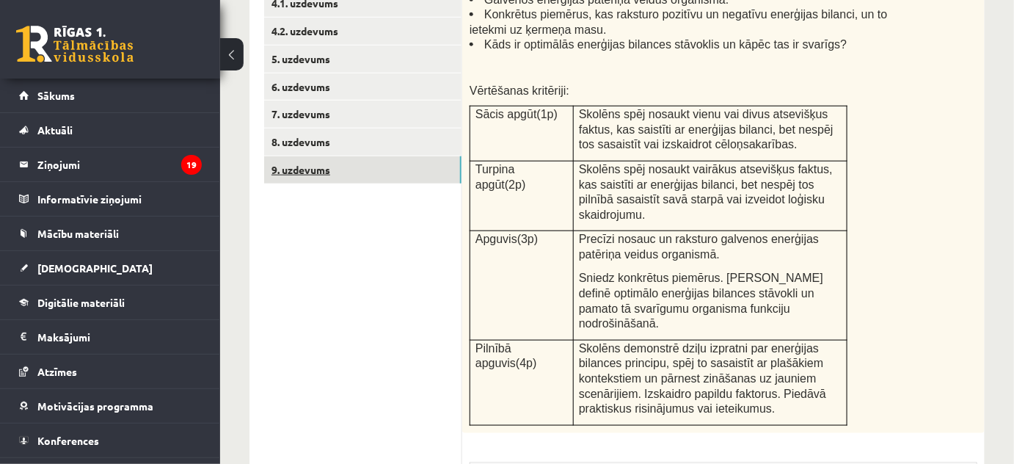
click at [365, 166] on link "9. uzdevums" at bounding box center [362, 169] width 197 height 27
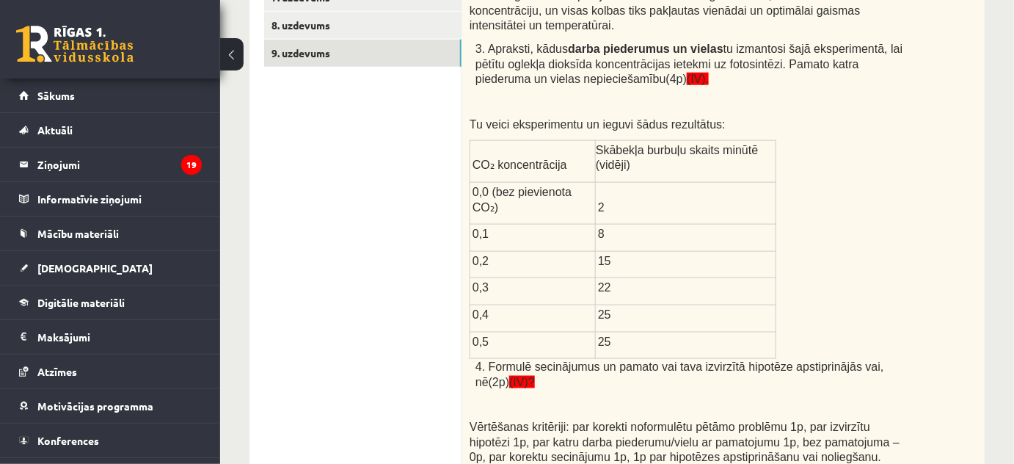
scroll to position [516, 0]
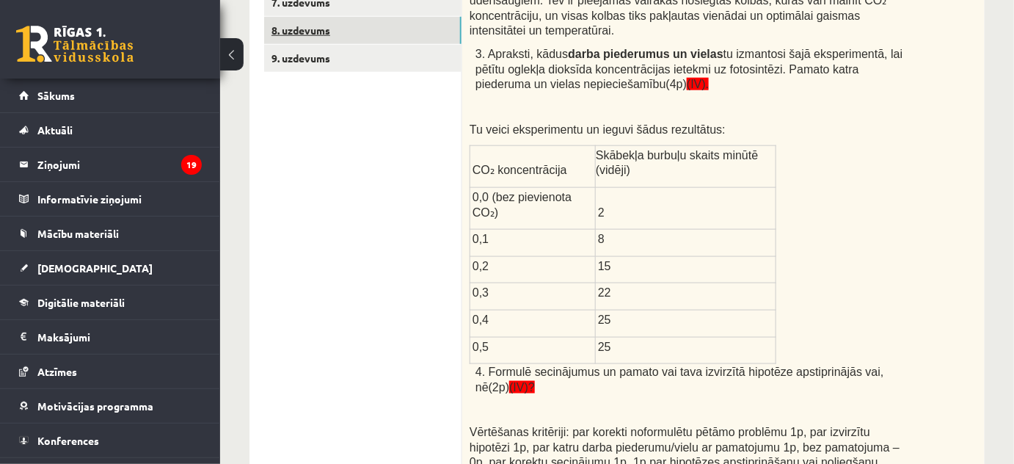
click at [392, 34] on link "8. uzdevums" at bounding box center [362, 30] width 197 height 27
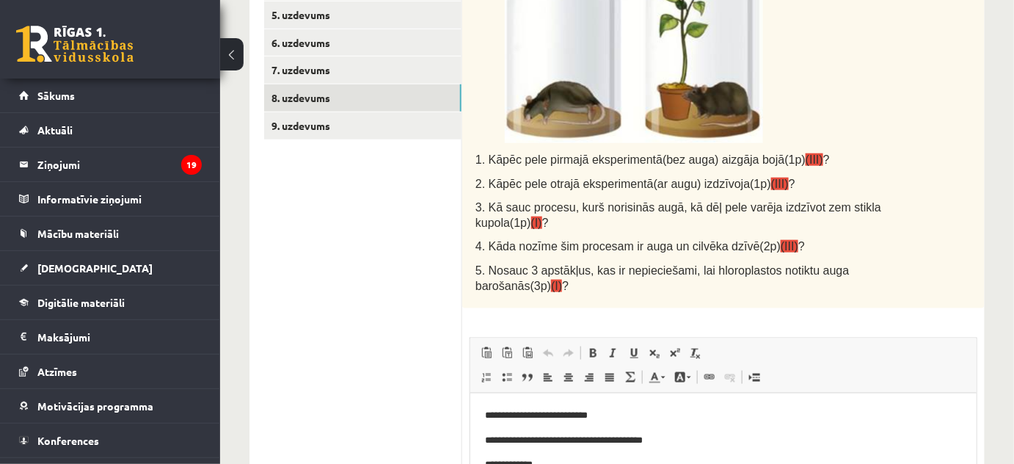
scroll to position [446, 0]
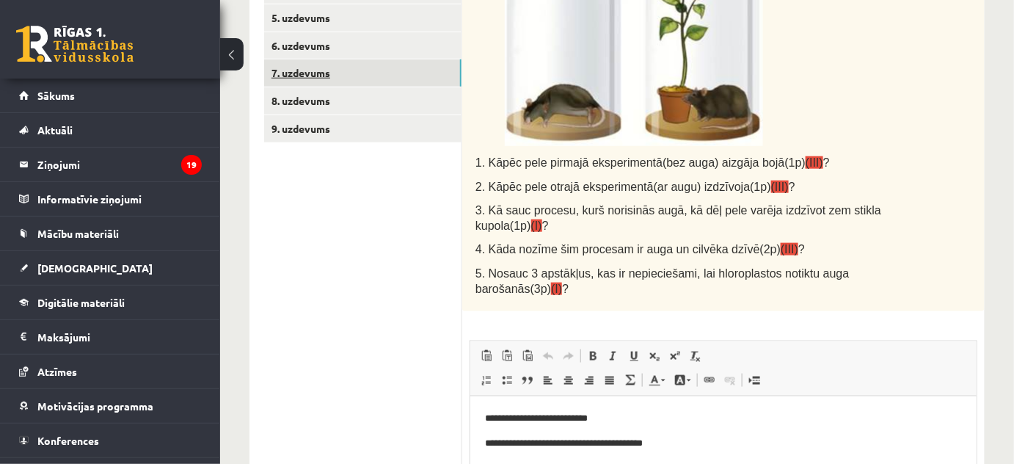
click at [374, 83] on link "7. uzdevums" at bounding box center [362, 72] width 197 height 27
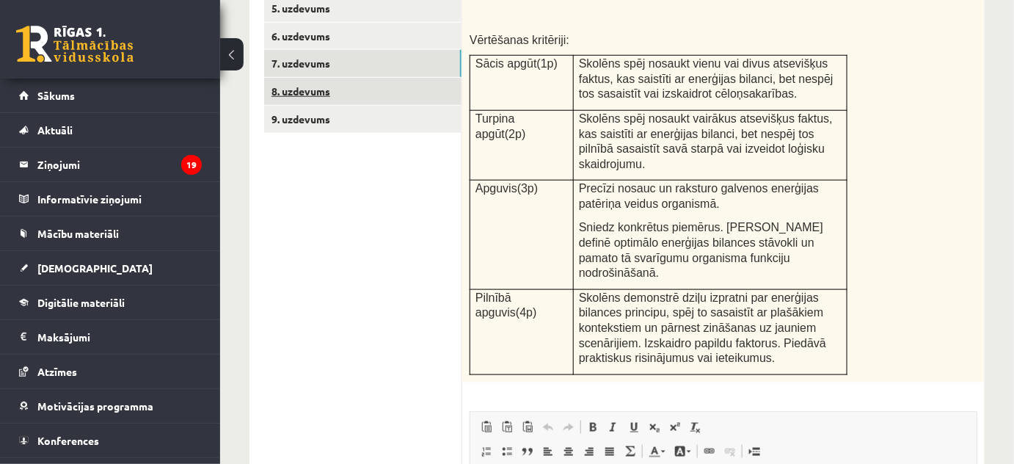
scroll to position [453, 0]
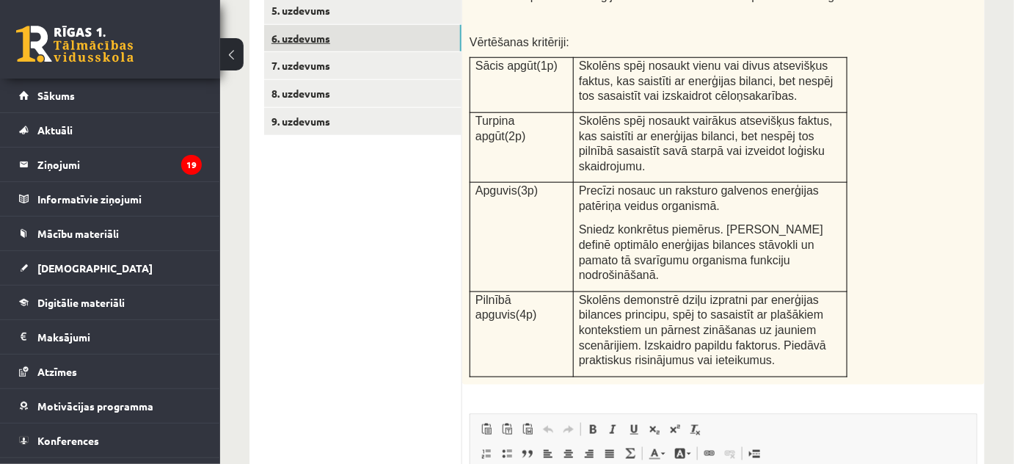
click at [358, 27] on link "6. uzdevums" at bounding box center [362, 38] width 197 height 27
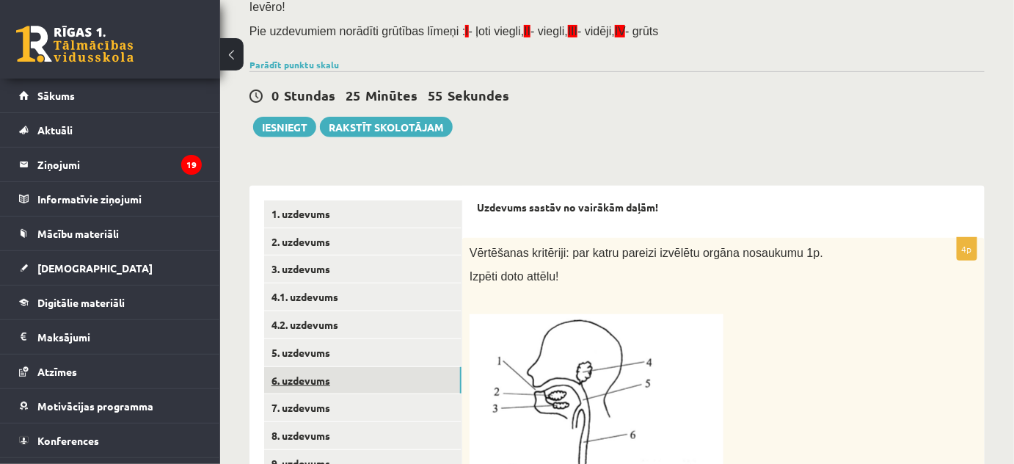
scroll to position [111, 0]
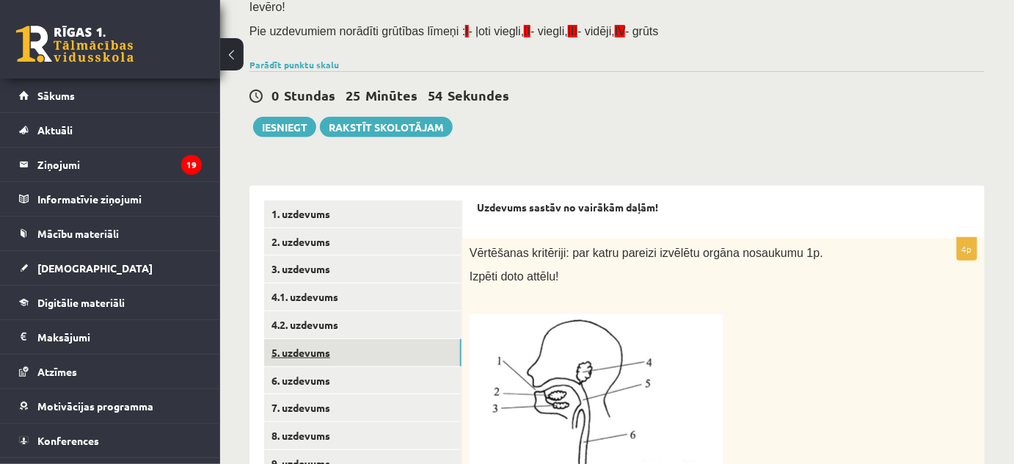
click at [310, 352] on link "5. uzdevums" at bounding box center [362, 352] width 197 height 27
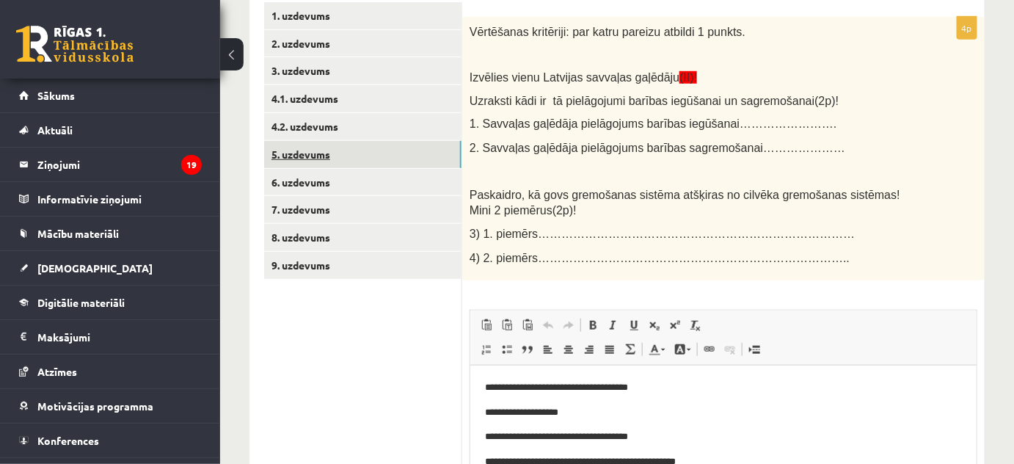
scroll to position [307, 0]
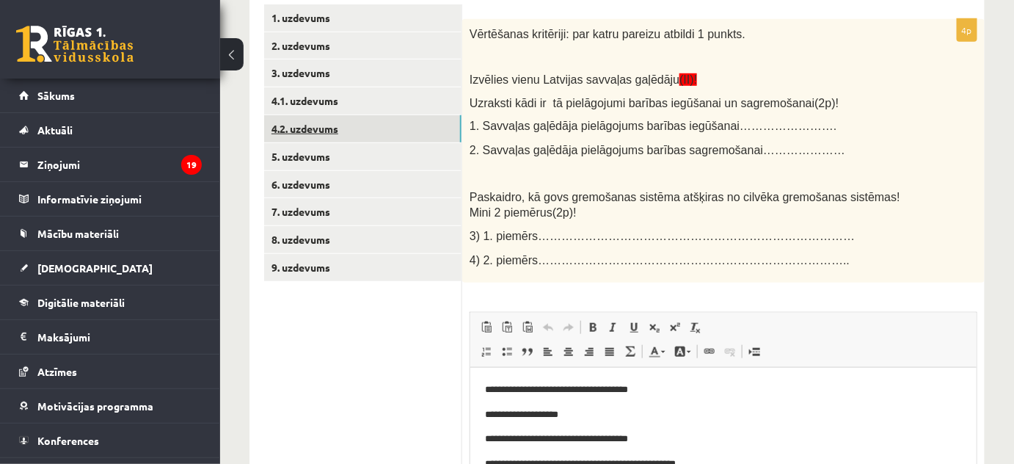
click at [399, 131] on link "4.2. uzdevums" at bounding box center [362, 128] width 197 height 27
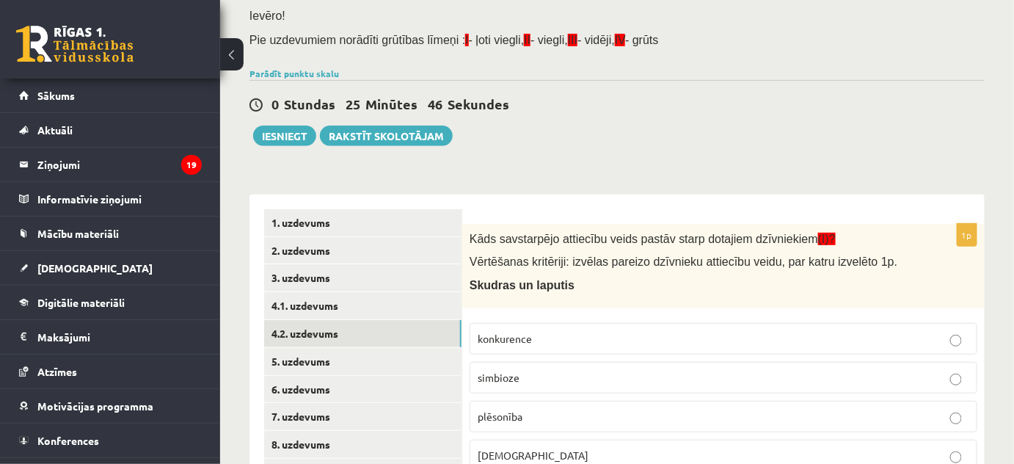
scroll to position [0, 0]
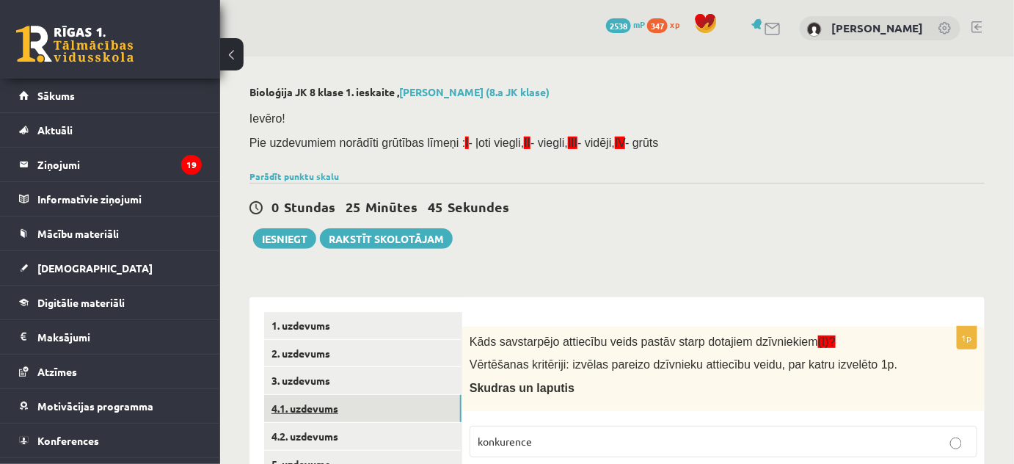
click at [357, 411] on link "4.1. uzdevums" at bounding box center [362, 408] width 197 height 27
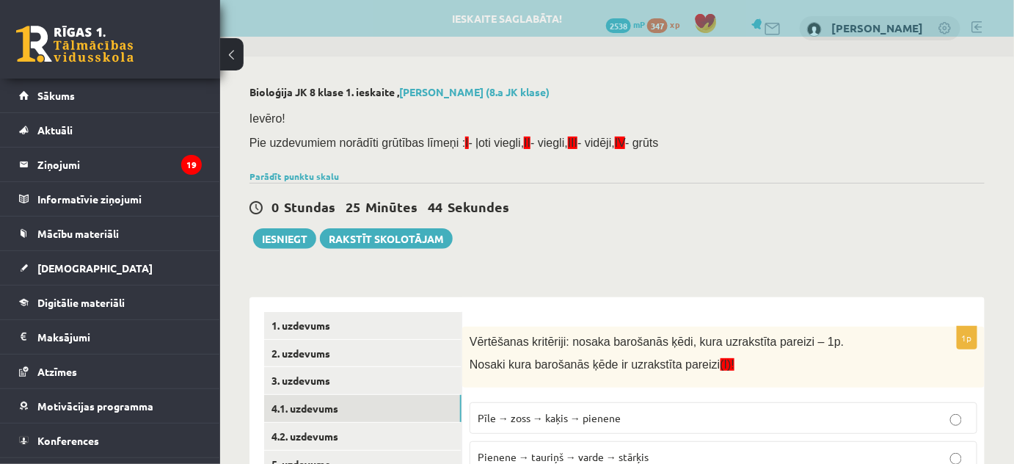
scroll to position [170, 0]
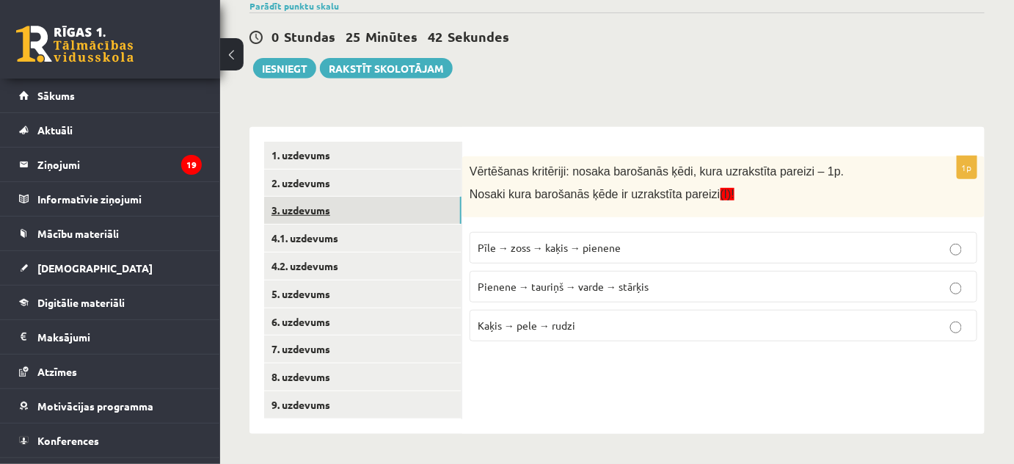
click at [392, 215] on link "3. uzdevums" at bounding box center [362, 210] width 197 height 27
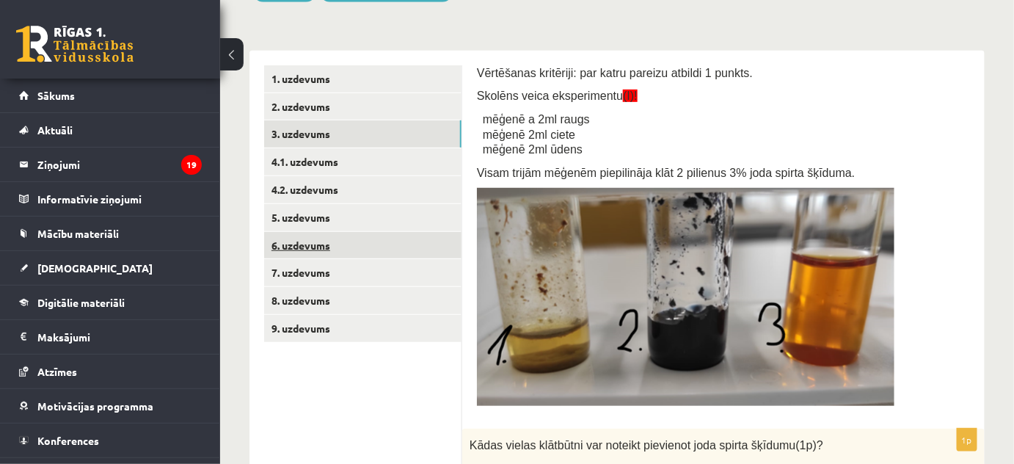
scroll to position [206, 0]
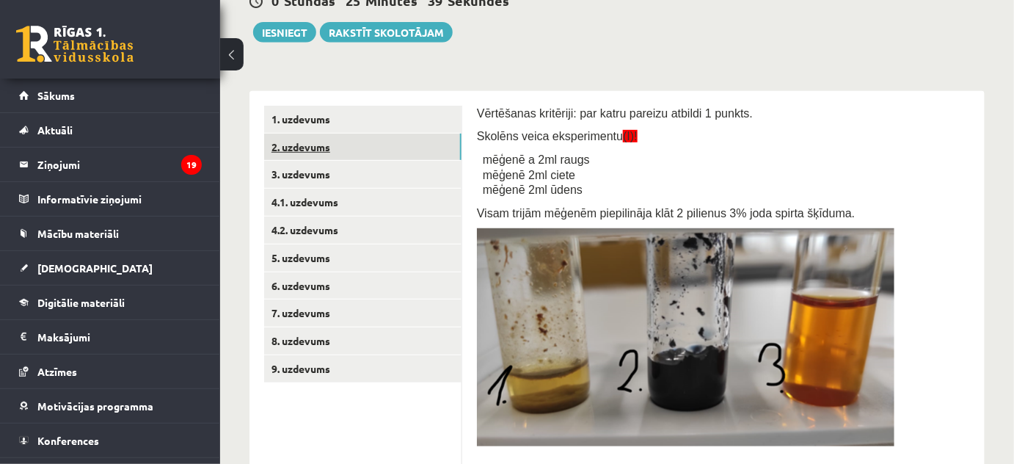
click at [379, 158] on link "2. uzdevums" at bounding box center [362, 146] width 197 height 27
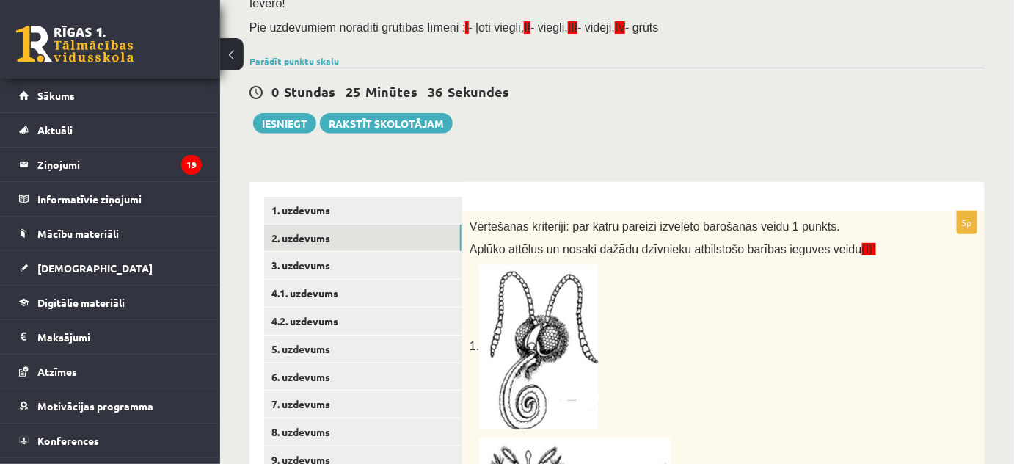
scroll to position [37, 0]
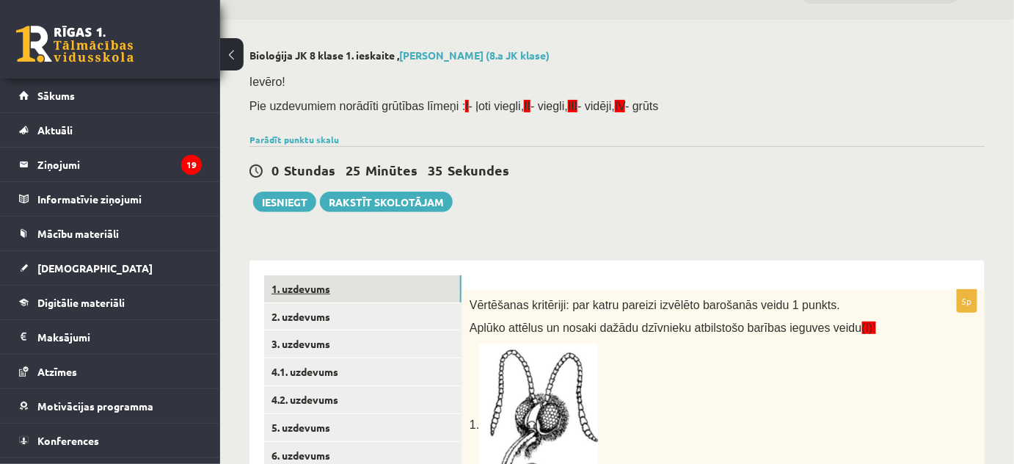
click at [373, 299] on link "1. uzdevums" at bounding box center [362, 288] width 197 height 27
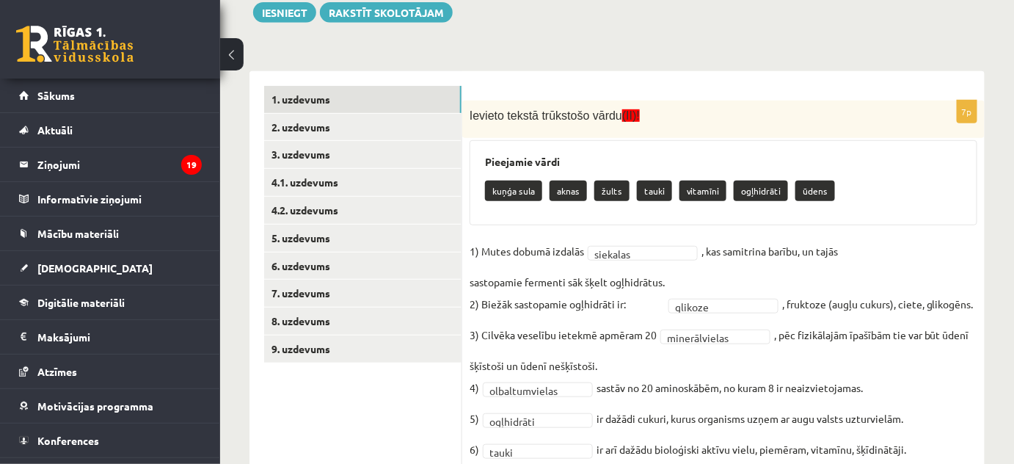
scroll to position [335, 0]
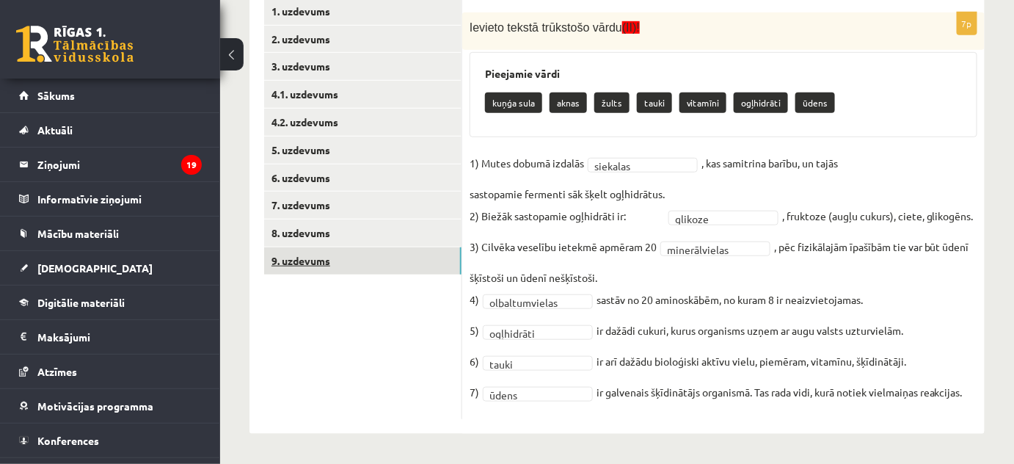
click at [395, 247] on link "9. uzdevums" at bounding box center [362, 260] width 197 height 27
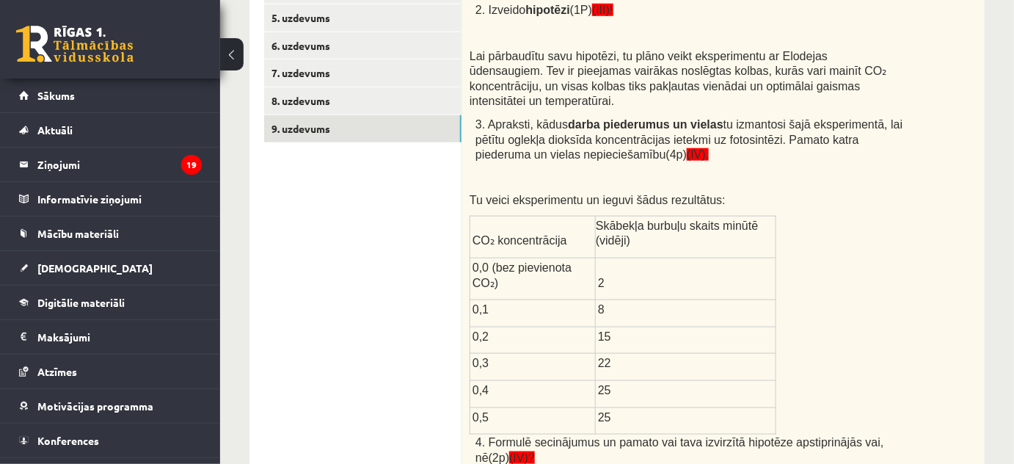
scroll to position [443, 0]
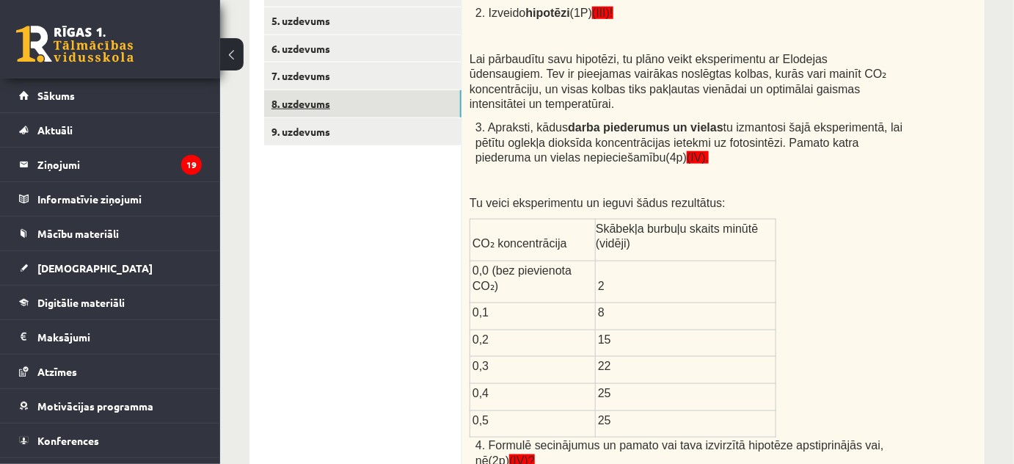
click at [416, 95] on link "8. uzdevums" at bounding box center [362, 103] width 197 height 27
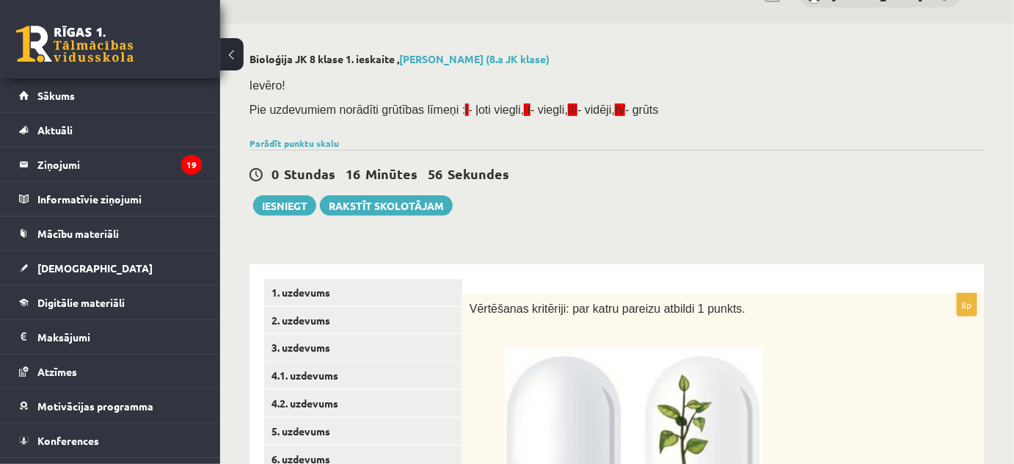
scroll to position [34, 0]
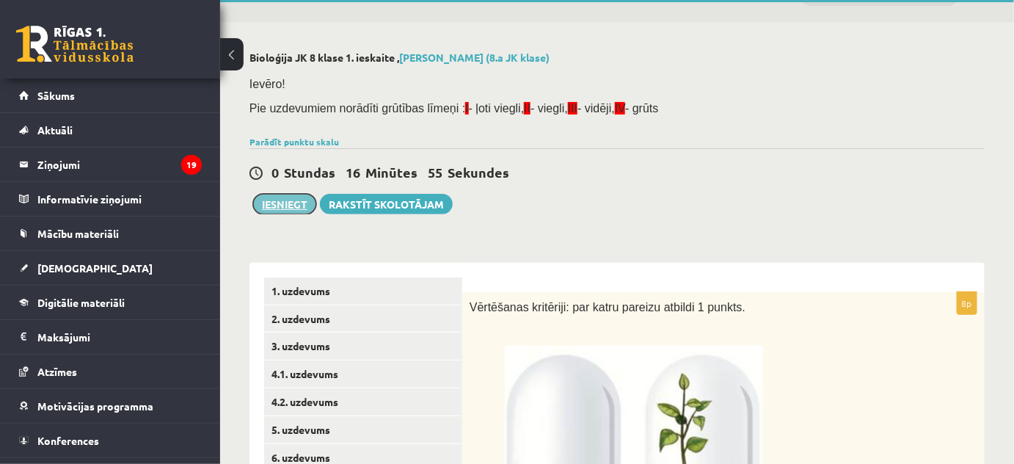
click at [298, 201] on button "Iesniegt" at bounding box center [284, 204] width 63 height 21
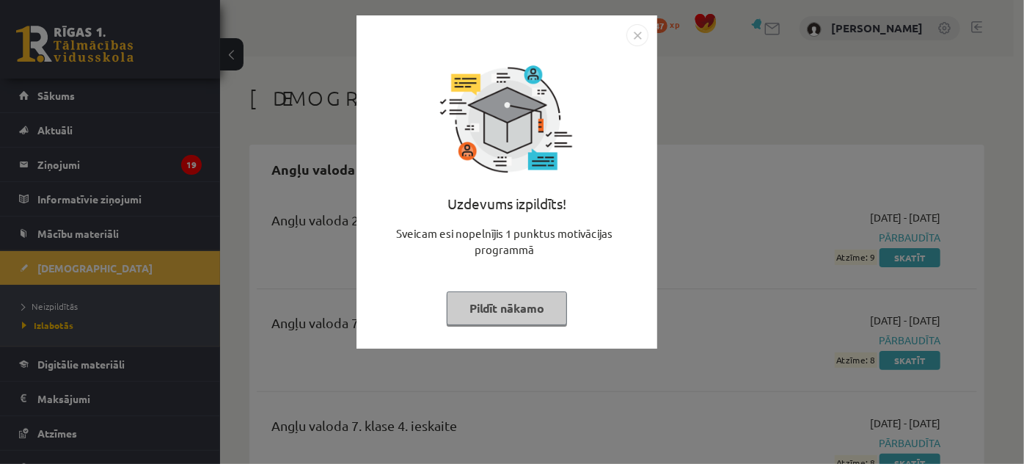
click at [641, 27] on img "Close" at bounding box center [637, 35] width 22 height 22
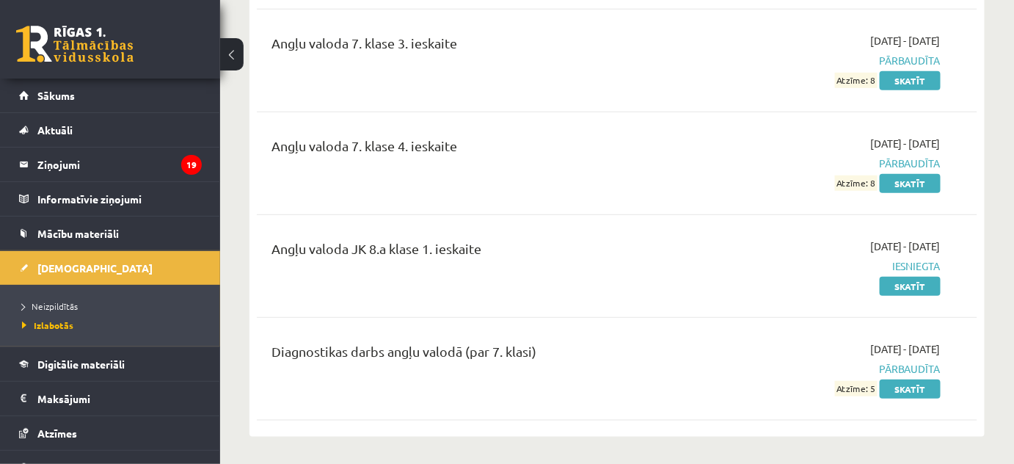
scroll to position [301, 0]
